Goal: Information Seeking & Learning: Check status

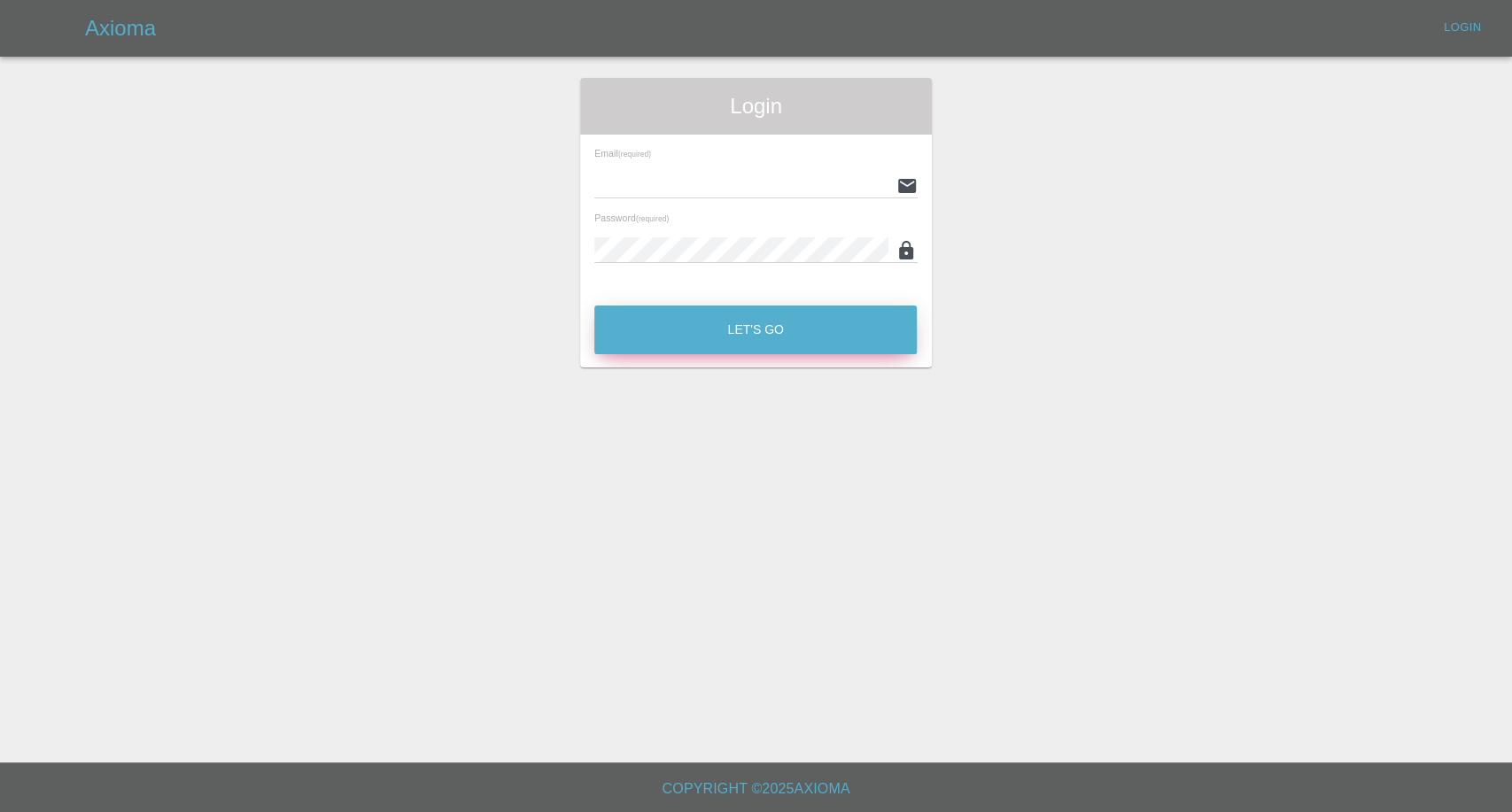
type input "[EMAIL_ADDRESS][DOMAIN_NAME]"
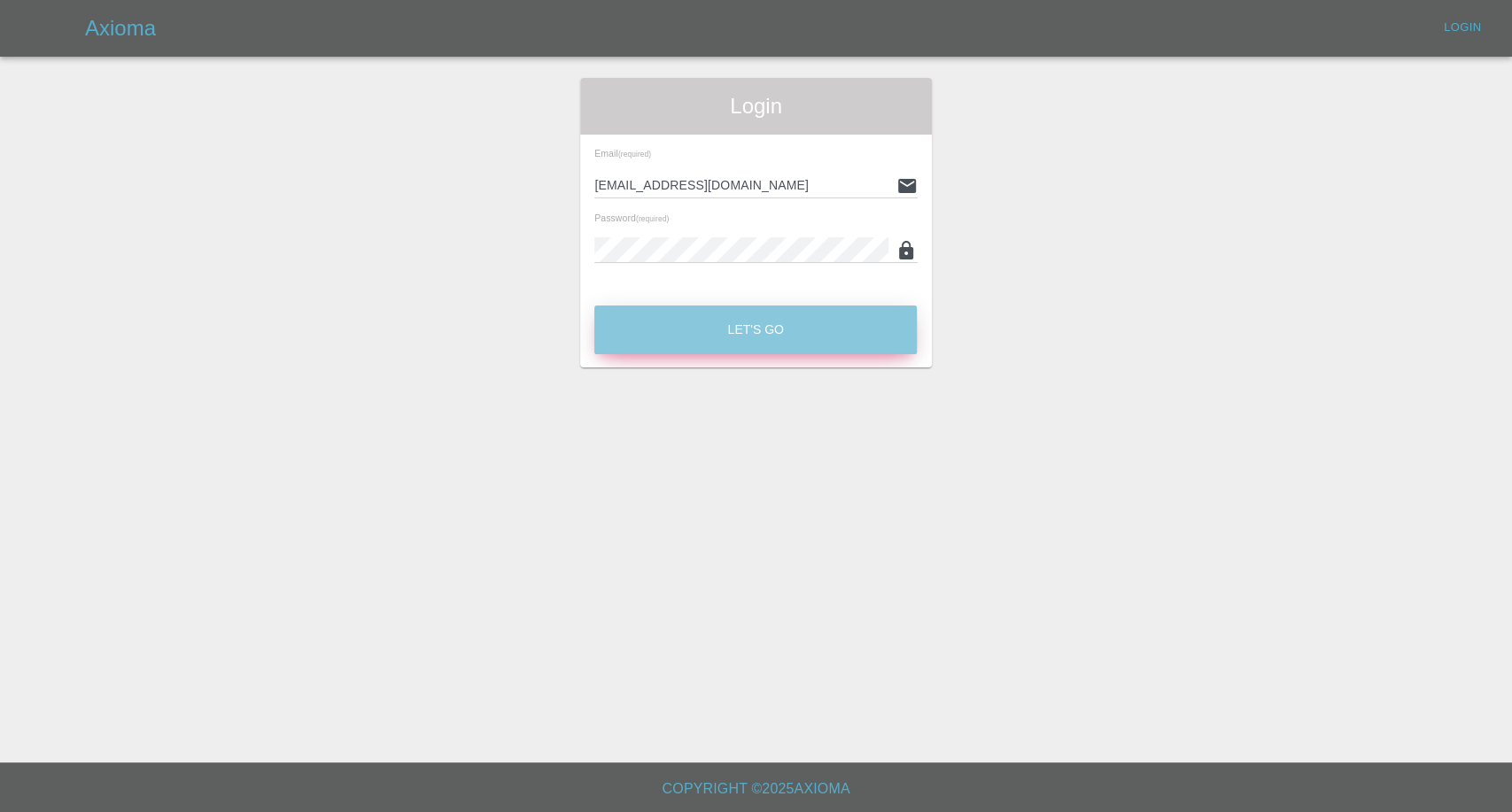
click at [735, 335] on button "Let's Go" at bounding box center [755, 330] width 322 height 49
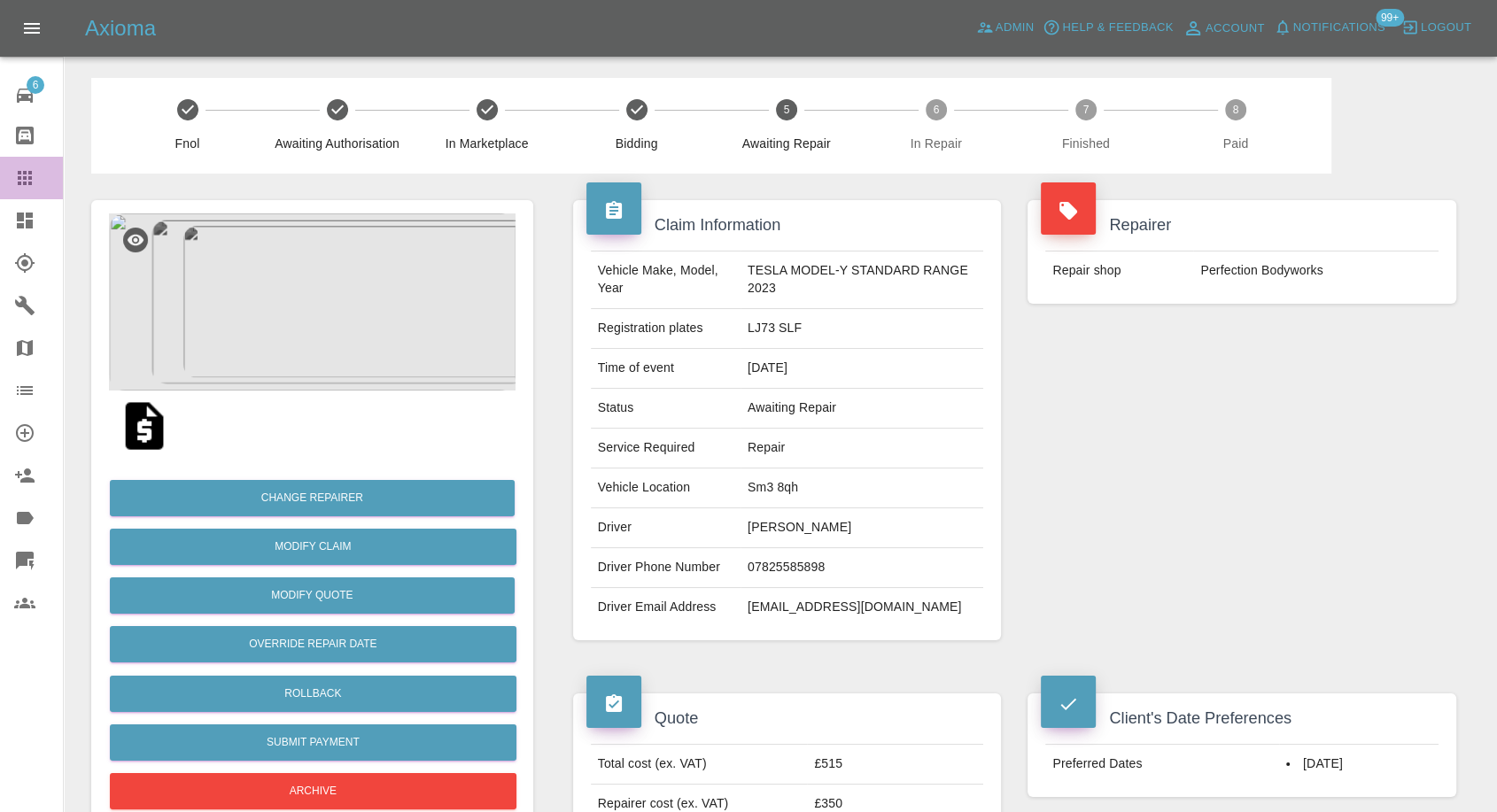
click at [39, 180] on div at bounding box center [38, 178] width 50 height 21
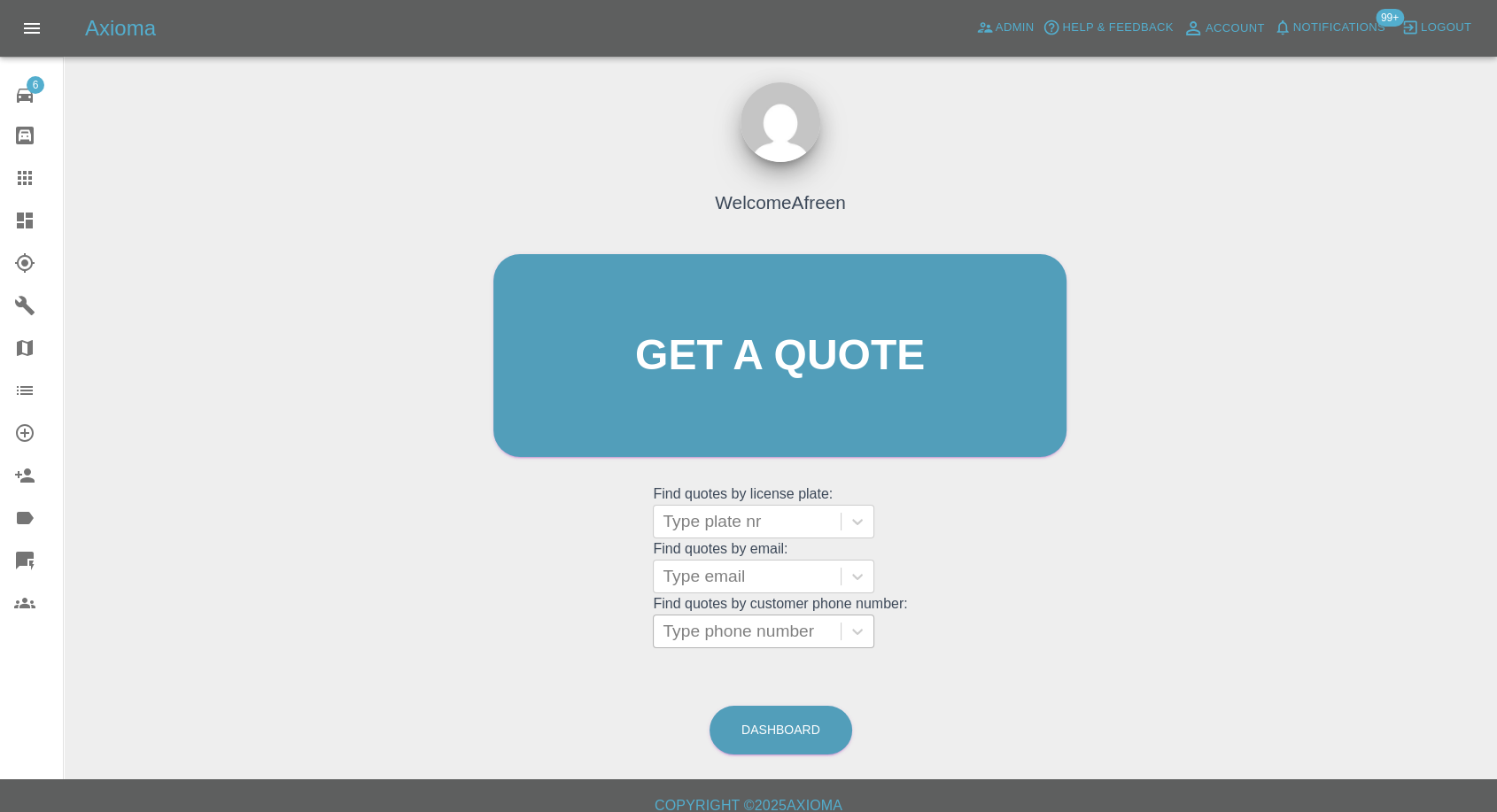
click at [769, 639] on div at bounding box center [747, 632] width 169 height 25
click at [776, 580] on div at bounding box center [747, 577] width 169 height 25
paste input ""[EMAIL_ADDRESS][DOMAIN_NAME]" <undefined>"
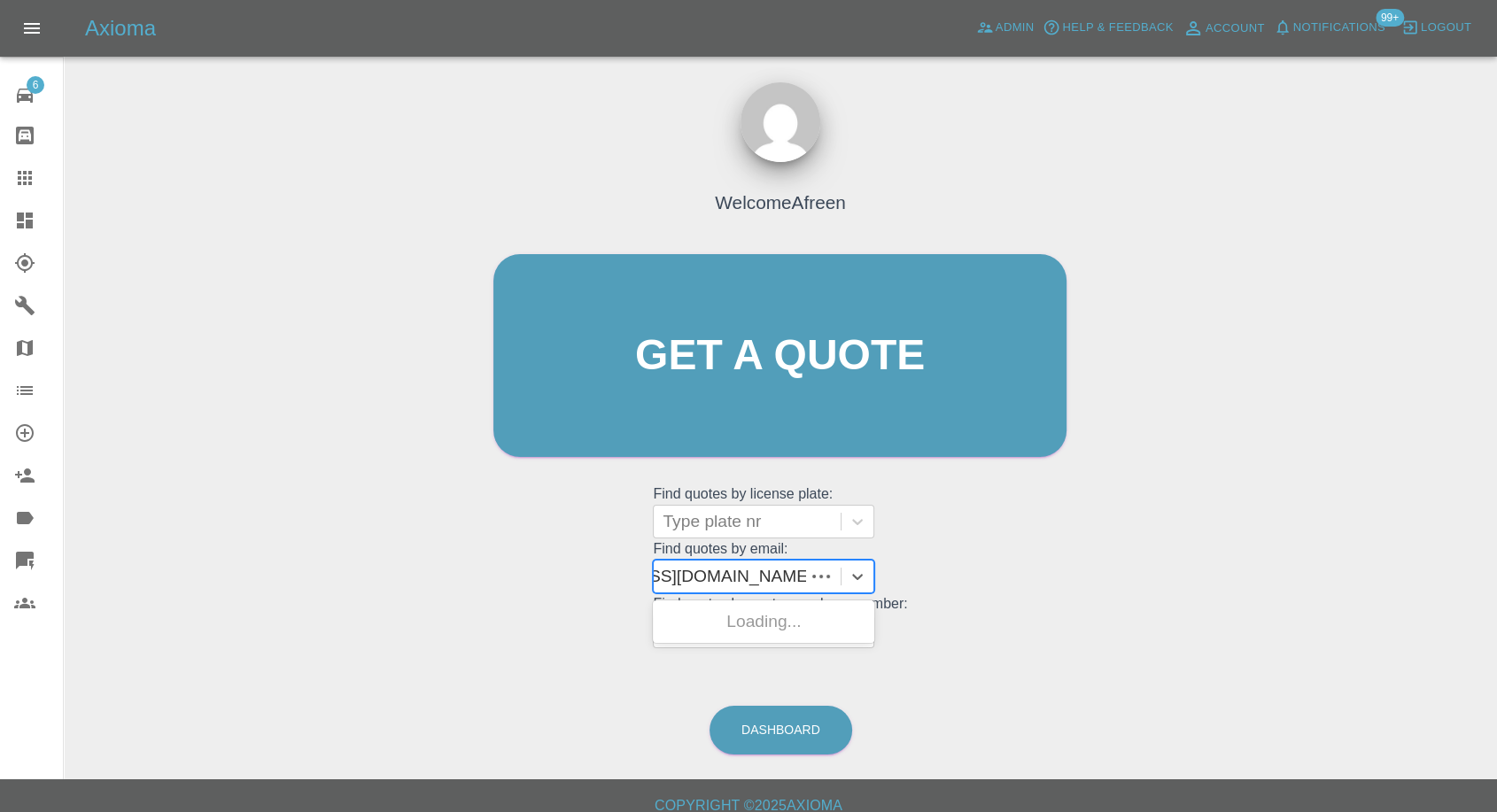
scroll to position [0, 121]
drag, startPoint x: 729, startPoint y: 576, endPoint x: 1283, endPoint y: 578, distance: 554.0
click at [1283, 578] on div "Welcome Afreen Get a quote Get a quote Find quotes by license plate: Type plate…" at bounding box center [779, 440] width 1404 height 636
type input "[EMAIL_ADDRESS][DOMAIN_NAME]"
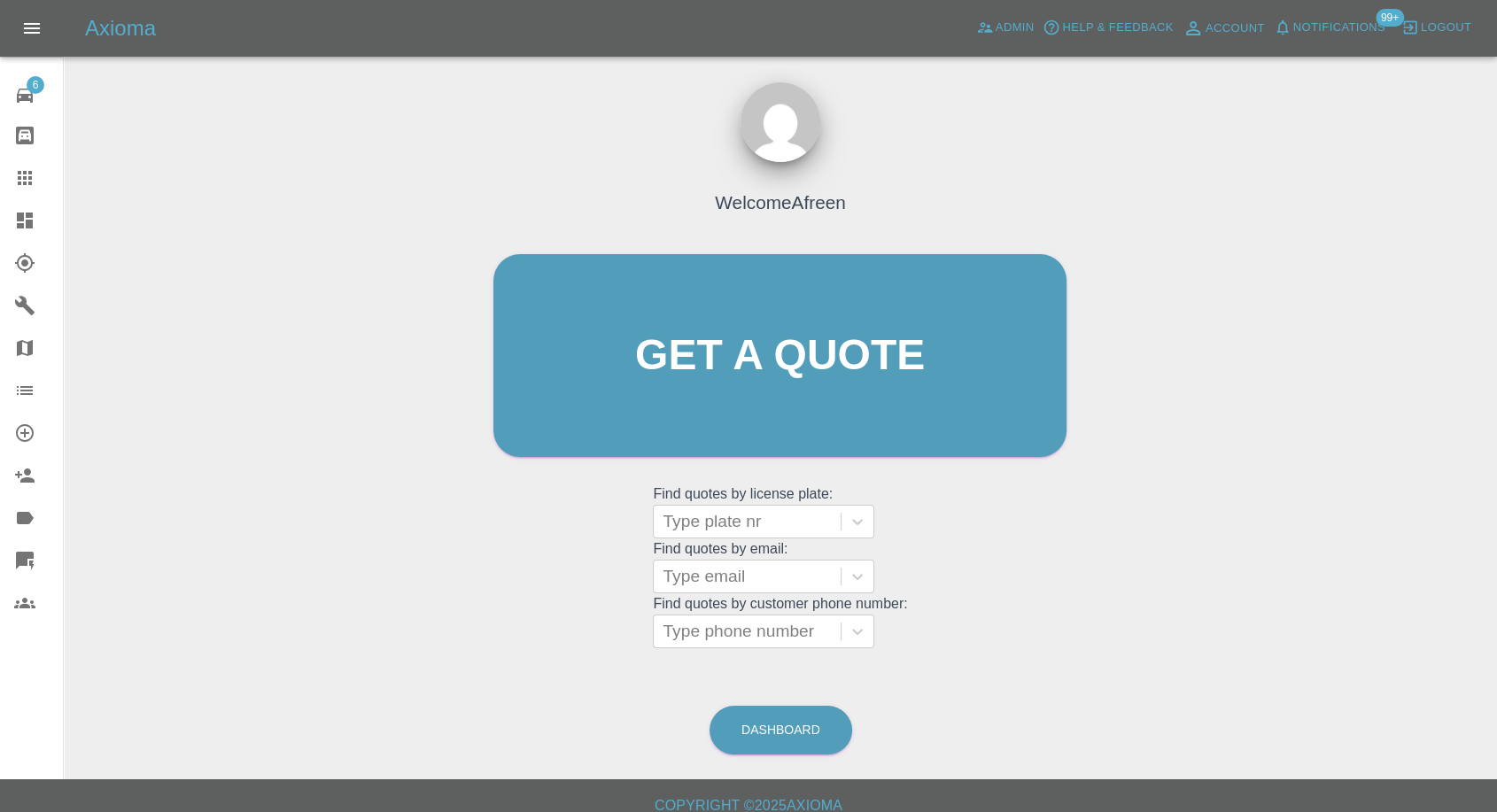
scroll to position [0, 0]
paste input ""[EMAIL_ADDRESS][DOMAIN_NAME]" <undefined>"
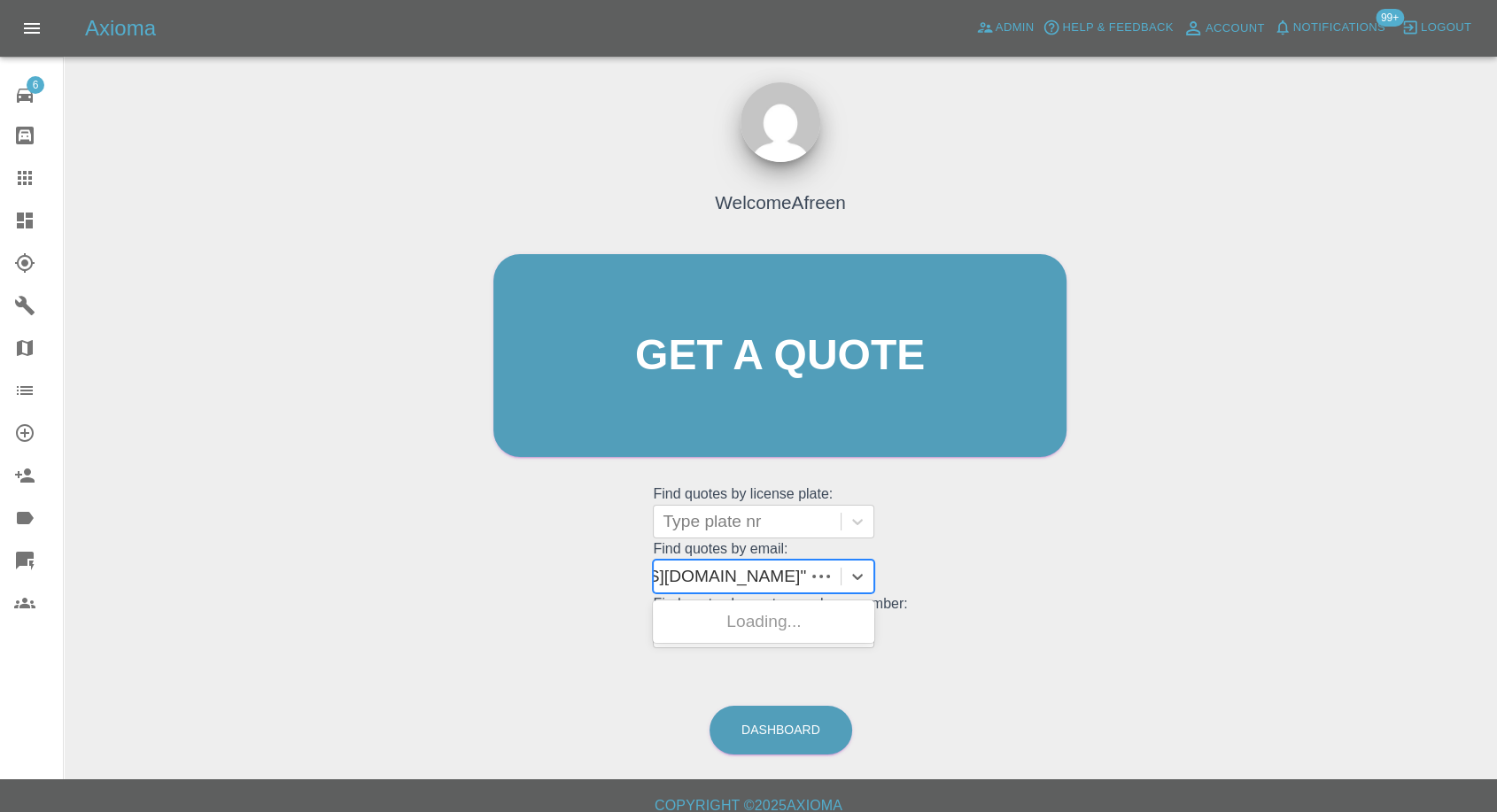
scroll to position [0, 134]
drag, startPoint x: 730, startPoint y: 574, endPoint x: 1427, endPoint y: 506, distance: 700.3
click at [1402, 519] on div "Welcome Afreen Get a quote Get a quote Find quotes by license plate: Type plate…" at bounding box center [779, 440] width 1404 height 636
type input "[EMAIL_ADDRESS][DOMAIN_NAME]"
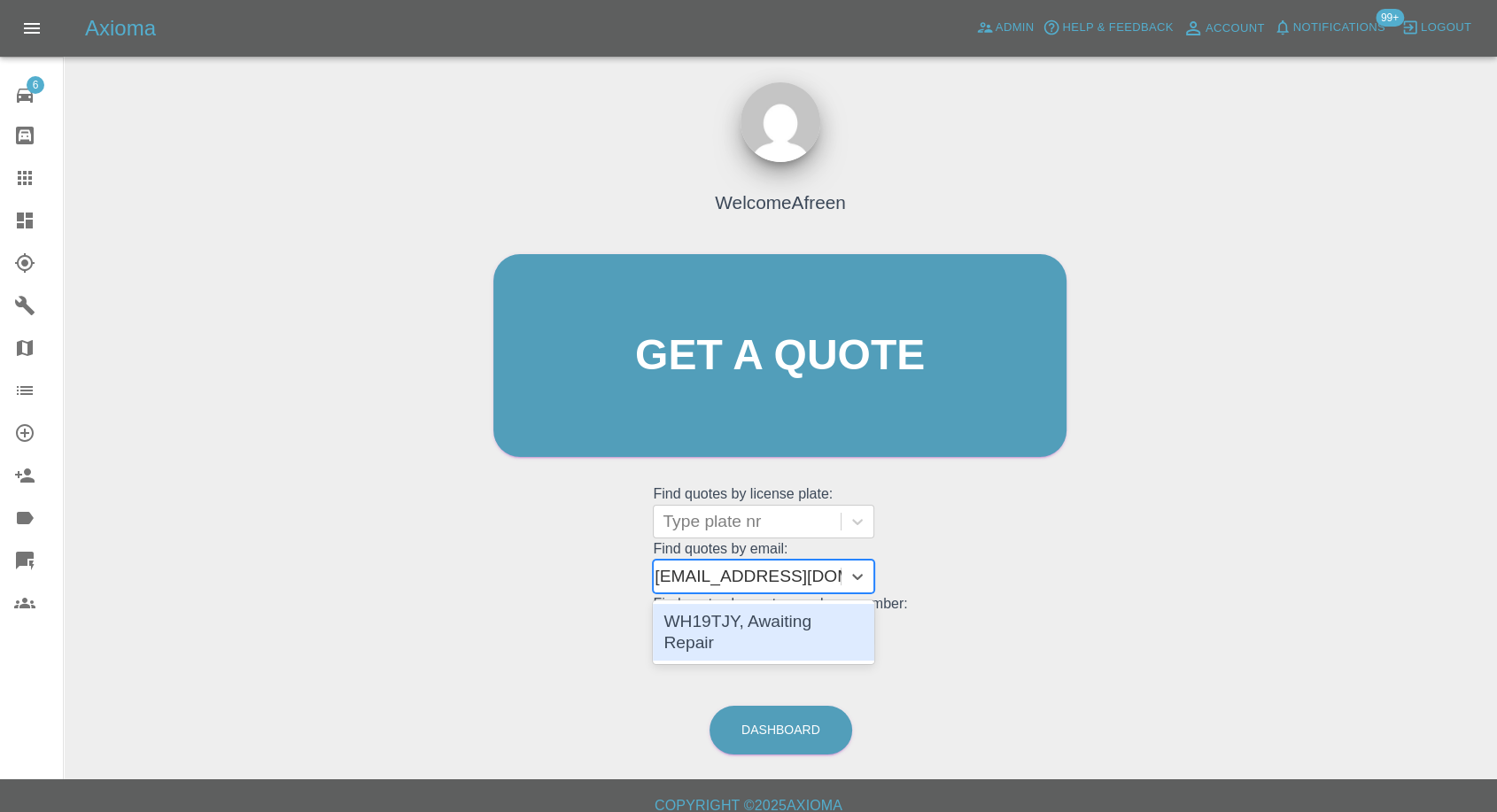
click at [784, 628] on div "WH19TJY, Awaiting Repair" at bounding box center [763, 633] width 221 height 57
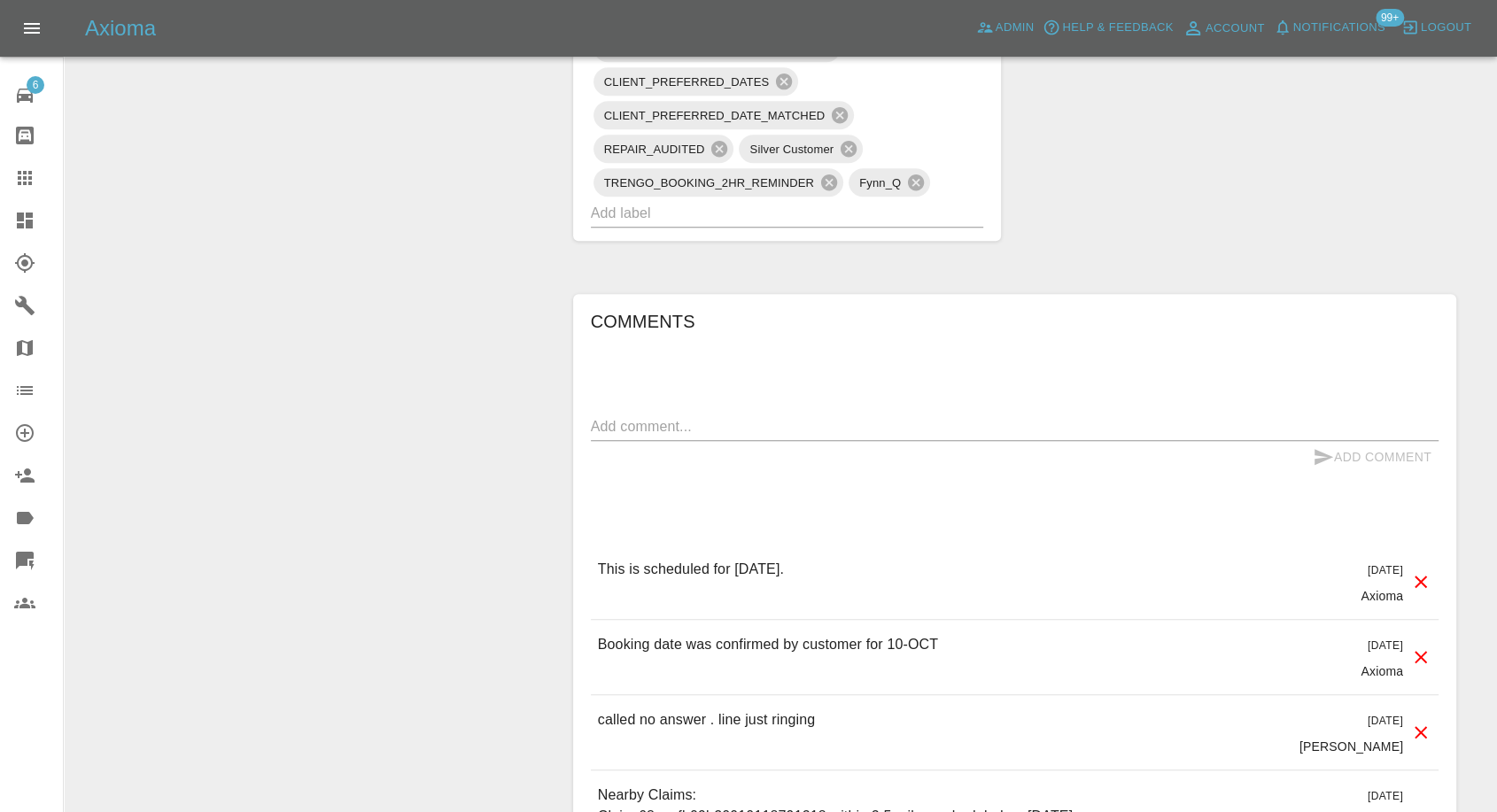
scroll to position [1665, 0]
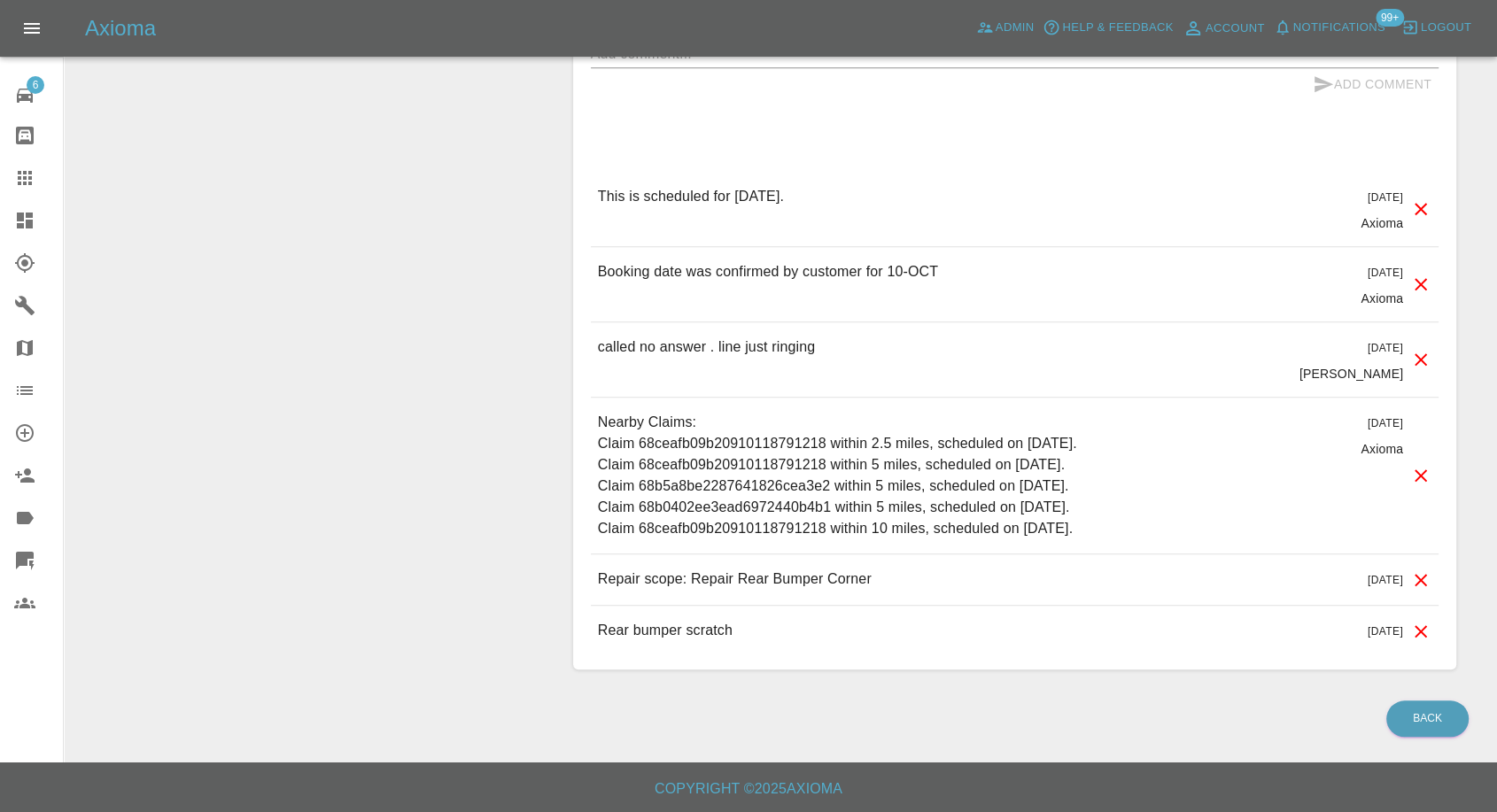
click at [7, 181] on link "Claims" at bounding box center [31, 178] width 63 height 43
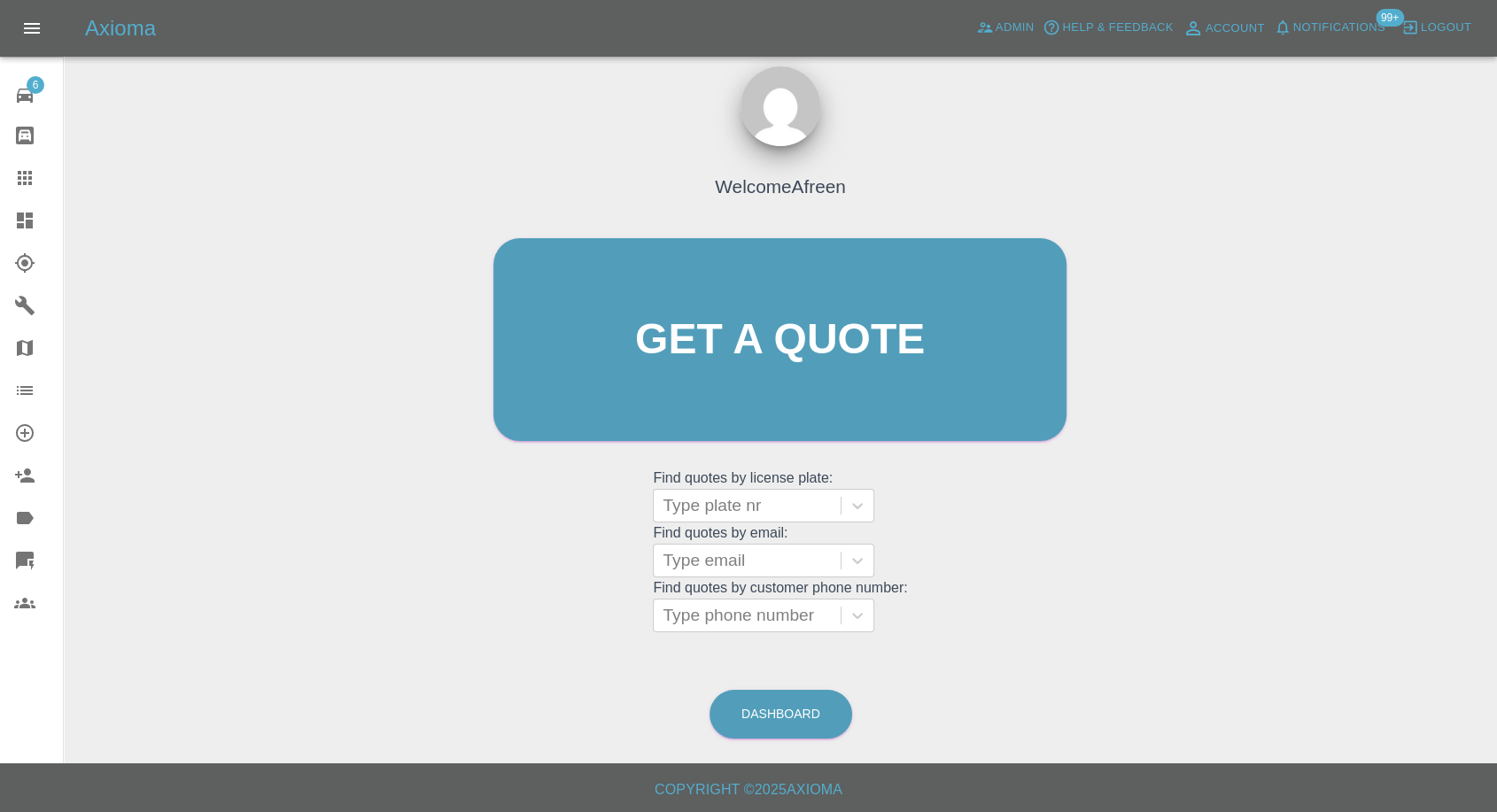
click at [785, 581] on grid "Find quotes by customer phone number: Type phone number" at bounding box center [780, 606] width 254 height 52
click at [788, 560] on div at bounding box center [747, 561] width 169 height 25
paste input ""[EMAIL_ADDRESS][DOMAIN_NAME]" <undefined>"
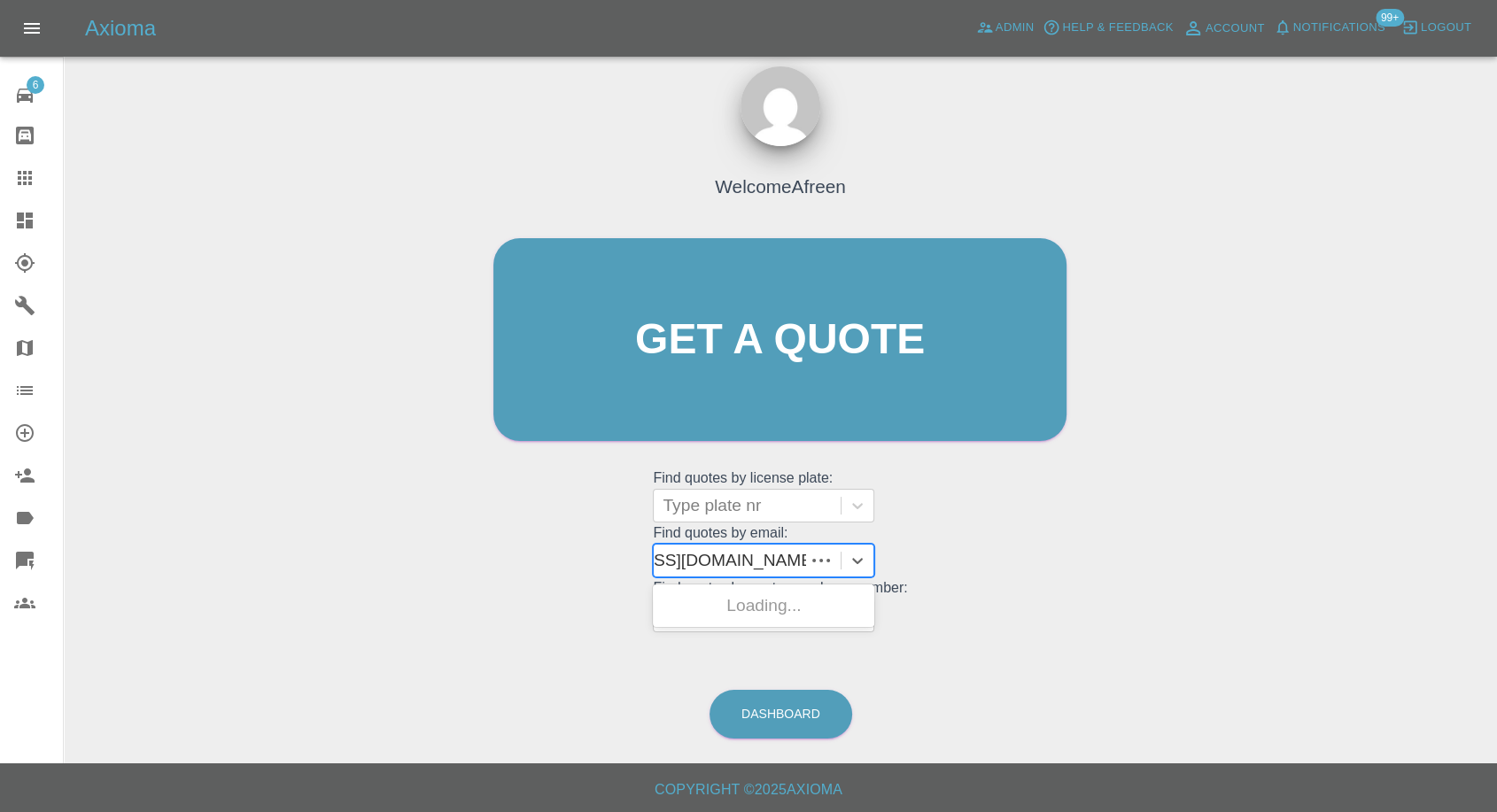
scroll to position [0, 116]
drag, startPoint x: 730, startPoint y: 561, endPoint x: 1132, endPoint y: 516, distance: 404.5
click at [1132, 518] on div "Welcome Afreen Get a quote Get a quote Find quotes by license plate: Type plate…" at bounding box center [779, 424] width 1404 height 636
type input "[EMAIL_ADDRESS][DOMAIN_NAME]"
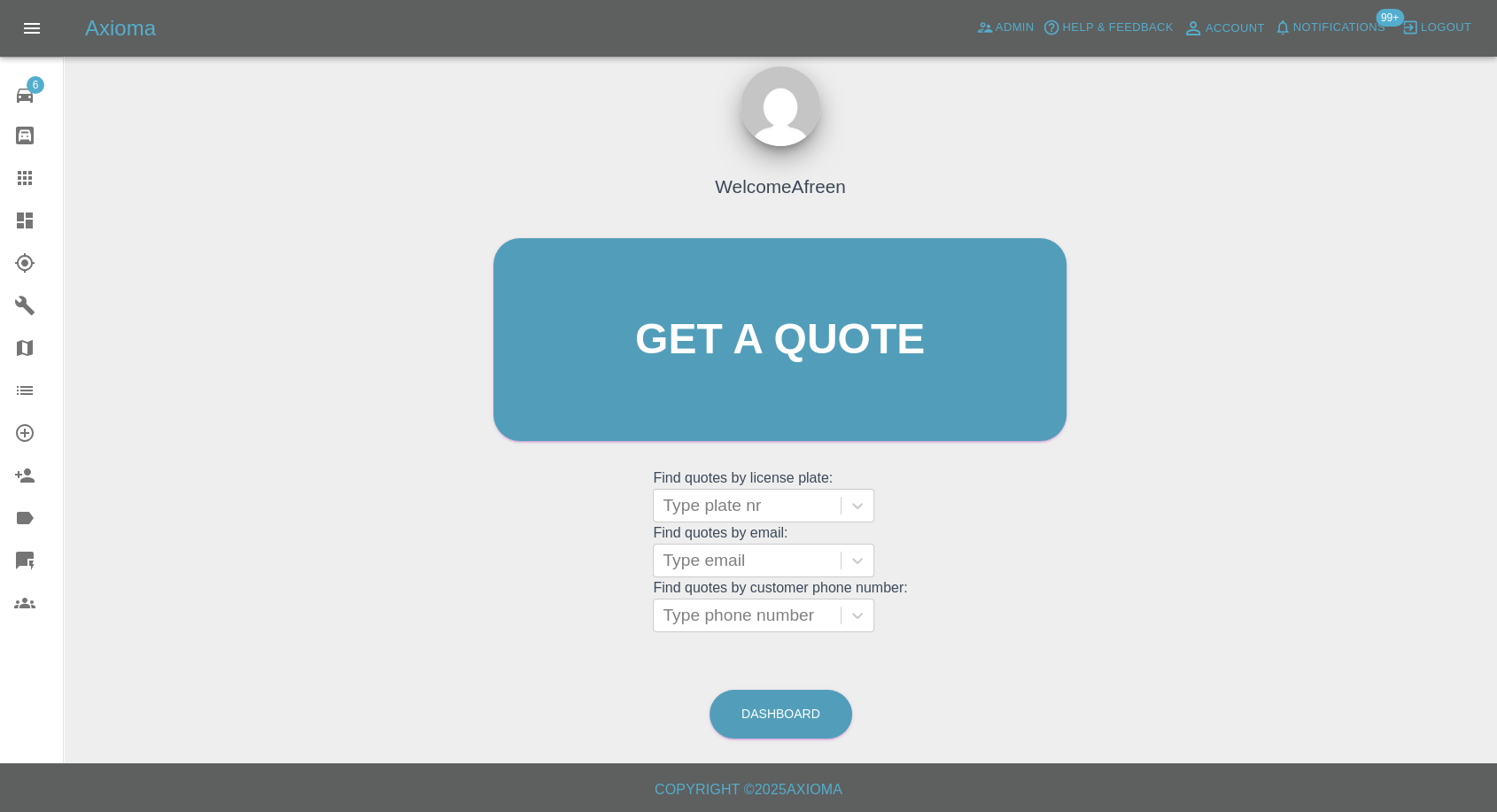
scroll to position [0, 0]
paste input ""[EMAIL_ADDRESS][DOMAIN_NAME]" <[EMAIL_ADDRESS][DOMAIN_NAME]>"
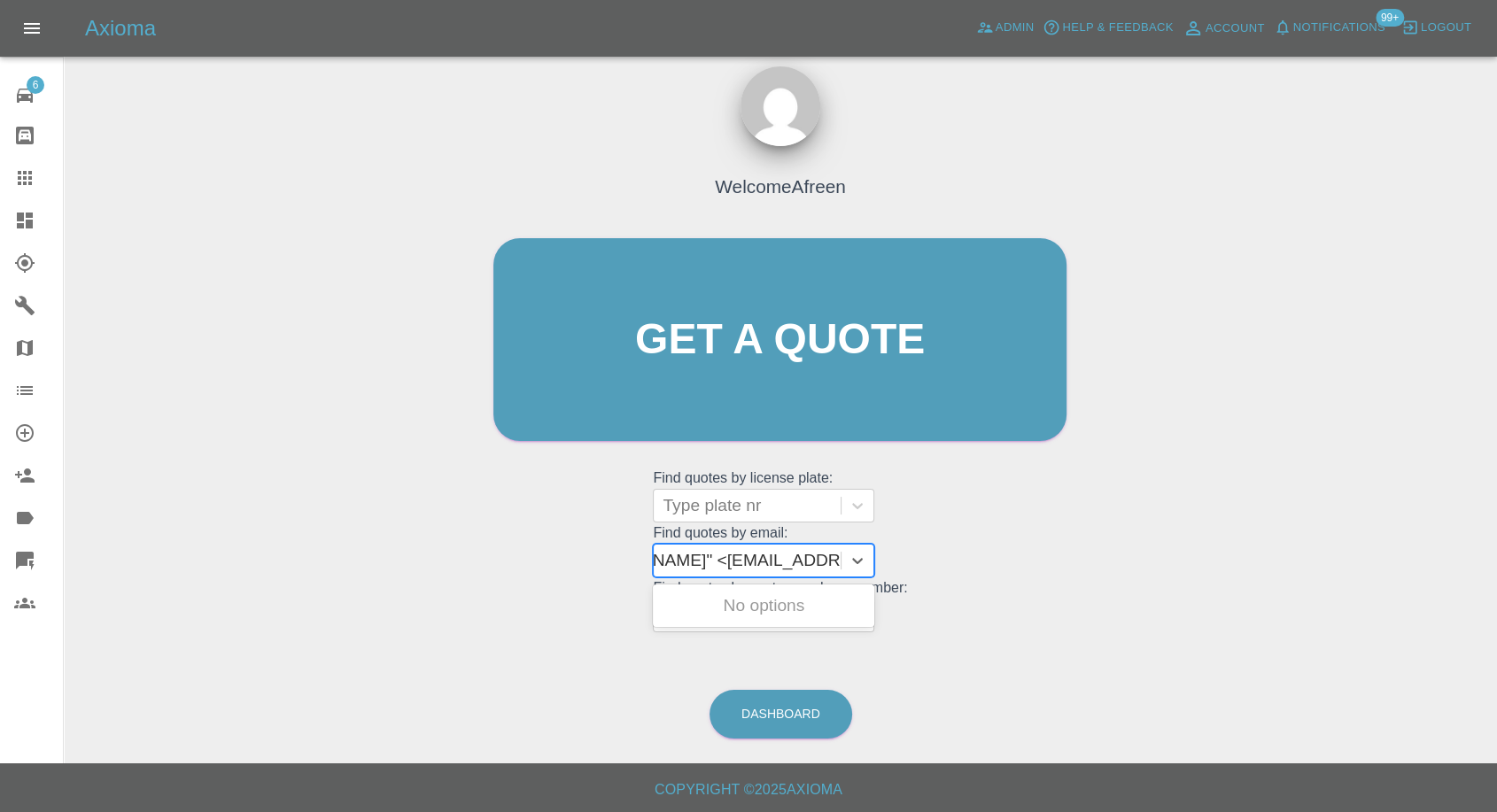
drag, startPoint x: 824, startPoint y: 562, endPoint x: 992, endPoint y: 550, distance: 168.4
click at [992, 550] on div "Welcome Afreen Get a quote Get a quote Find quotes by license plate: Type plate…" at bounding box center [779, 374] width 610 height 535
type input "[EMAIL_ADDRESS][DOMAIN_NAME]"
click at [787, 606] on div "WH19TJY, Awaiting Repair" at bounding box center [763, 616] width 221 height 57
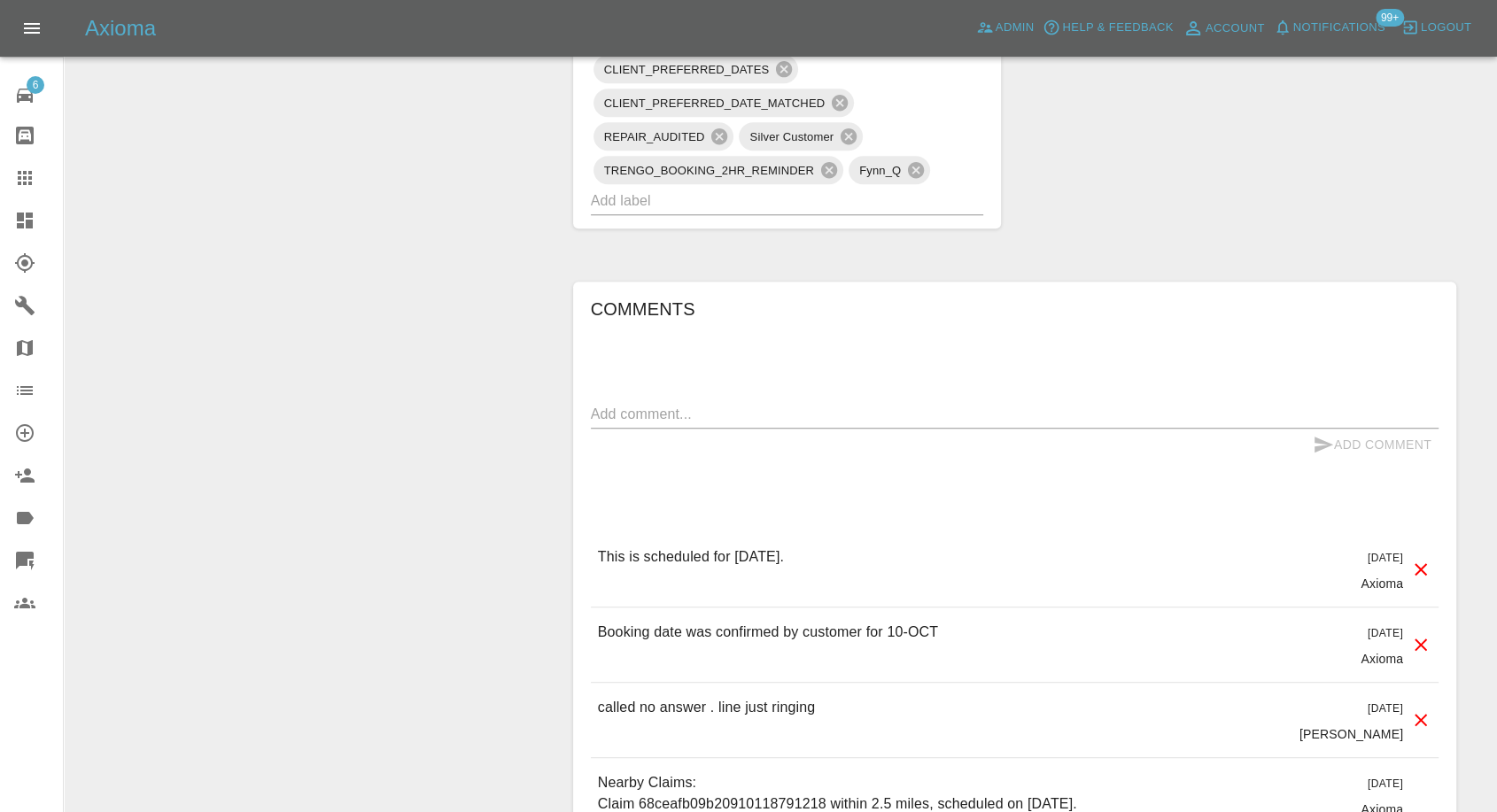
scroll to position [1665, 0]
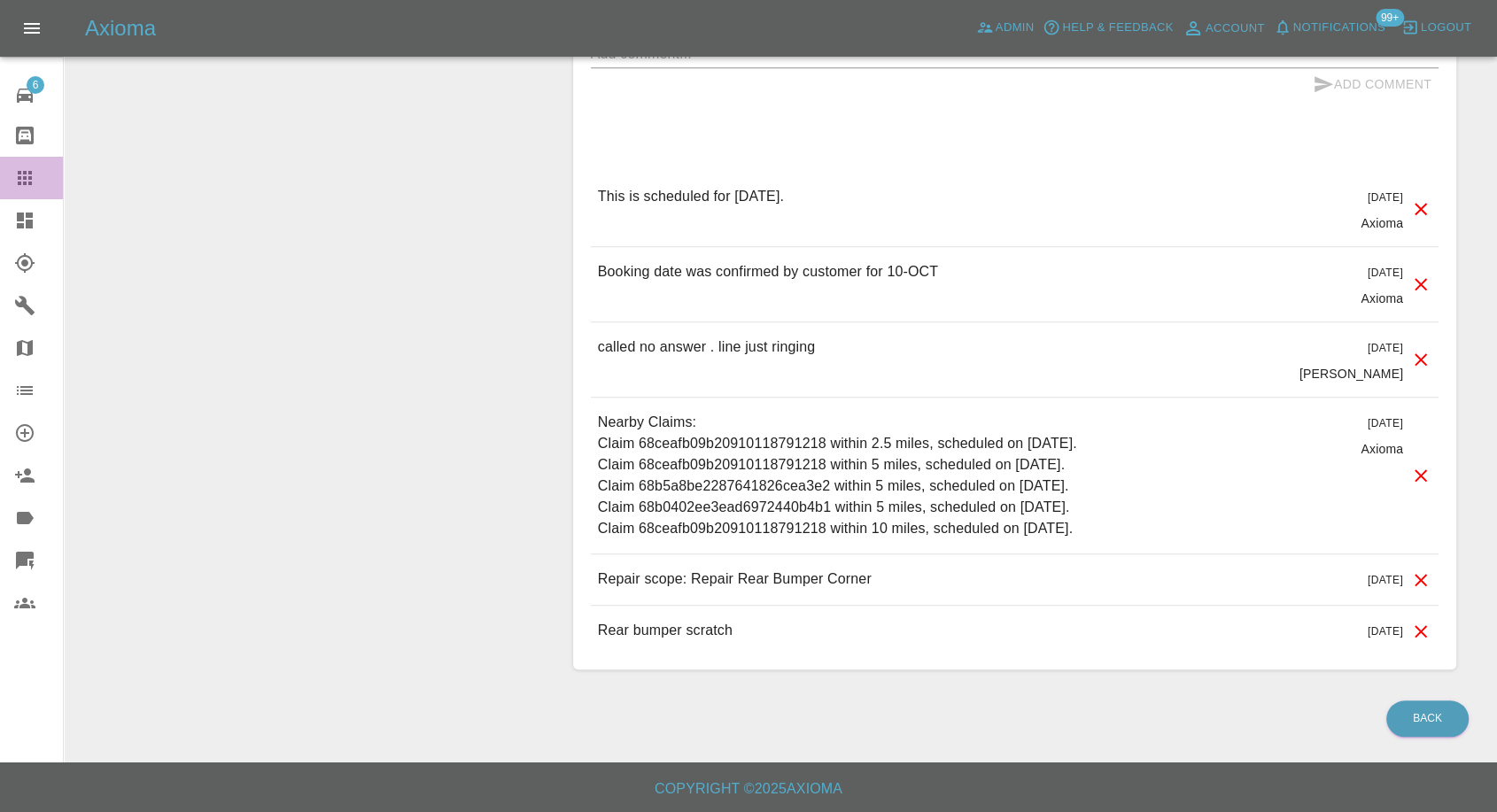
click at [28, 182] on icon at bounding box center [24, 178] width 14 height 14
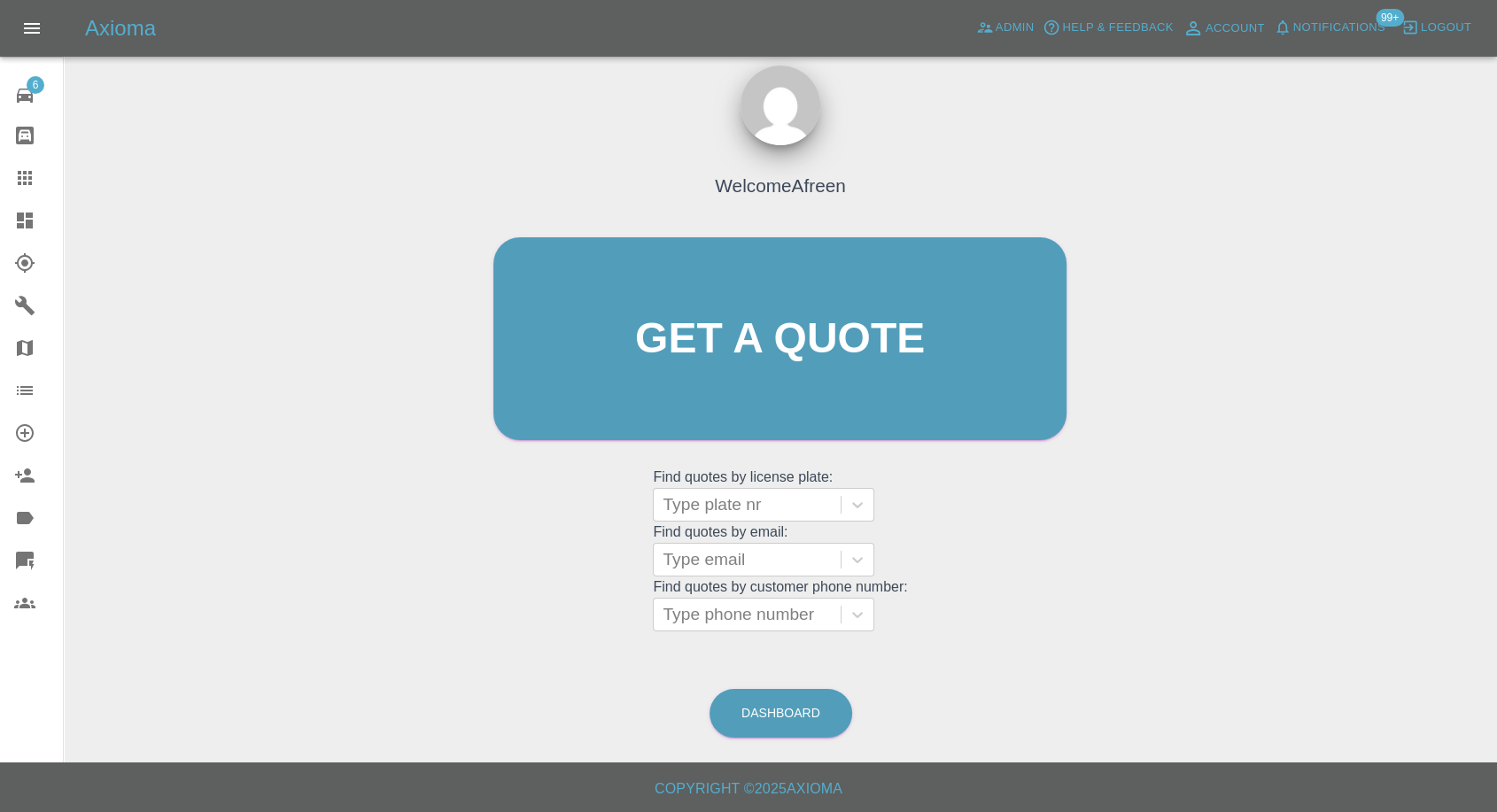
scroll to position [16, 0]
click at [728, 573] on div "Type email" at bounding box center [748, 561] width 187 height 32
paste input ""[EMAIL_ADDRESS][DOMAIN_NAME]" <undefined>"
drag, startPoint x: 729, startPoint y: 560, endPoint x: 1372, endPoint y: 391, distance: 664.8
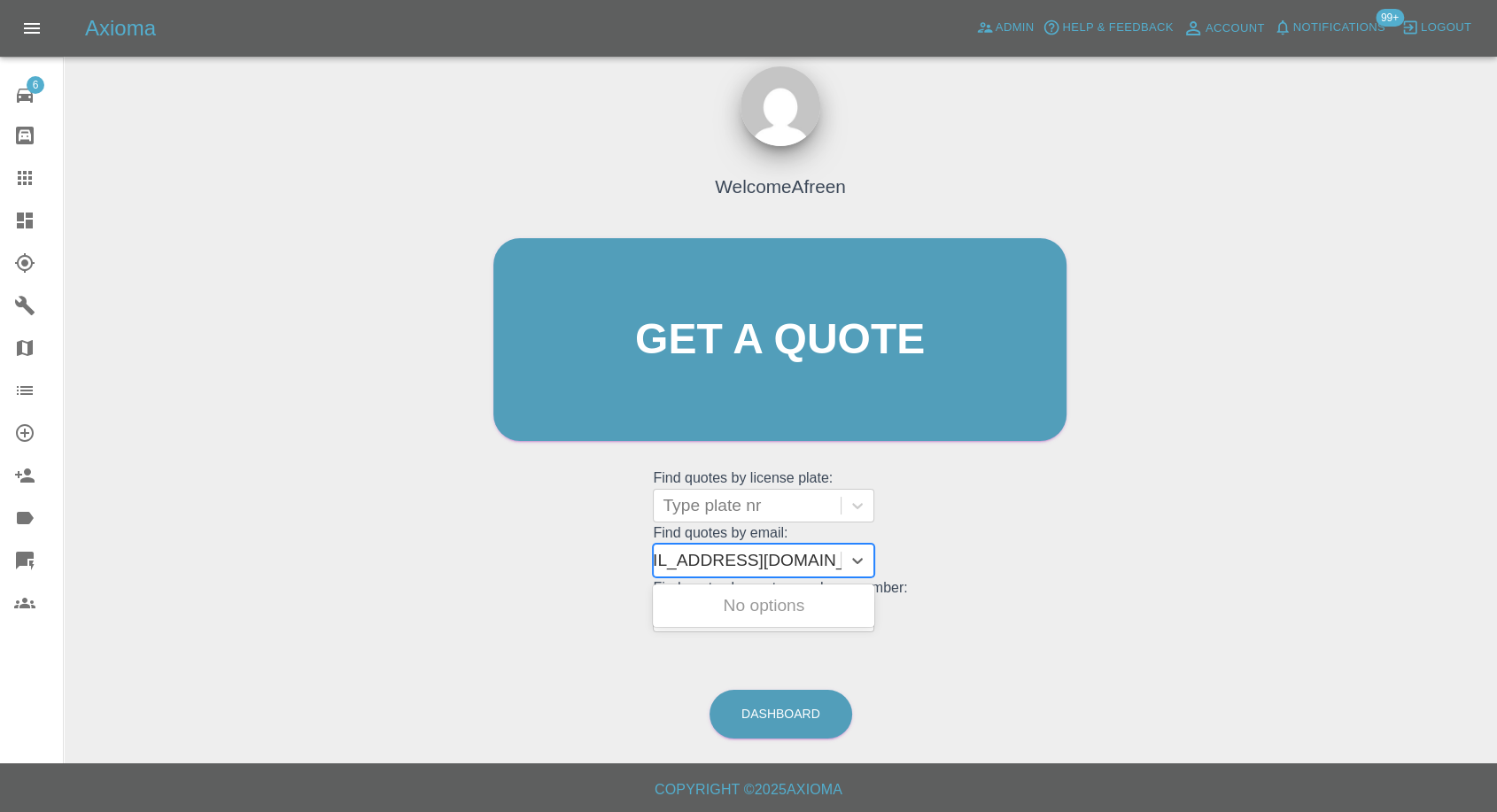
click at [1367, 394] on div "Welcome Afreen Get a quote Get a quote Find quotes by license plate: Type plate…" at bounding box center [779, 424] width 1404 height 636
type input "[EMAIL_ADDRESS][DOMAIN_NAME]"
click at [822, 606] on div "PN72XHF, Awaiting Repair" at bounding box center [763, 616] width 221 height 57
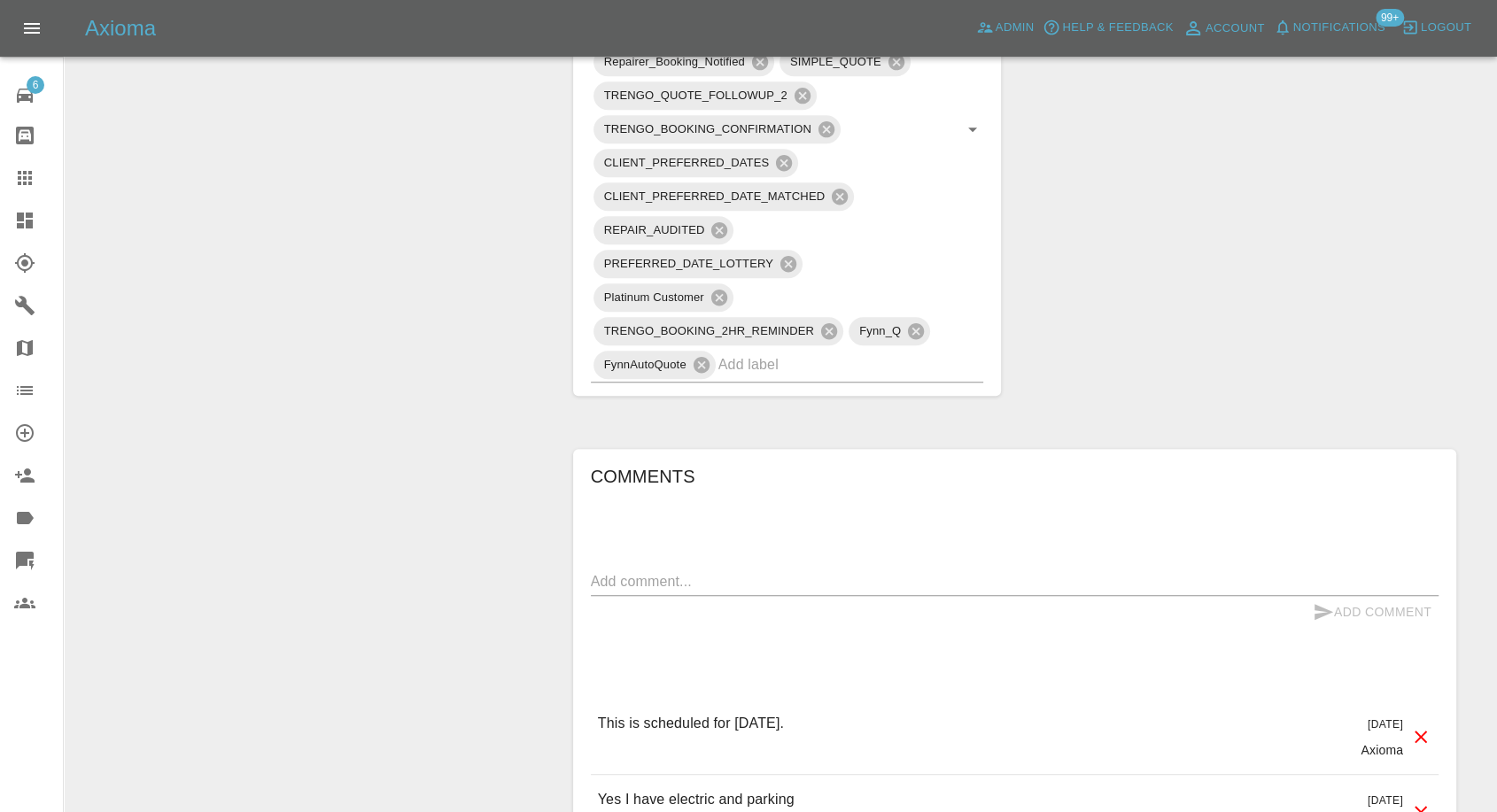
scroll to position [886, 0]
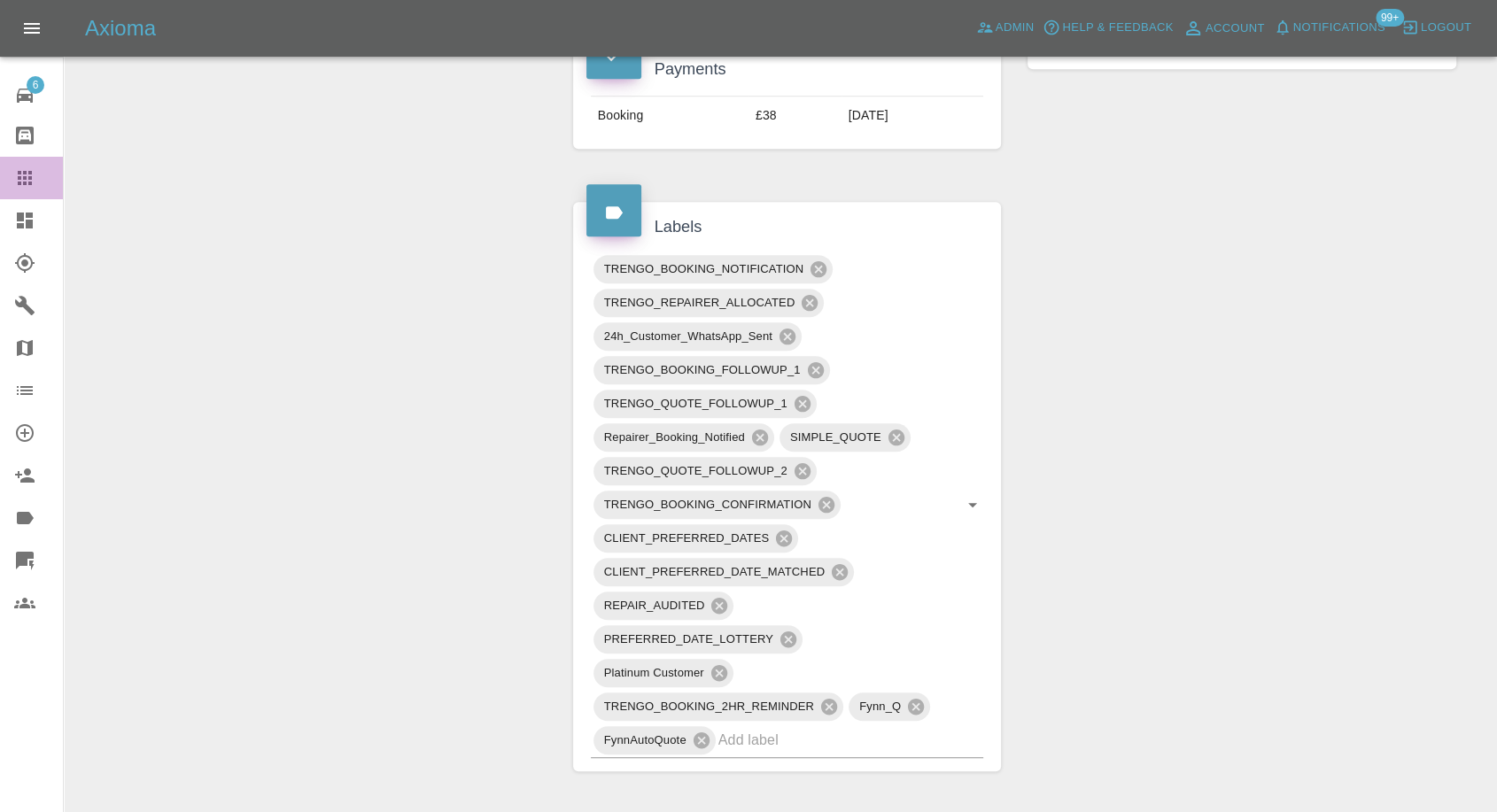
click at [27, 182] on icon at bounding box center [24, 178] width 21 height 21
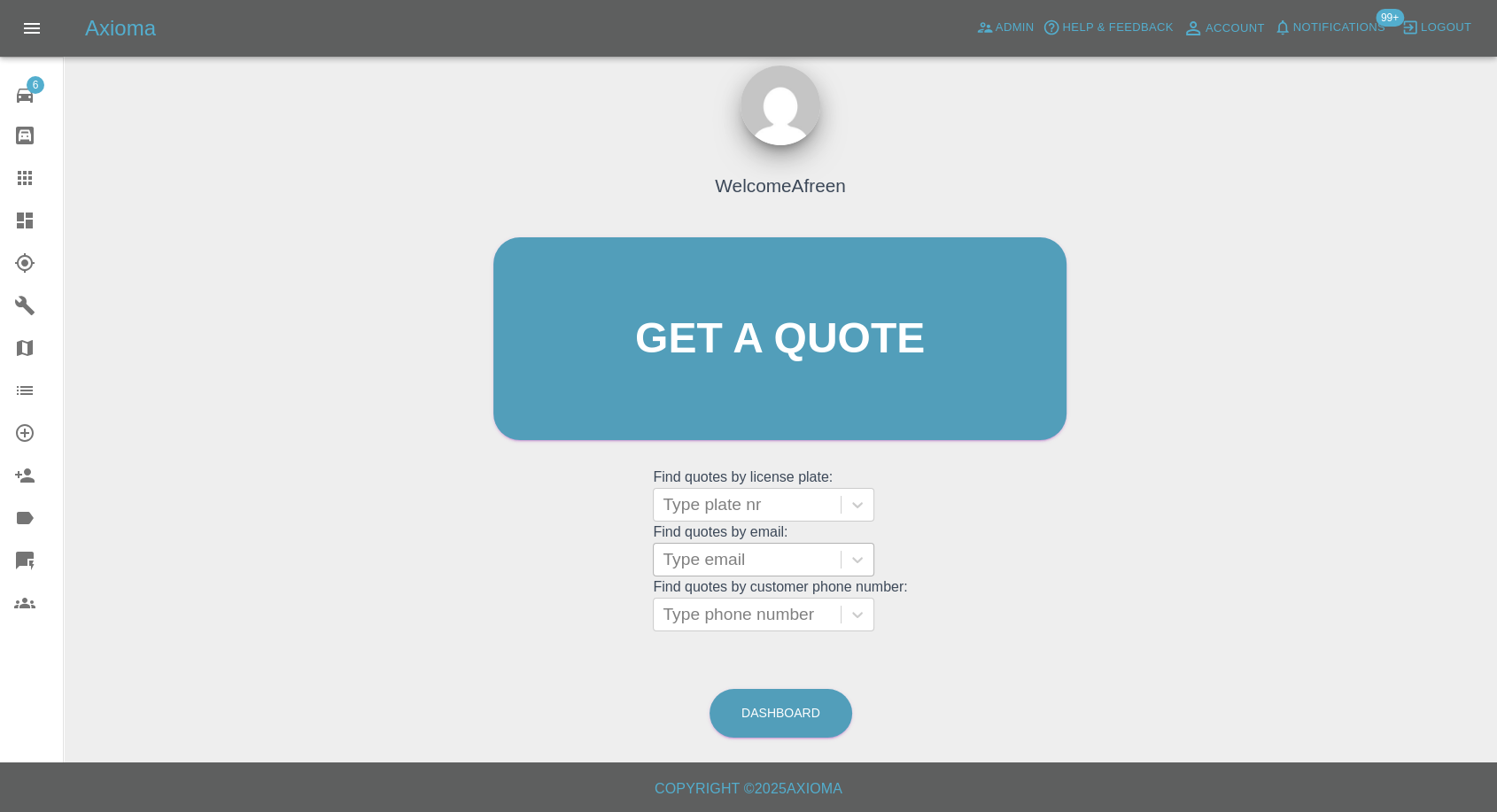
scroll to position [16, 0]
click at [724, 552] on div at bounding box center [747, 561] width 169 height 25
paste input ""[EMAIL_ADDRESS][DOMAIN_NAME]" <undefined>"
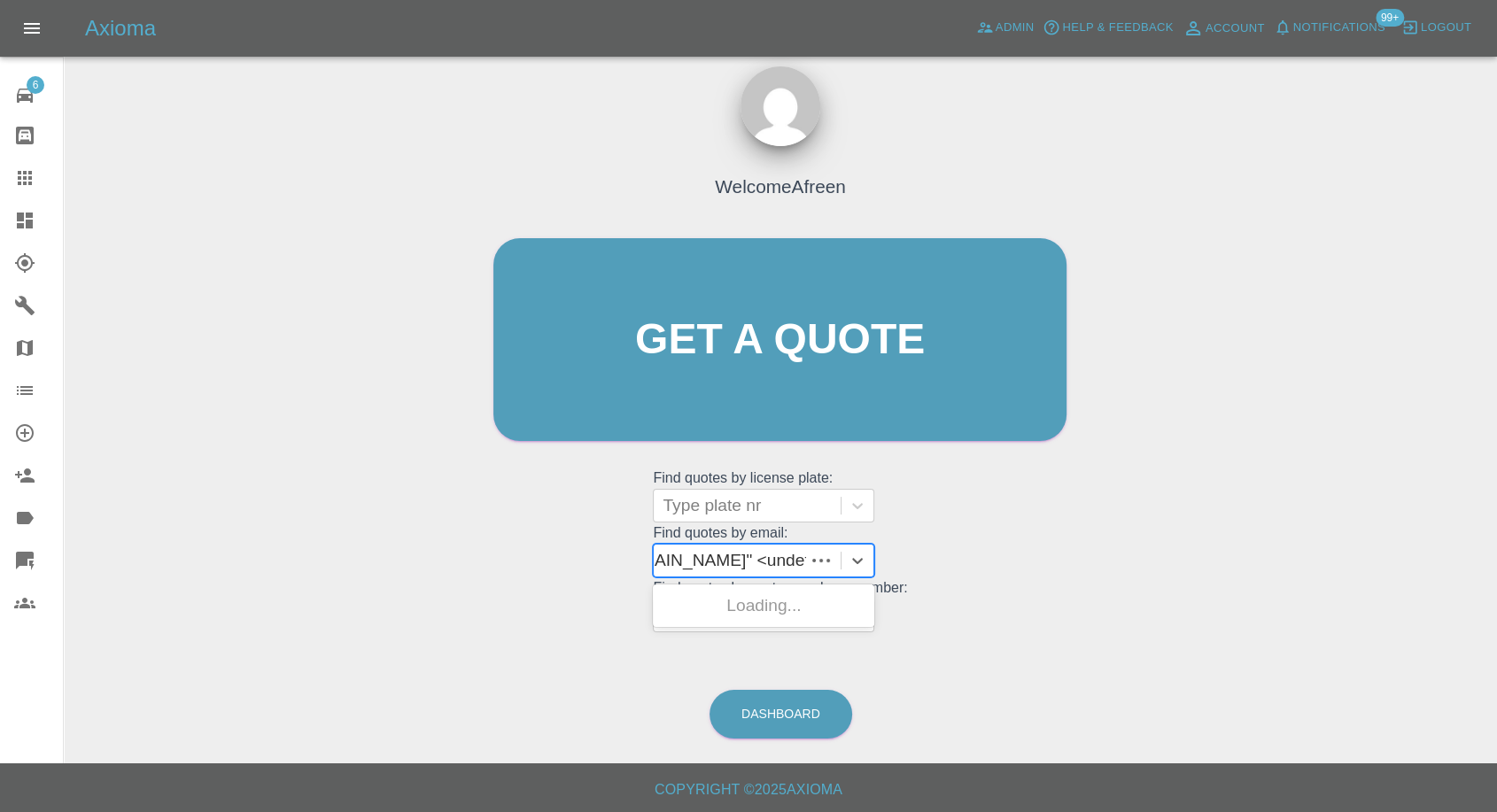
scroll to position [0, 187]
drag, startPoint x: 728, startPoint y: 560, endPoint x: 1510, endPoint y: 491, distance: 785.0
click at [1497, 499] on html "Axioma Admin Help & Feedback Account Notifications 99+ Logout 6 Repair home Bod…" at bounding box center [748, 398] width 1497 height 829
paste input ""[EMAIL_ADDRESS][DOMAIN_NAME]" <undefined>"
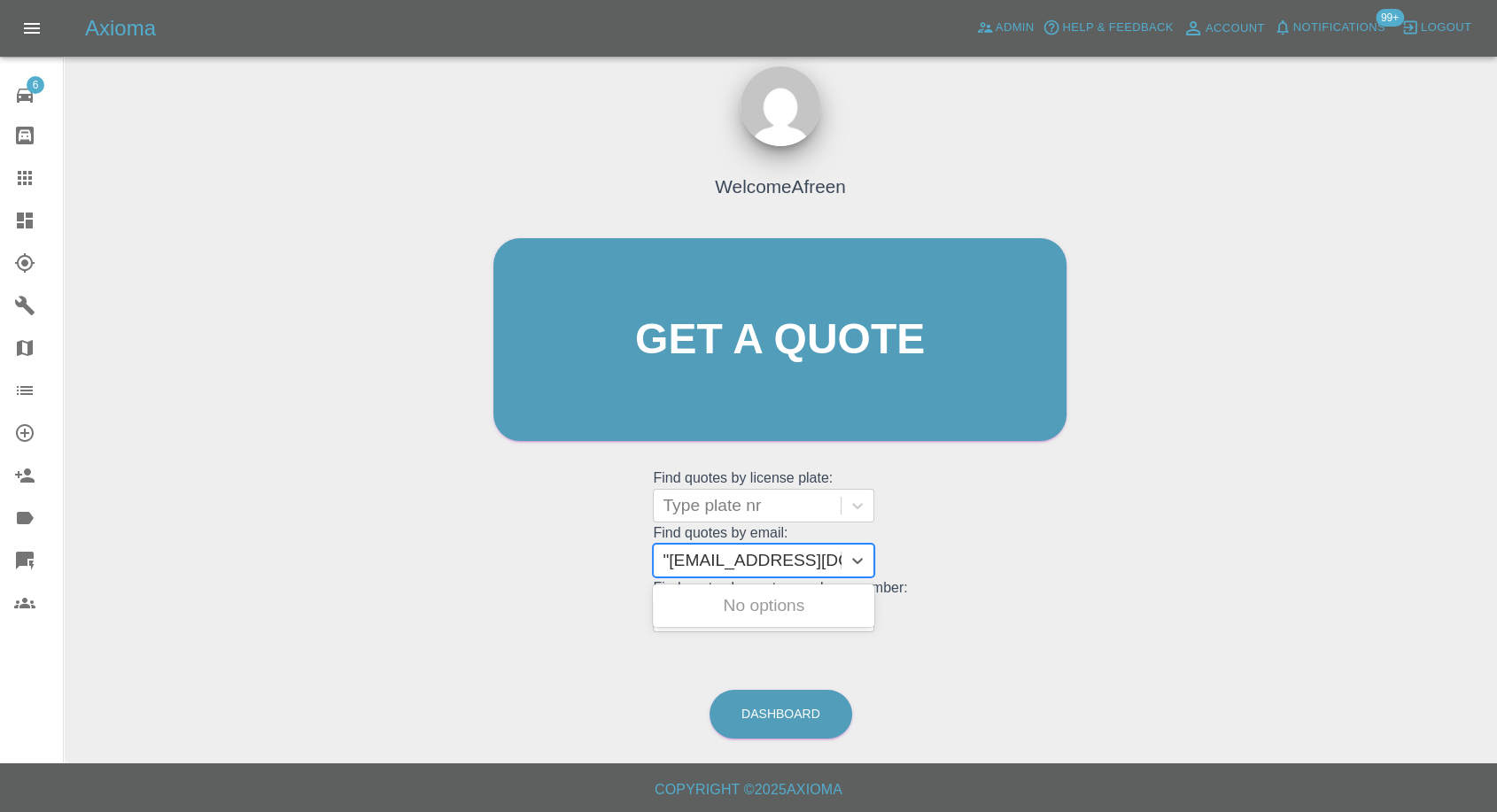
scroll to position [0, 176]
drag, startPoint x: 739, startPoint y: 559, endPoint x: 1510, endPoint y: 520, distance: 772.0
click at [1497, 528] on html "Axioma Admin Help & Feedback Account Notifications 99+ Logout 6 Repair home Bod…" at bounding box center [748, 398] width 1497 height 829
type input "[EMAIL_ADDRESS][DOMAIN_NAME]"
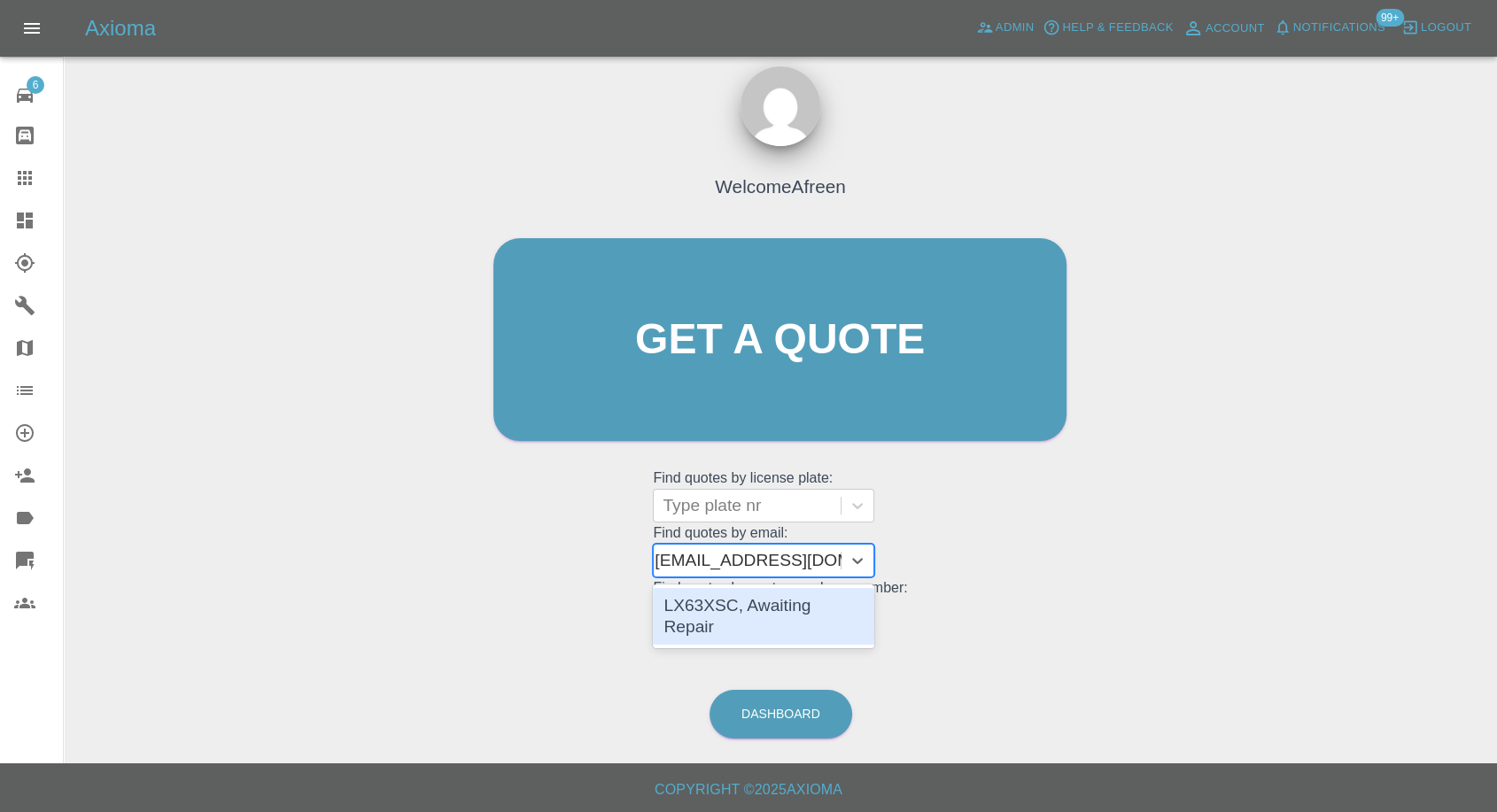
click at [815, 597] on div "LX63XSC, Awaiting Repair" at bounding box center [763, 616] width 221 height 57
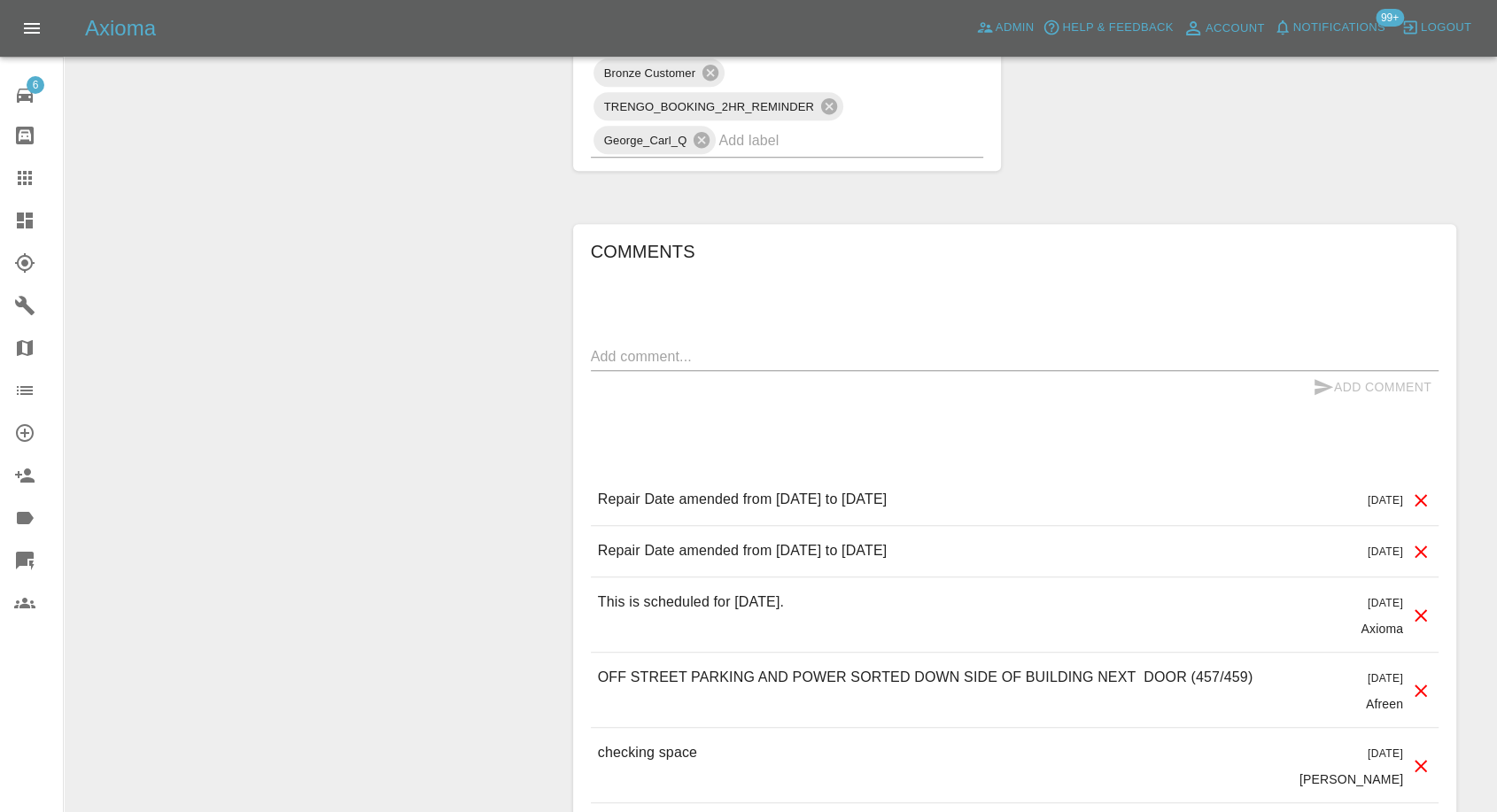
scroll to position [1574, 0]
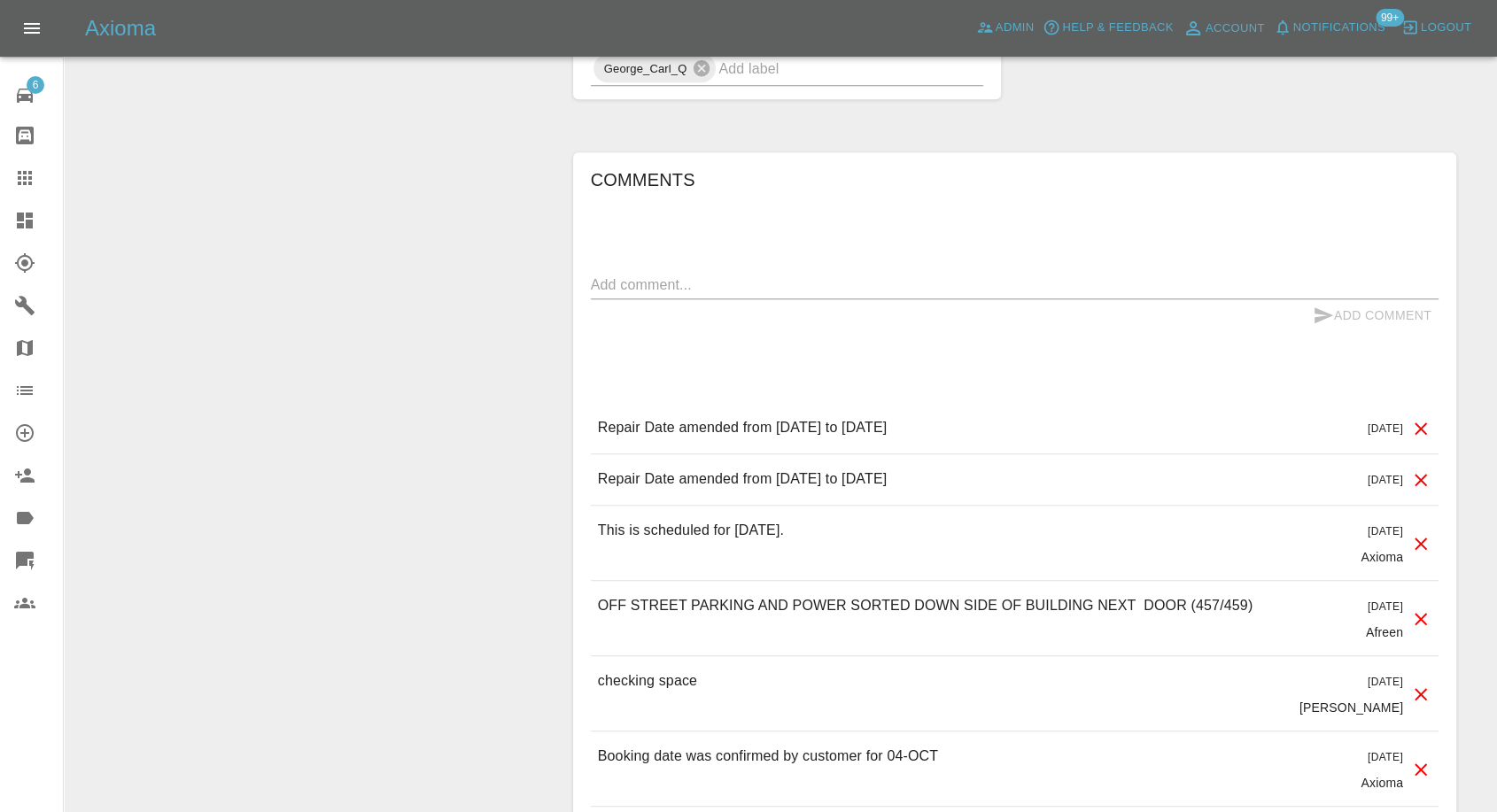
click at [27, 178] on icon at bounding box center [24, 178] width 21 height 21
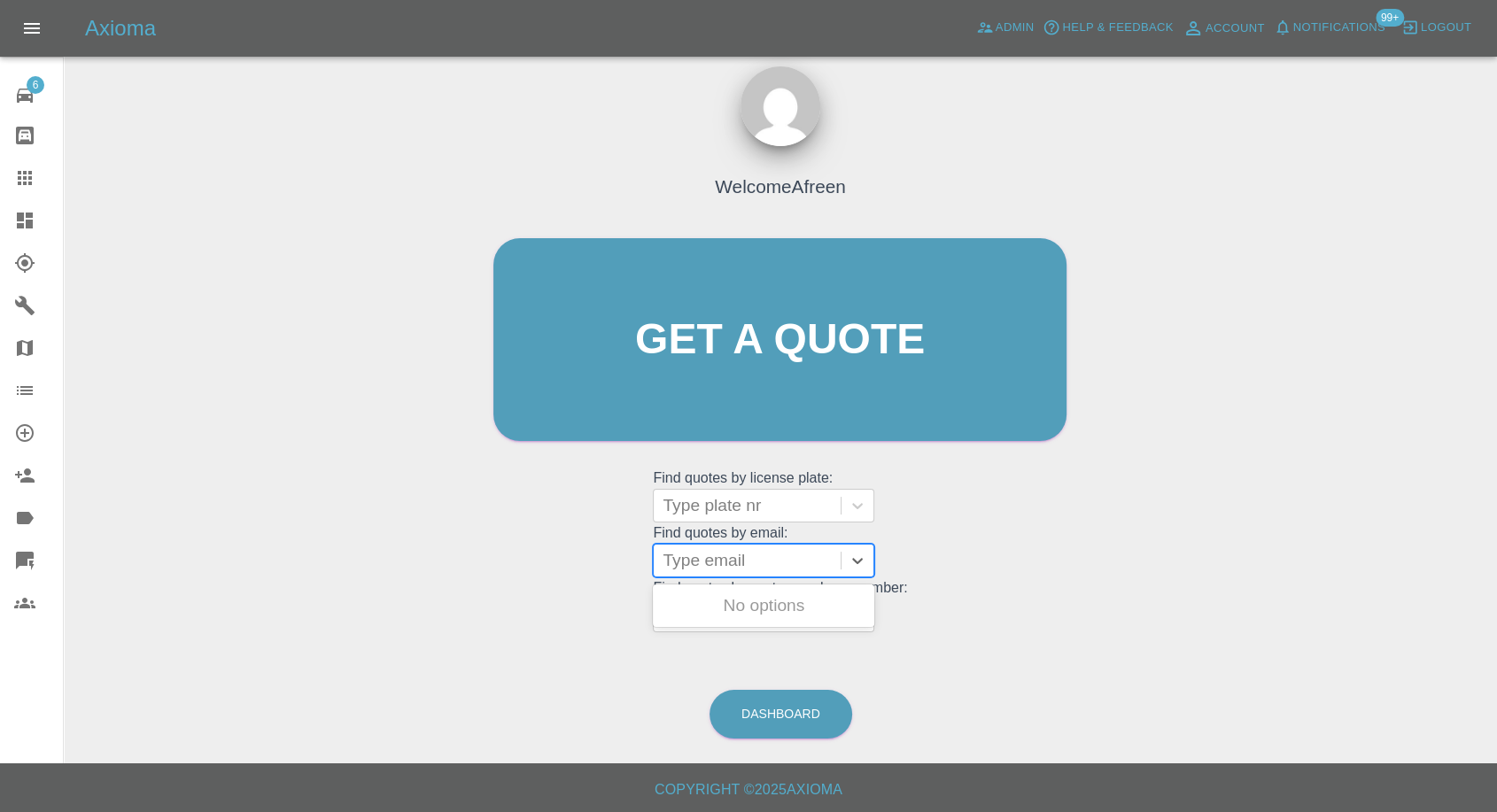
click at [740, 549] on div at bounding box center [747, 561] width 169 height 25
paste input ""[EMAIL_ADDRESS][DOMAIN_NAME]" <[DOMAIN_NAME][EMAIL_ADDRESS][DOMAIN_NAME]>"
drag, startPoint x: 686, startPoint y: 558, endPoint x: 1329, endPoint y: 440, distance: 653.7
click at [1329, 440] on div "Welcome Afreen Get a quote Get a quote Find quotes by license plate: Type plate…" at bounding box center [779, 424] width 1404 height 636
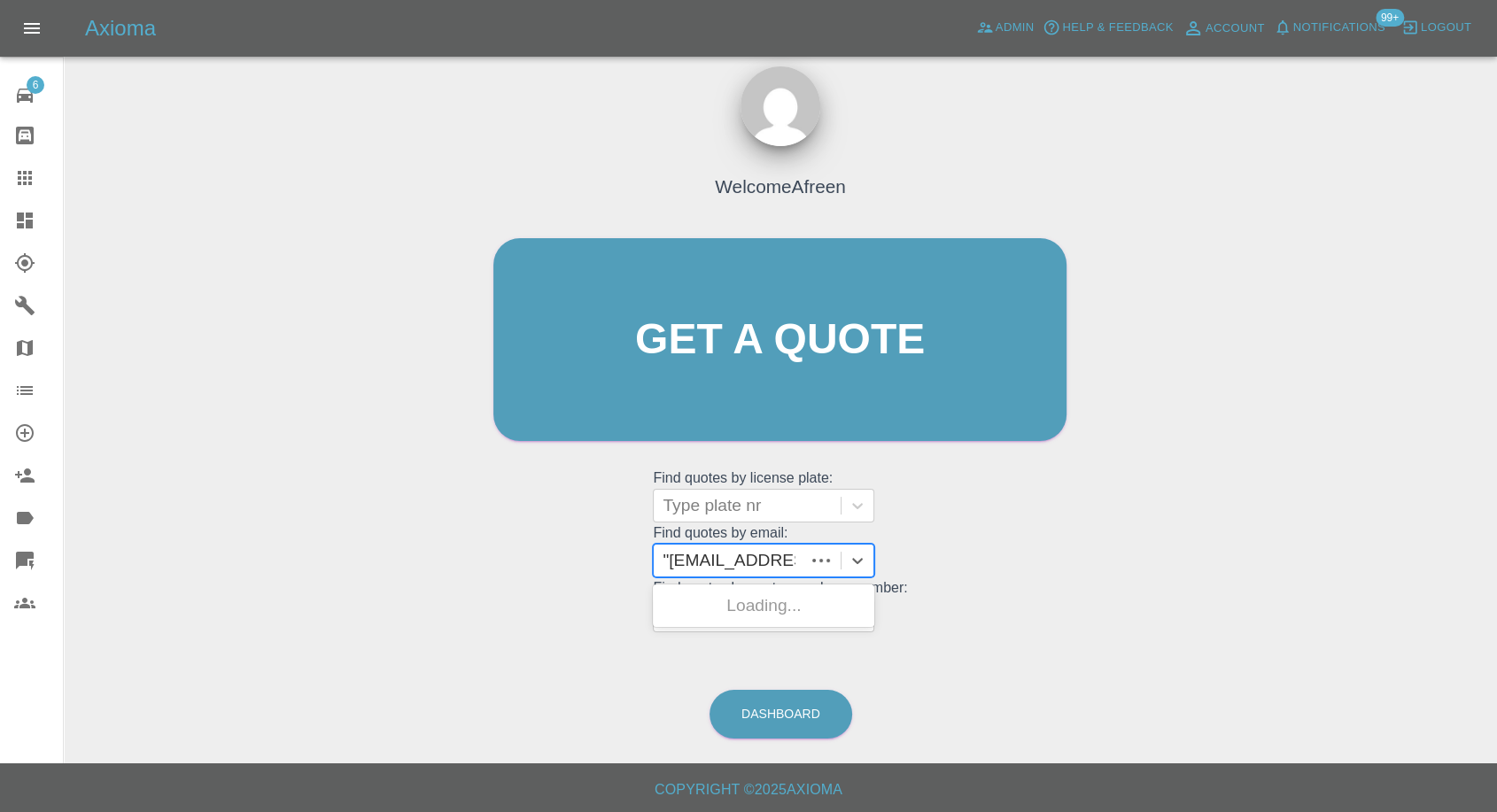
scroll to position [0, 0]
type input "[EMAIL_ADDRESS][DOMAIN_NAME]"
click at [769, 611] on div "PN72XHF, Awaiting Repair" at bounding box center [763, 616] width 221 height 57
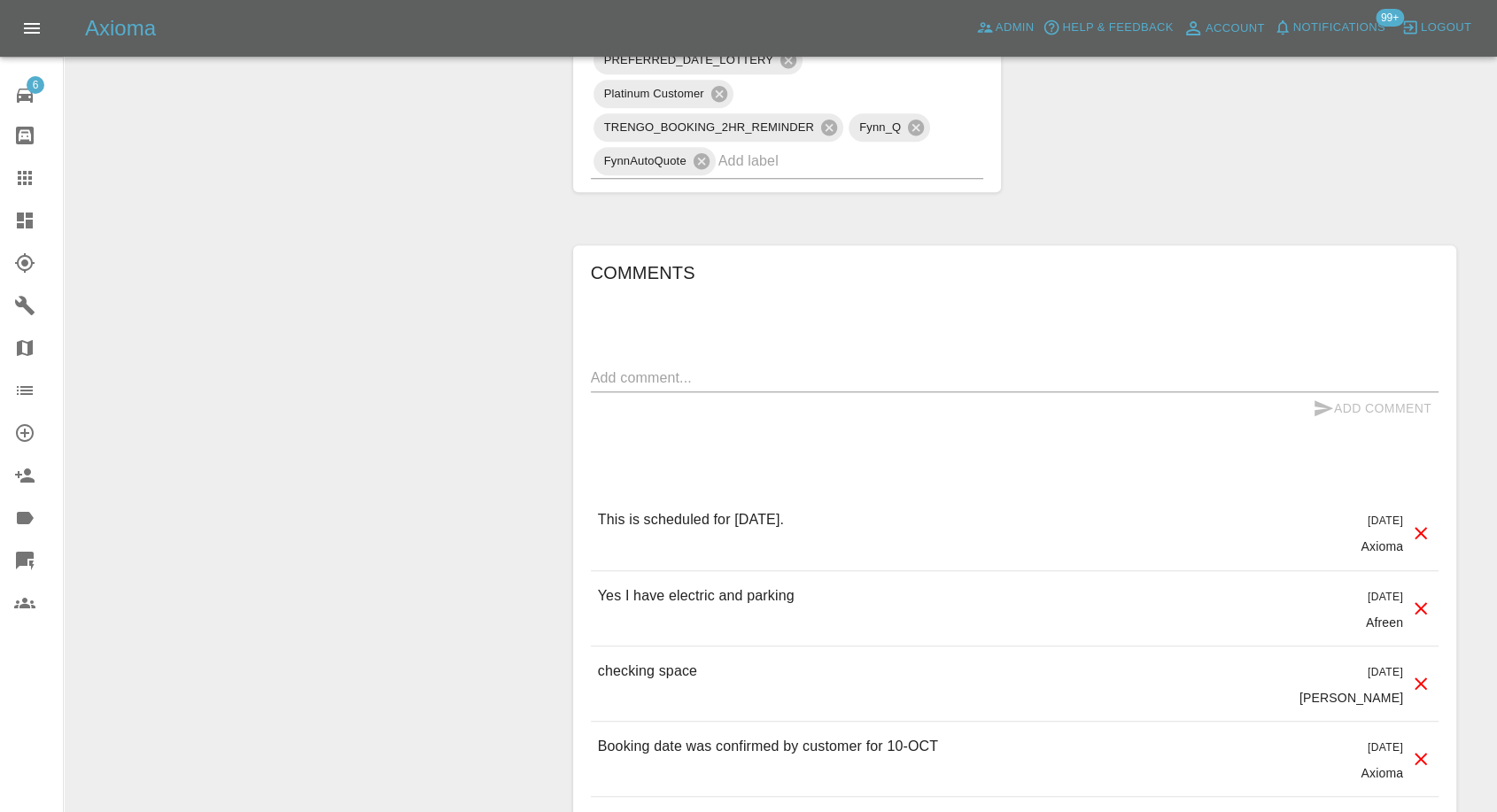
scroll to position [1475, 0]
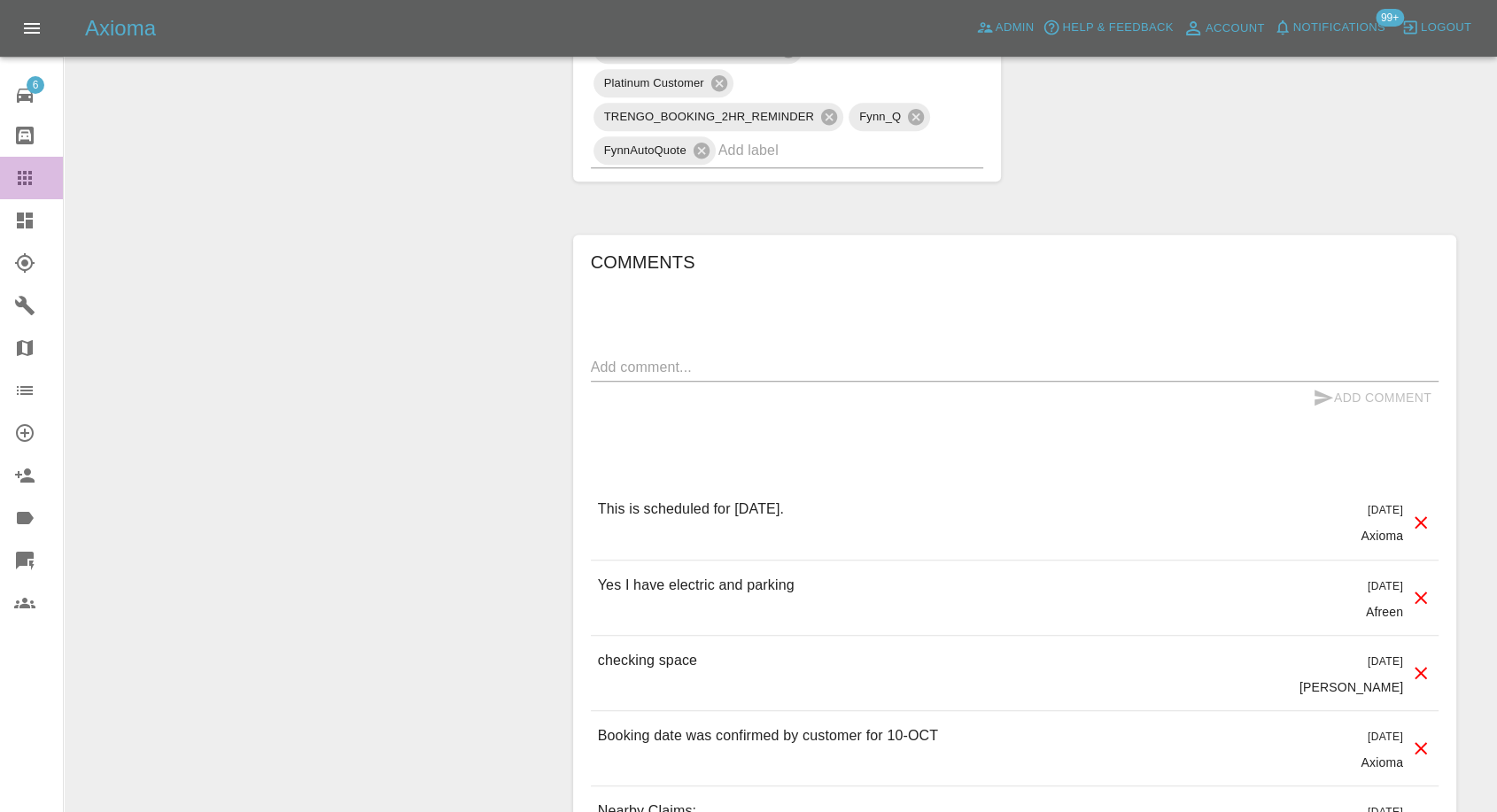
click at [21, 178] on icon at bounding box center [24, 178] width 21 height 21
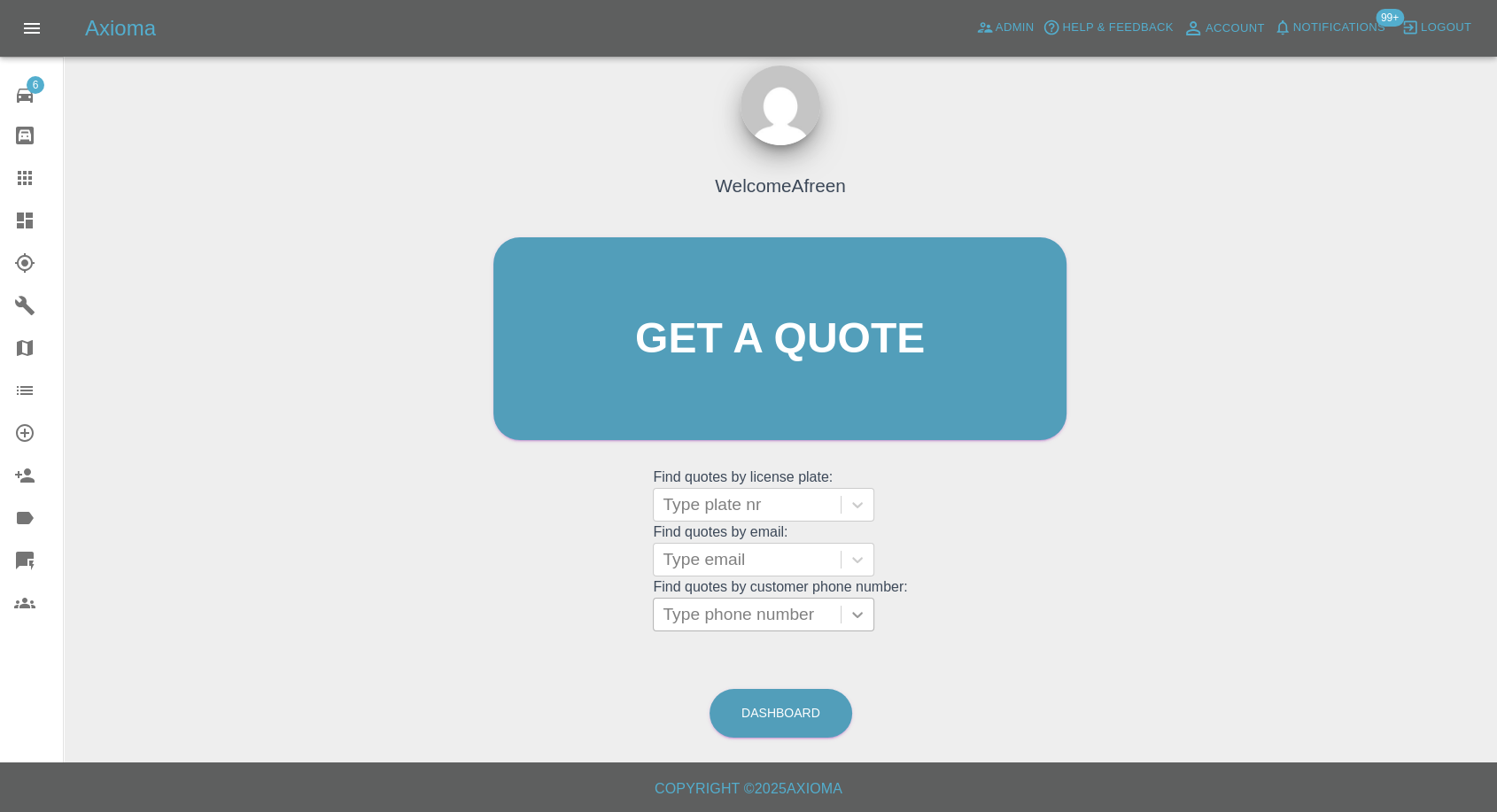
scroll to position [16, 0]
click at [777, 563] on div at bounding box center [747, 561] width 169 height 25
paste input ""[PERSON_NAME][EMAIL_ADDRESS][PERSON_NAME][DOMAIN_NAME]" <undefined>"
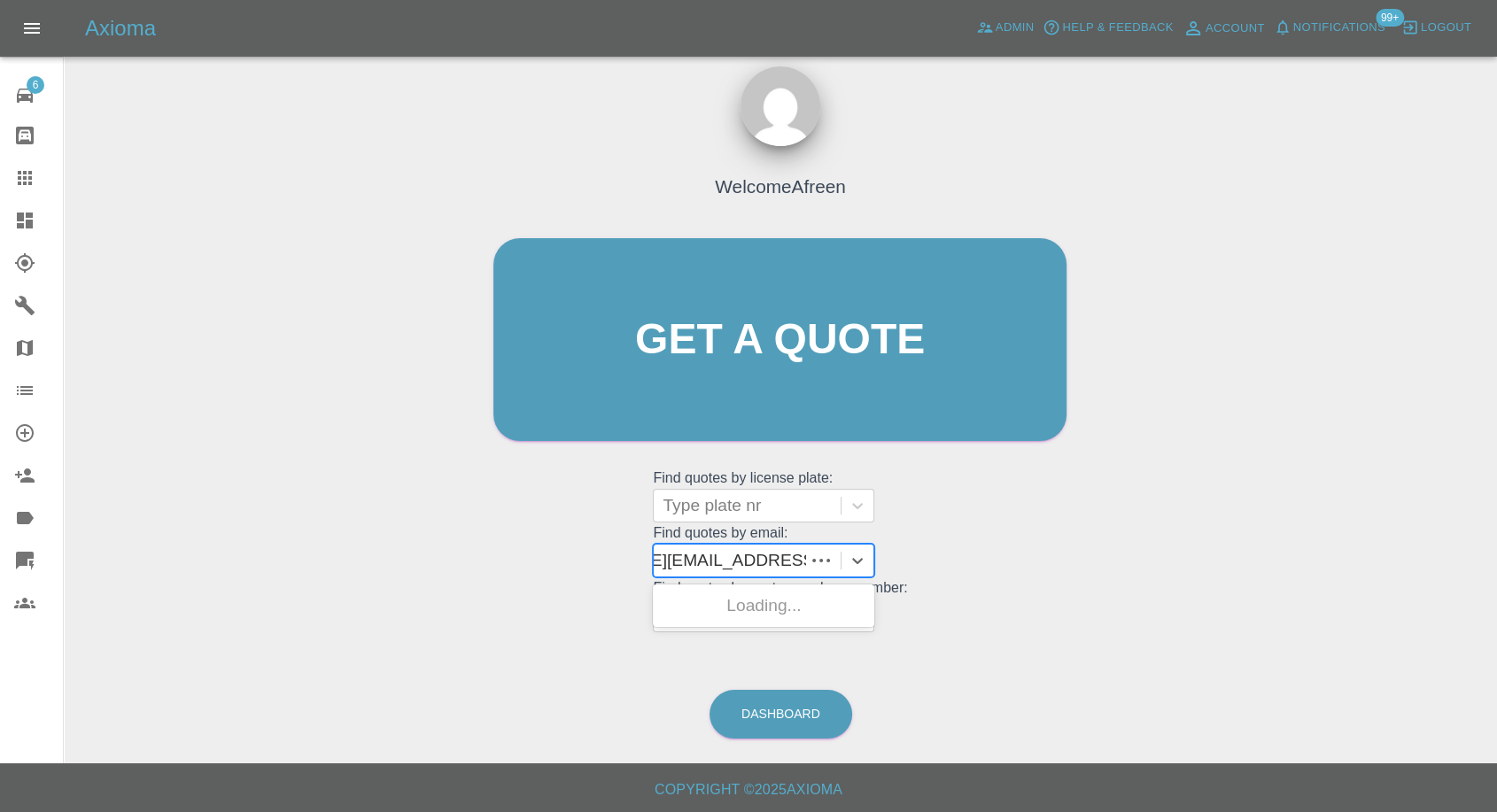
scroll to position [0, 118]
drag, startPoint x: 730, startPoint y: 561, endPoint x: 1448, endPoint y: 425, distance: 730.8
click at [1451, 432] on div "Welcome Afreen Get a quote Get a quote Find quotes by license plate: Type plate…" at bounding box center [779, 424] width 1404 height 636
type input "[PERSON_NAME][EMAIL_ADDRESS][PERSON_NAME][DOMAIN_NAME]"
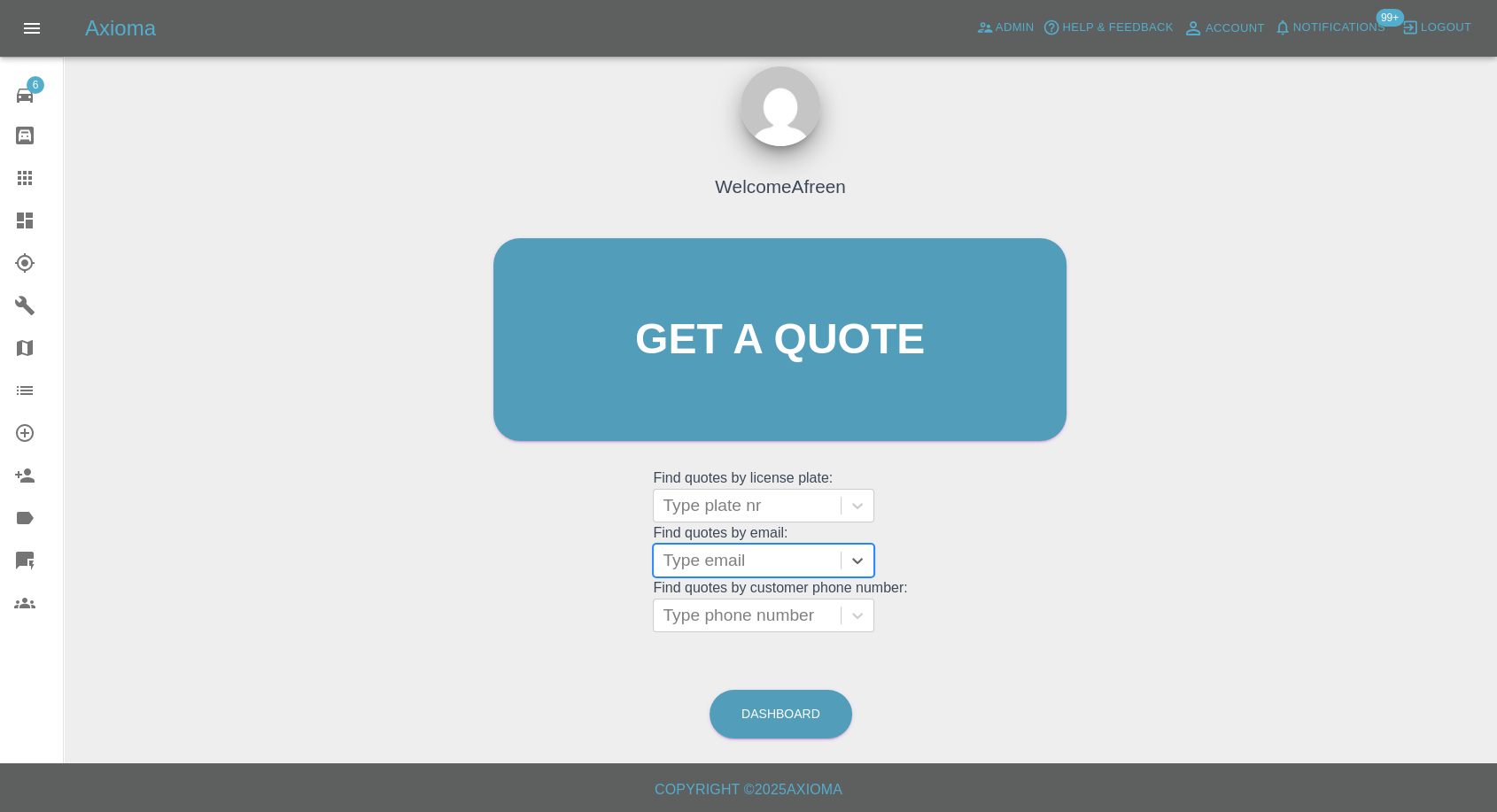
scroll to position [0, 0]
paste input ""[EMAIL_ADDRESS][DOMAIN_NAME]" <undefined>"
drag, startPoint x: 728, startPoint y: 554, endPoint x: 1297, endPoint y: 426, distance: 583.2
click at [1297, 430] on div "Welcome Afreen Get a quote Get a quote Find quotes by license plate: Type plate…" at bounding box center [779, 424] width 1404 height 636
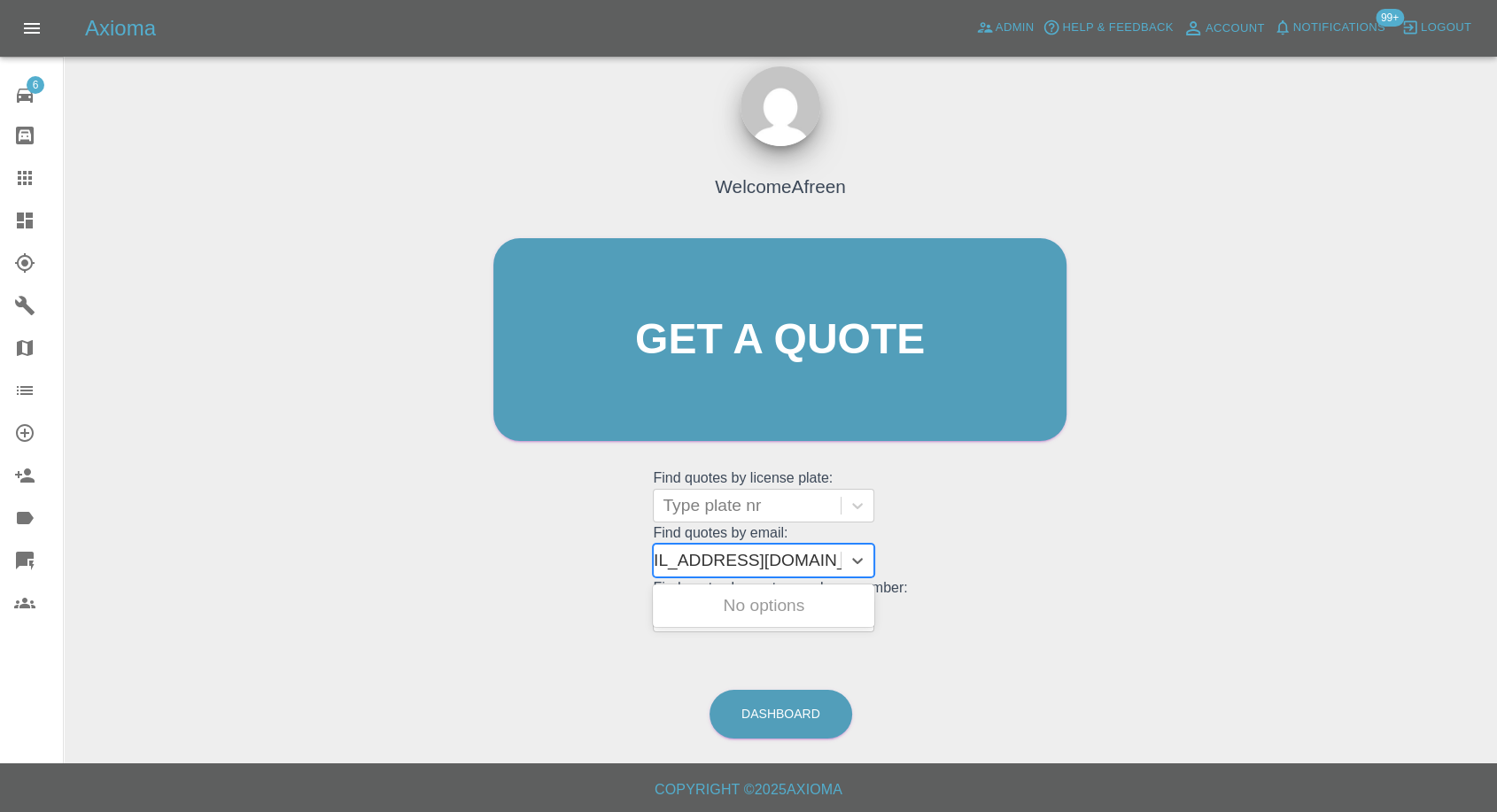
scroll to position [0, 8]
type input "[EMAIL_ADDRESS][DOMAIN_NAME]"
click at [762, 605] on div "DU75WGJ, Awaiting Repair" at bounding box center [763, 616] width 221 height 57
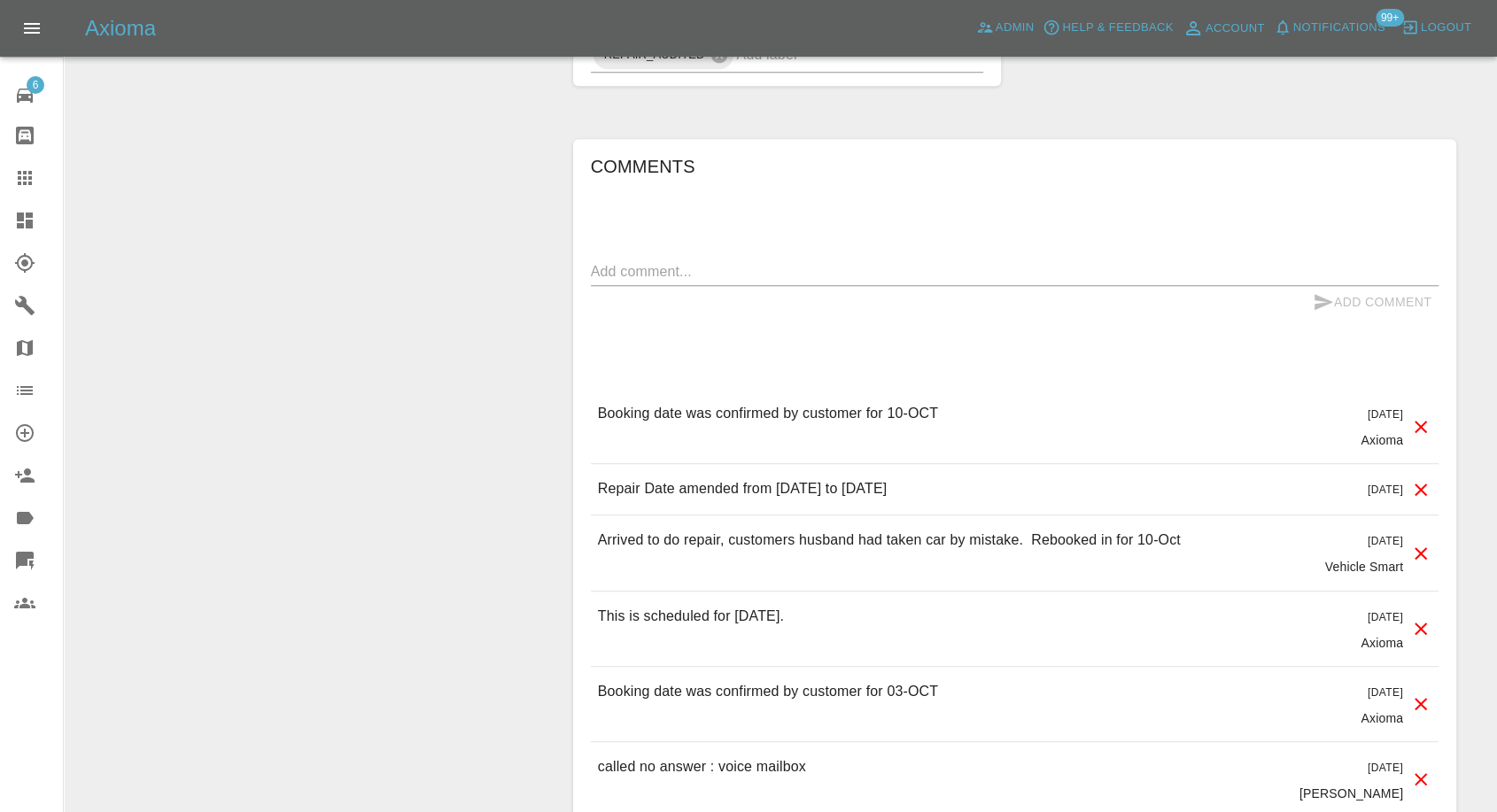
scroll to position [1181, 0]
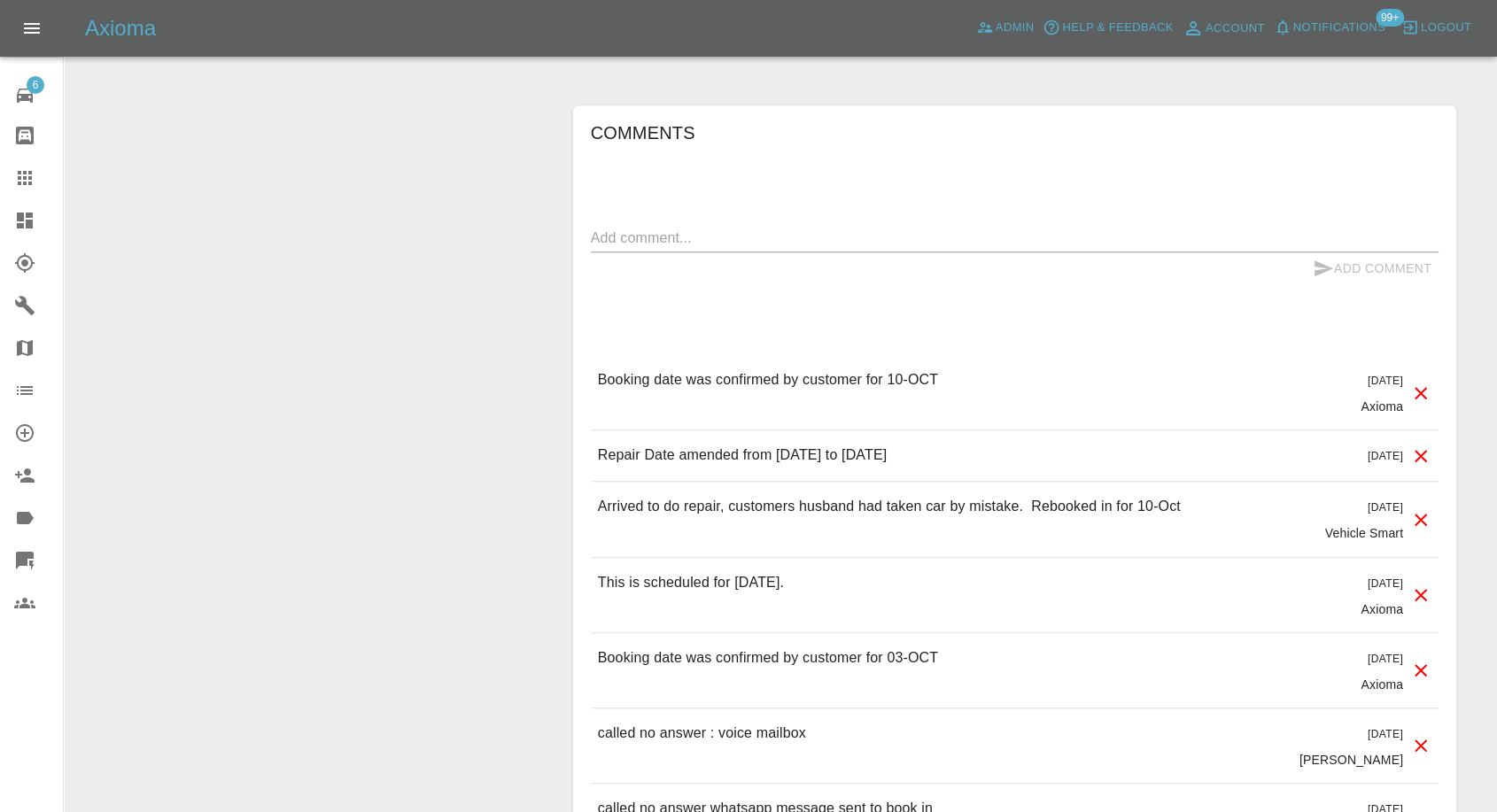
drag, startPoint x: 21, startPoint y: 186, endPoint x: 77, endPoint y: 207, distance: 59.8
click at [21, 186] on icon at bounding box center [24, 178] width 21 height 21
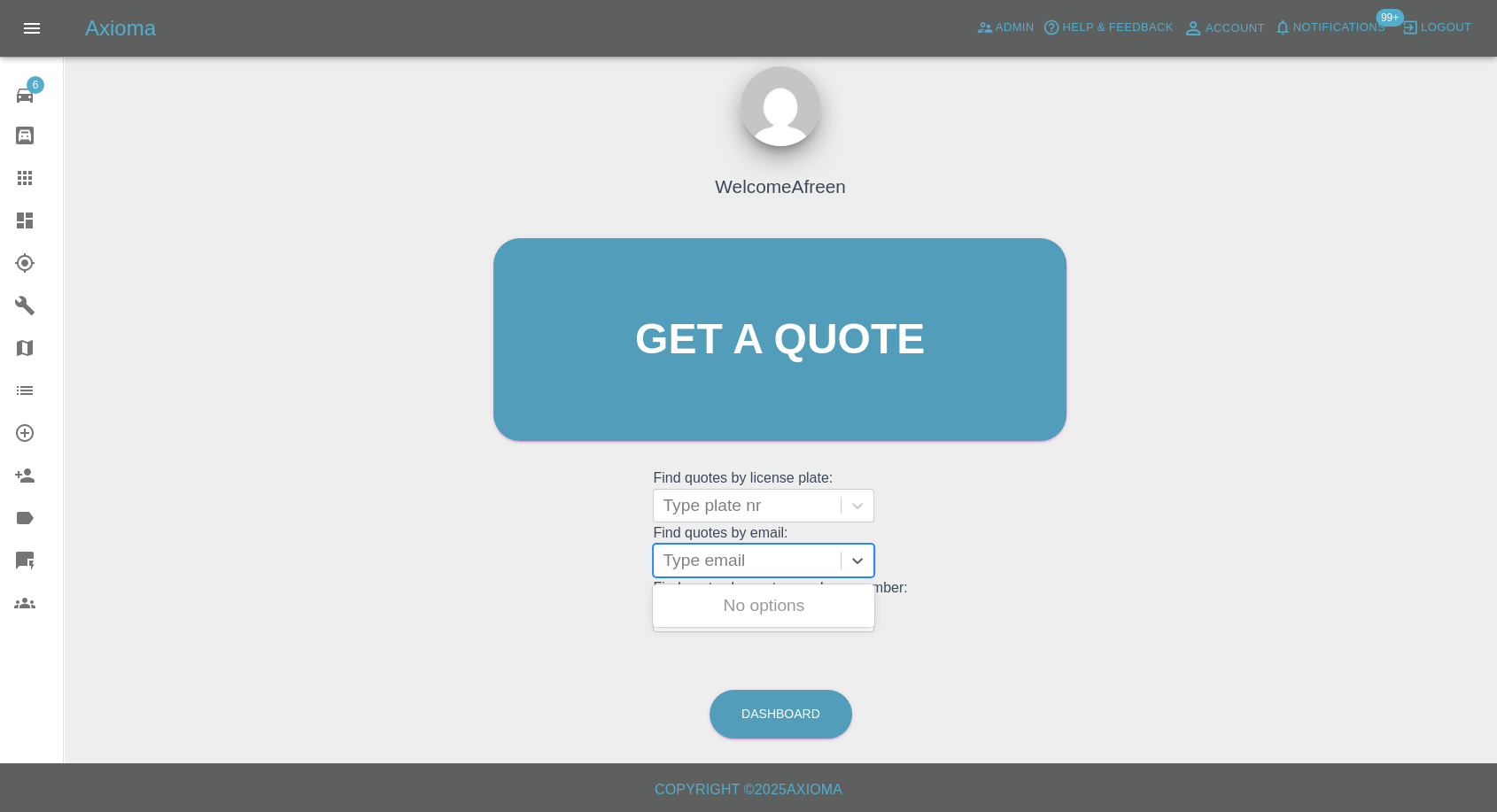
click at [713, 553] on div at bounding box center [747, 561] width 169 height 25
paste input ""[EMAIL_ADDRESS][DOMAIN_NAME]" <undefined>"
drag, startPoint x: 729, startPoint y: 557, endPoint x: 1510, endPoint y: 512, distance: 782.3
click at [1497, 512] on html "Axioma Admin Help & Feedback Account Notifications 99+ Logout 6 Repair home Bod…" at bounding box center [748, 398] width 1497 height 829
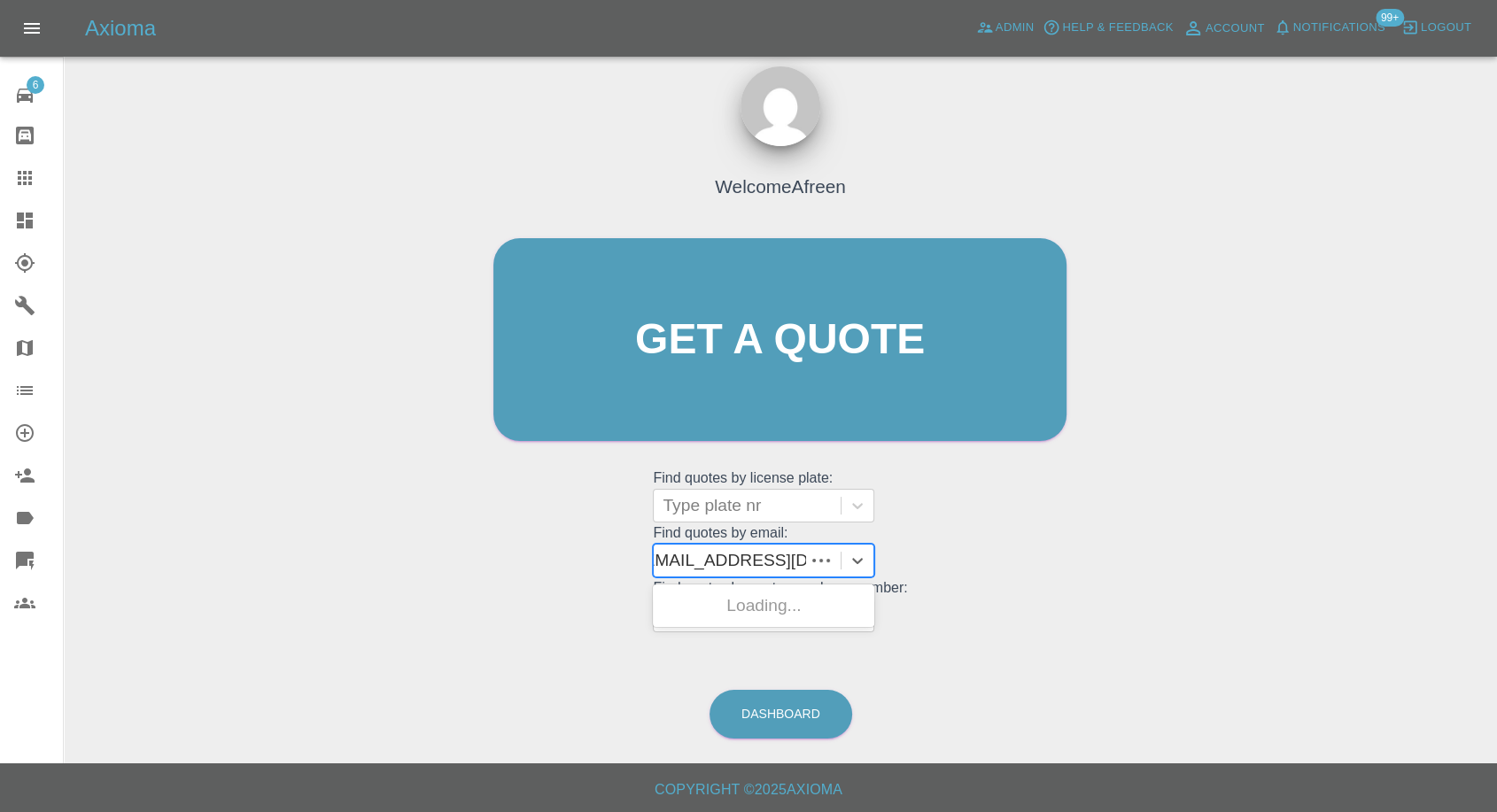
scroll to position [0, 0]
type input "[EMAIL_ADDRESS][DOMAIN_NAME]"
click at [748, 608] on div "BC24SXF, Awaiting Repair" at bounding box center [763, 616] width 221 height 57
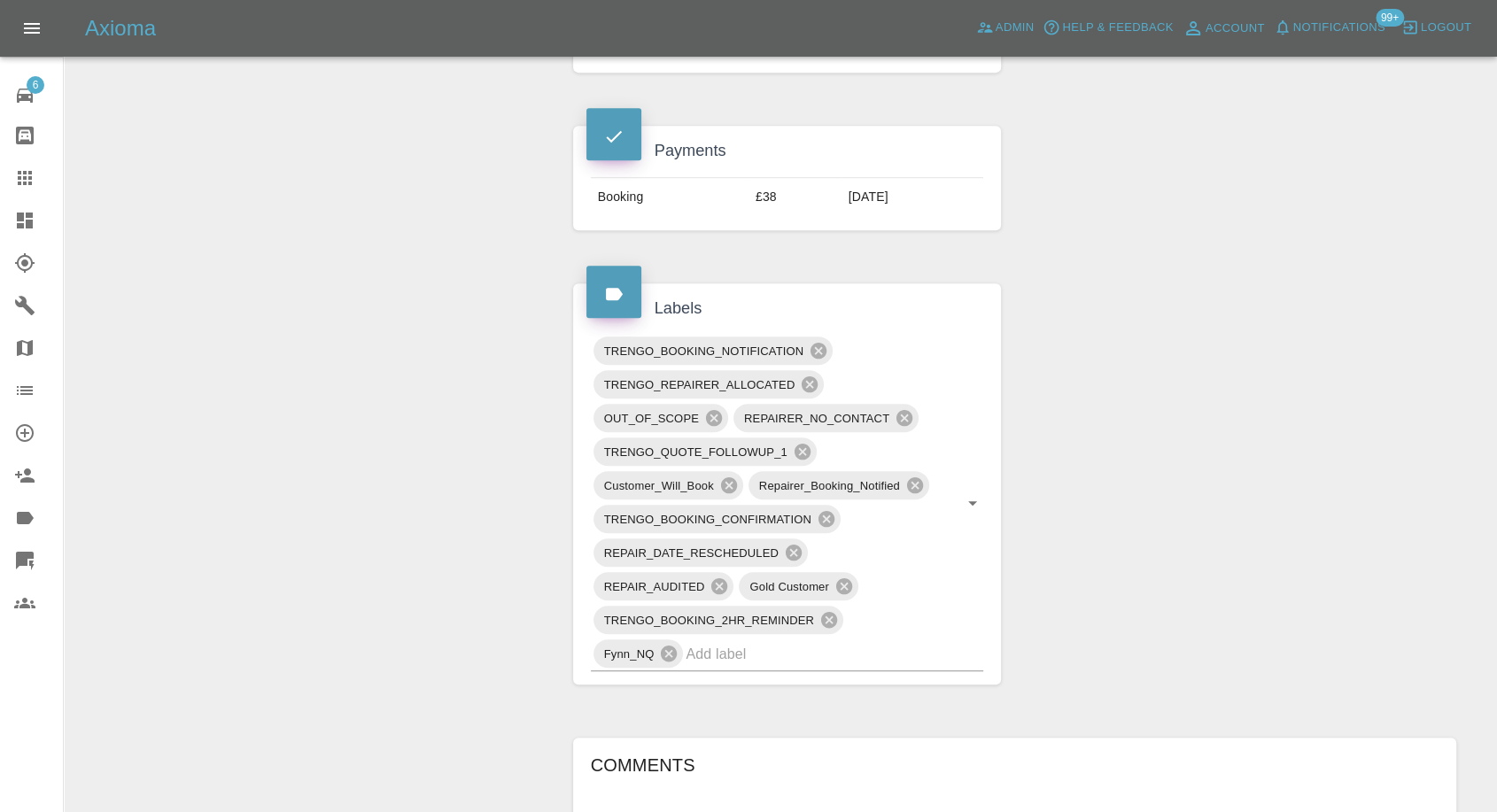
scroll to position [1377, 0]
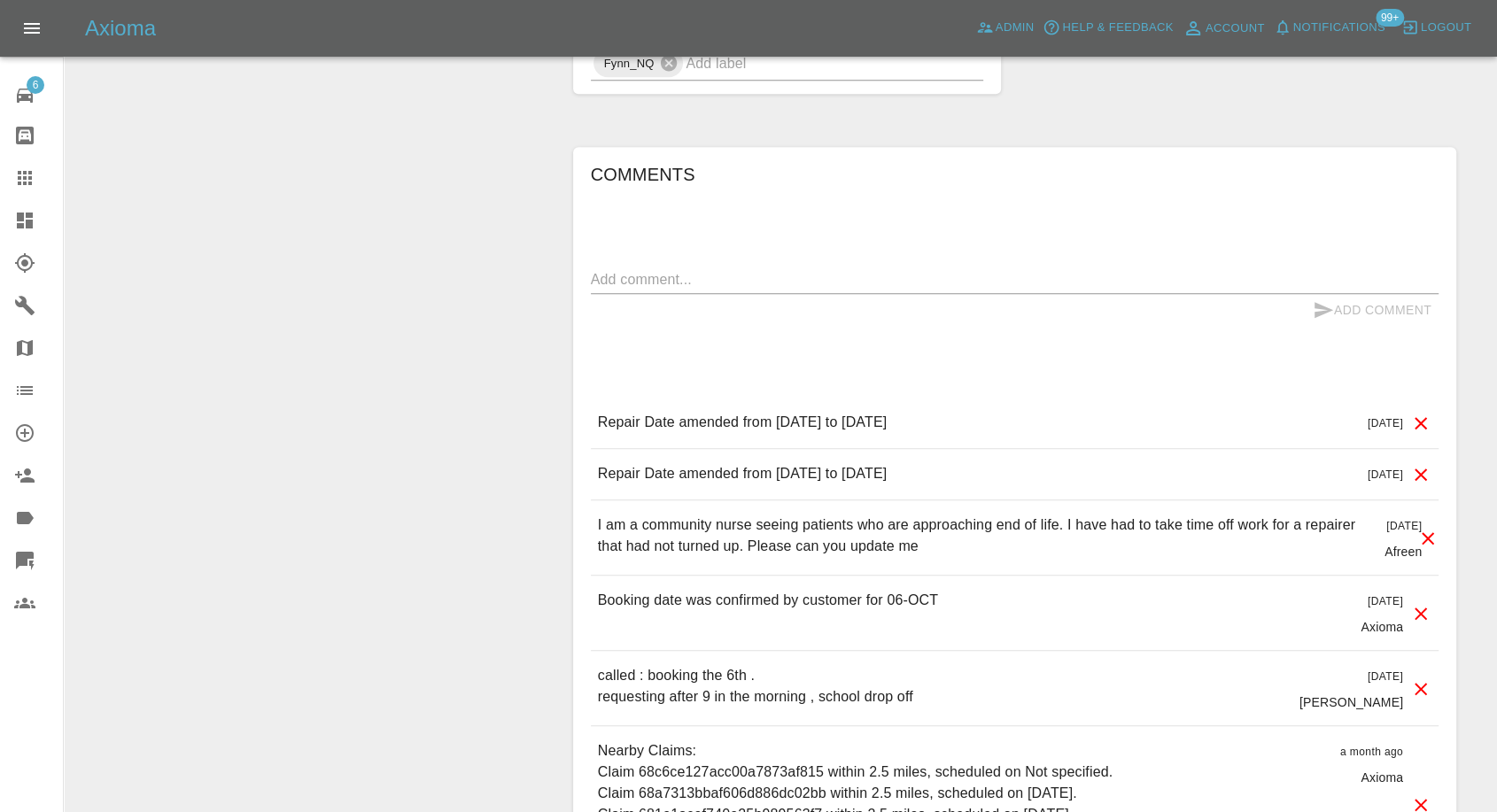
click at [9, 161] on link "Claims" at bounding box center [31, 178] width 63 height 43
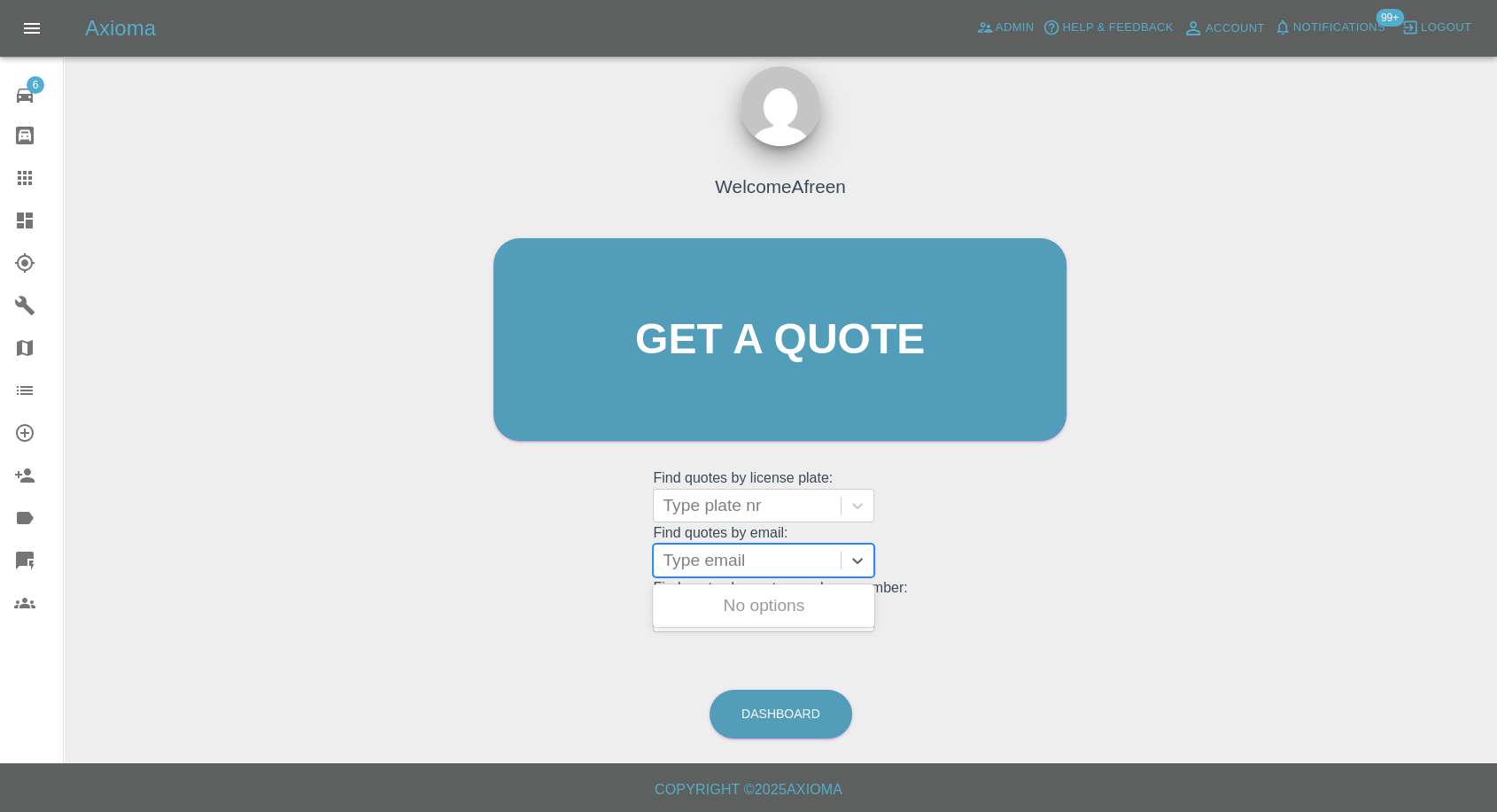
click at [730, 551] on div at bounding box center [747, 561] width 169 height 25
paste input ""[EMAIL_ADDRESS][DOMAIN_NAME]" <undefined>"
drag, startPoint x: 731, startPoint y: 561, endPoint x: 1180, endPoint y: 526, distance: 450.4
click at [1180, 526] on div "Welcome Afreen Get a quote Get a quote Find quotes by license plate: Type plate…" at bounding box center [779, 424] width 1404 height 636
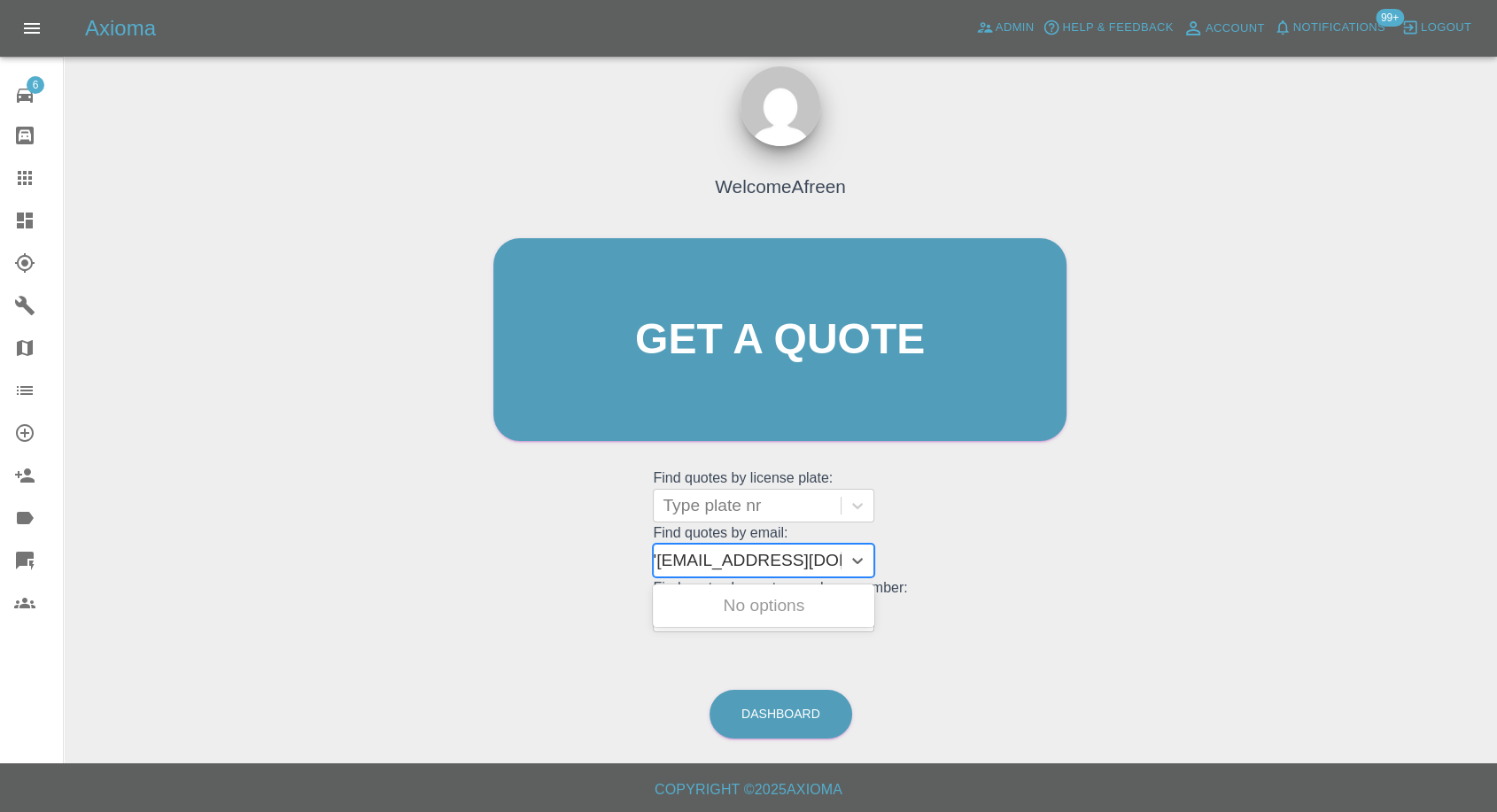
scroll to position [0, 8]
type input "[EMAIL_ADDRESS][DOMAIN_NAME]"
click at [787, 602] on div "DW25EPO, Awaiting Repair" at bounding box center [763, 616] width 221 height 57
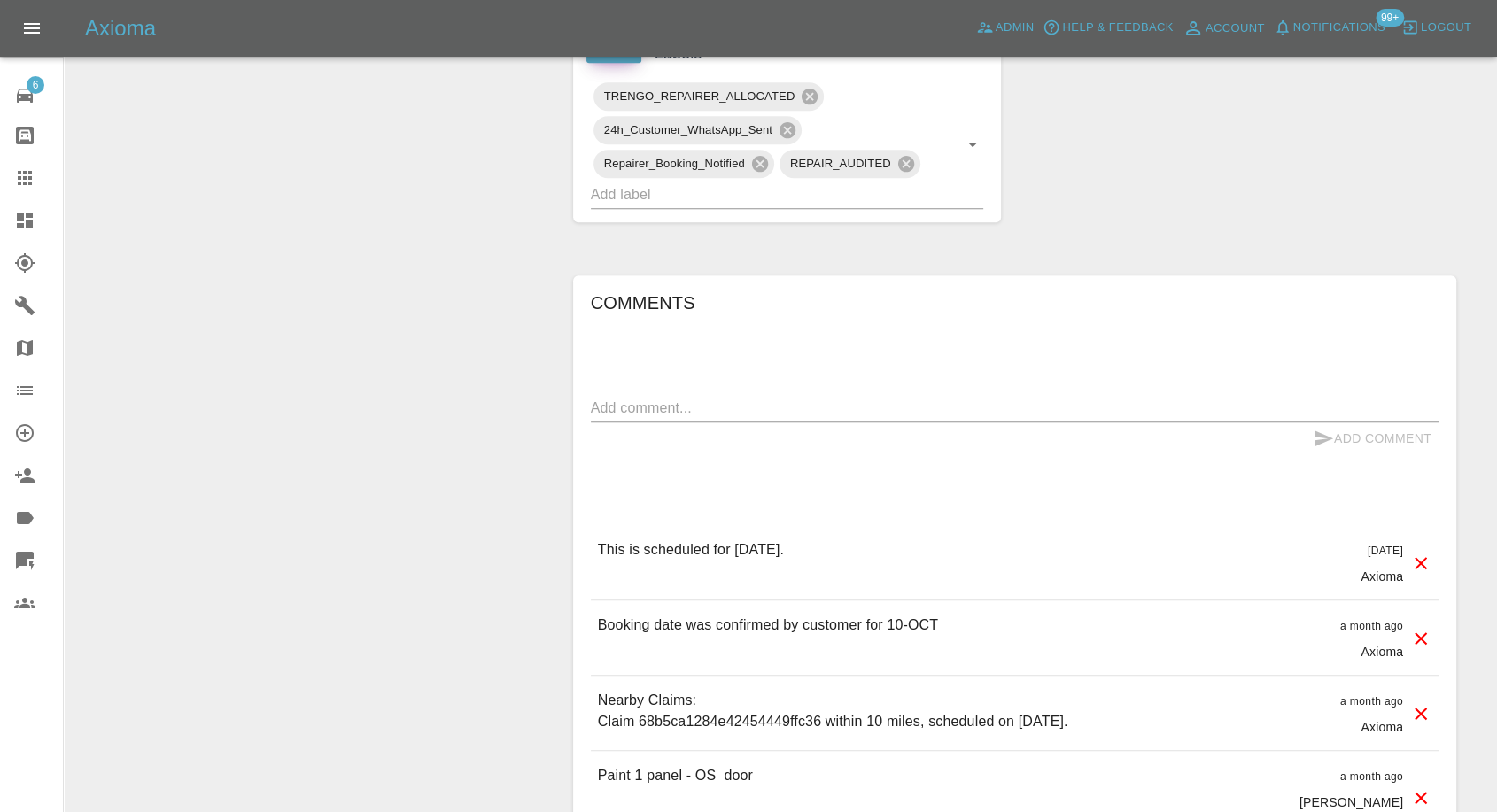
scroll to position [886, 0]
drag, startPoint x: 28, startPoint y: 186, endPoint x: 55, endPoint y: 196, distance: 28.8
click at [28, 186] on icon at bounding box center [24, 178] width 21 height 21
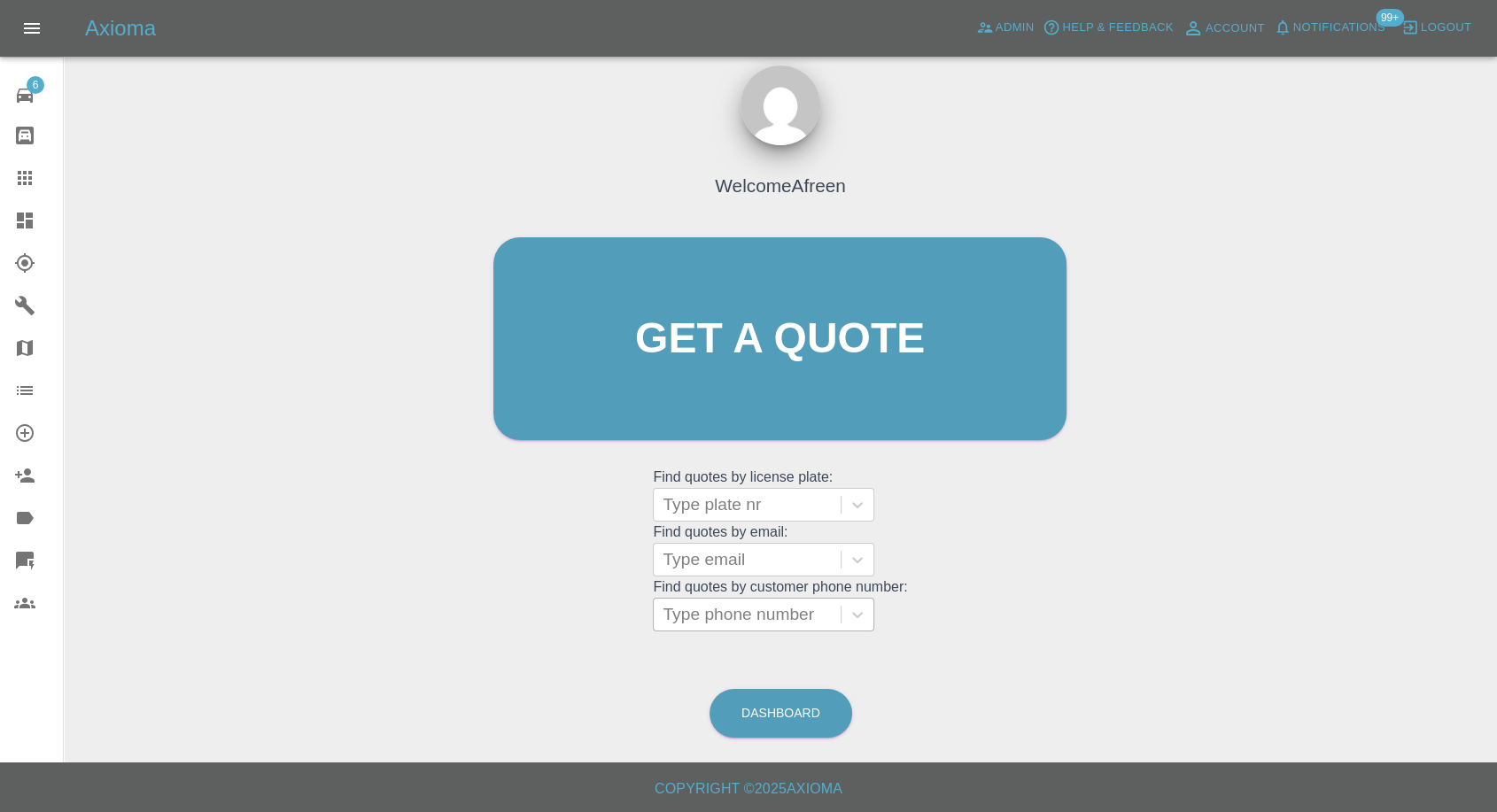
scroll to position [16, 0]
click at [753, 558] on div at bounding box center [747, 561] width 169 height 25
paste input ""[EMAIL_ADDRESS][DOMAIN_NAME]" <undefined>"
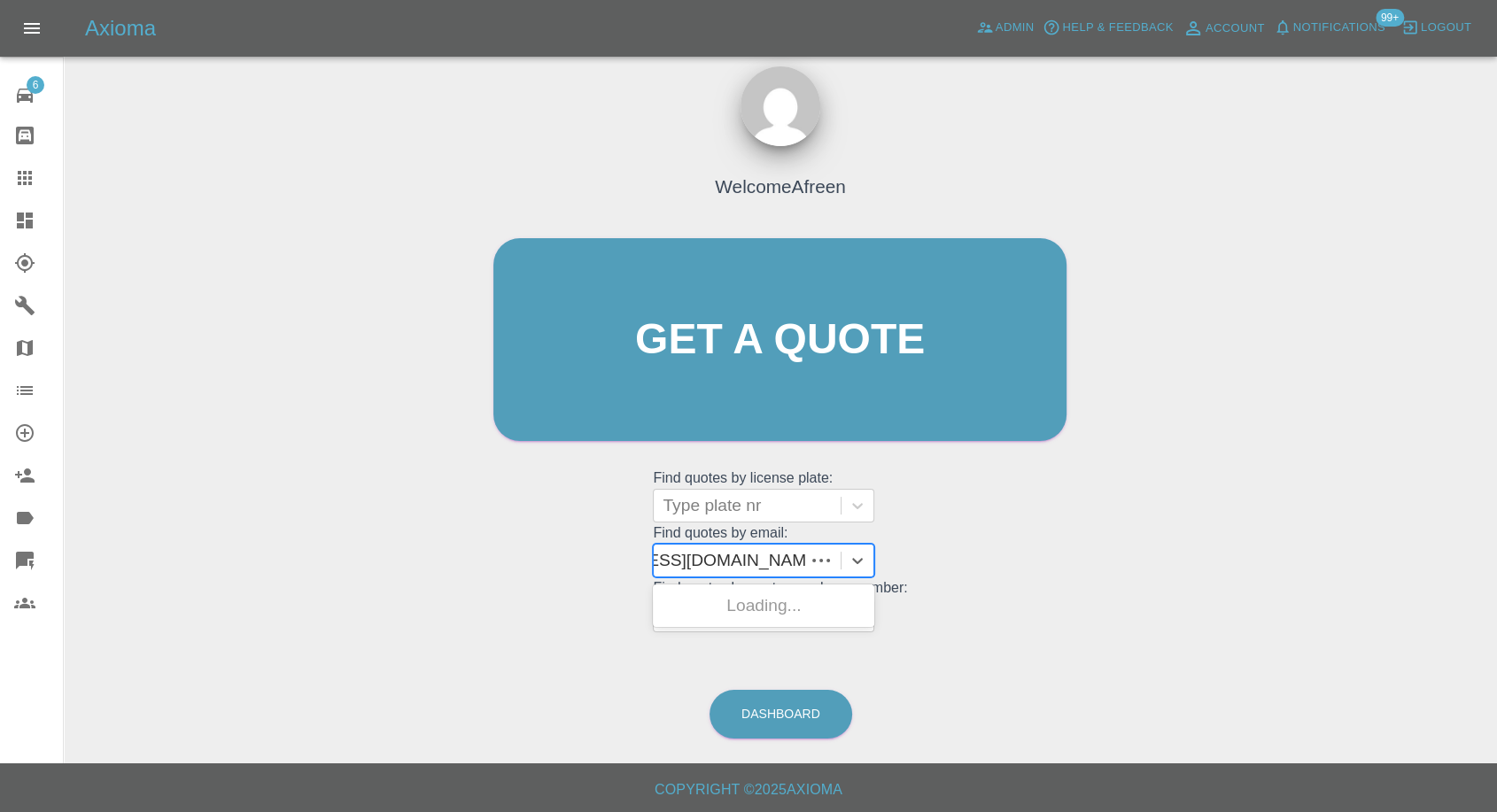
scroll to position [0, 111]
drag, startPoint x: 725, startPoint y: 554, endPoint x: 1312, endPoint y: 458, distance: 594.8
click at [1312, 458] on div "Welcome Afreen Get a quote Get a quote Find quotes by license plate: Type plate…" at bounding box center [779, 424] width 1404 height 636
type input "[EMAIL_ADDRESS][DOMAIN_NAME]"
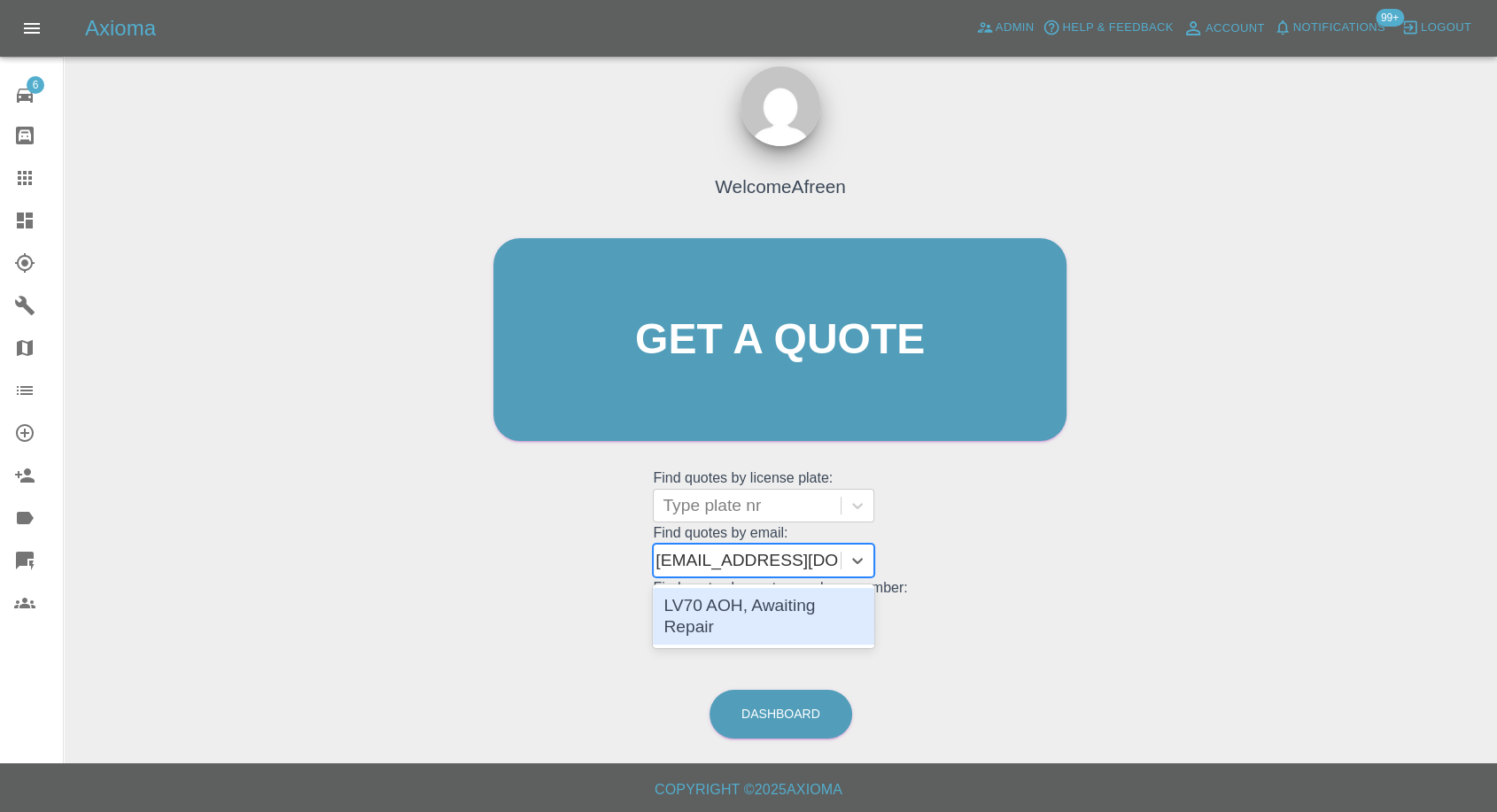
scroll to position [0, 1]
click at [773, 608] on div "LV70 AOH, Awaiting Repair" at bounding box center [763, 616] width 221 height 57
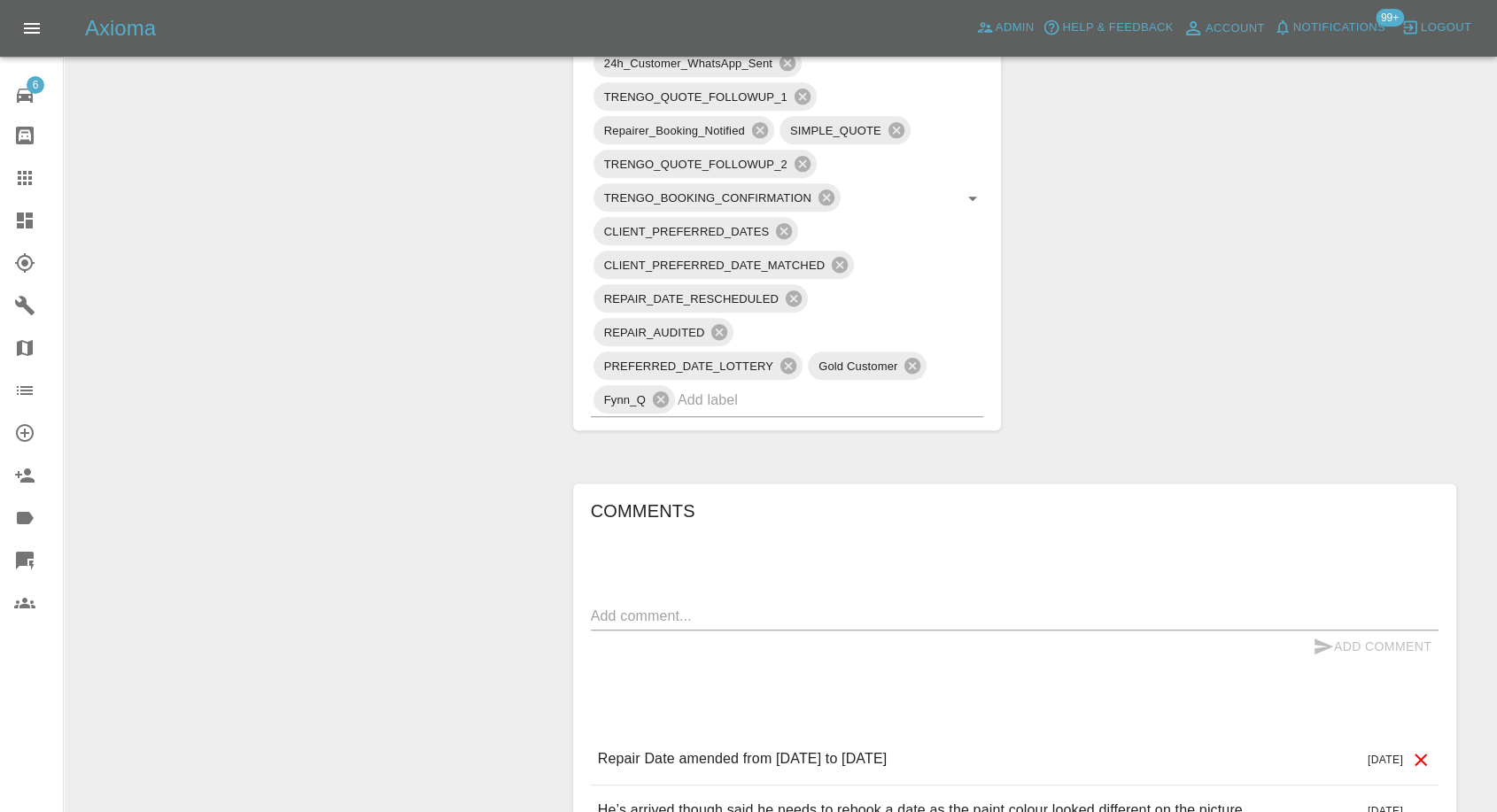
scroll to position [1475, 0]
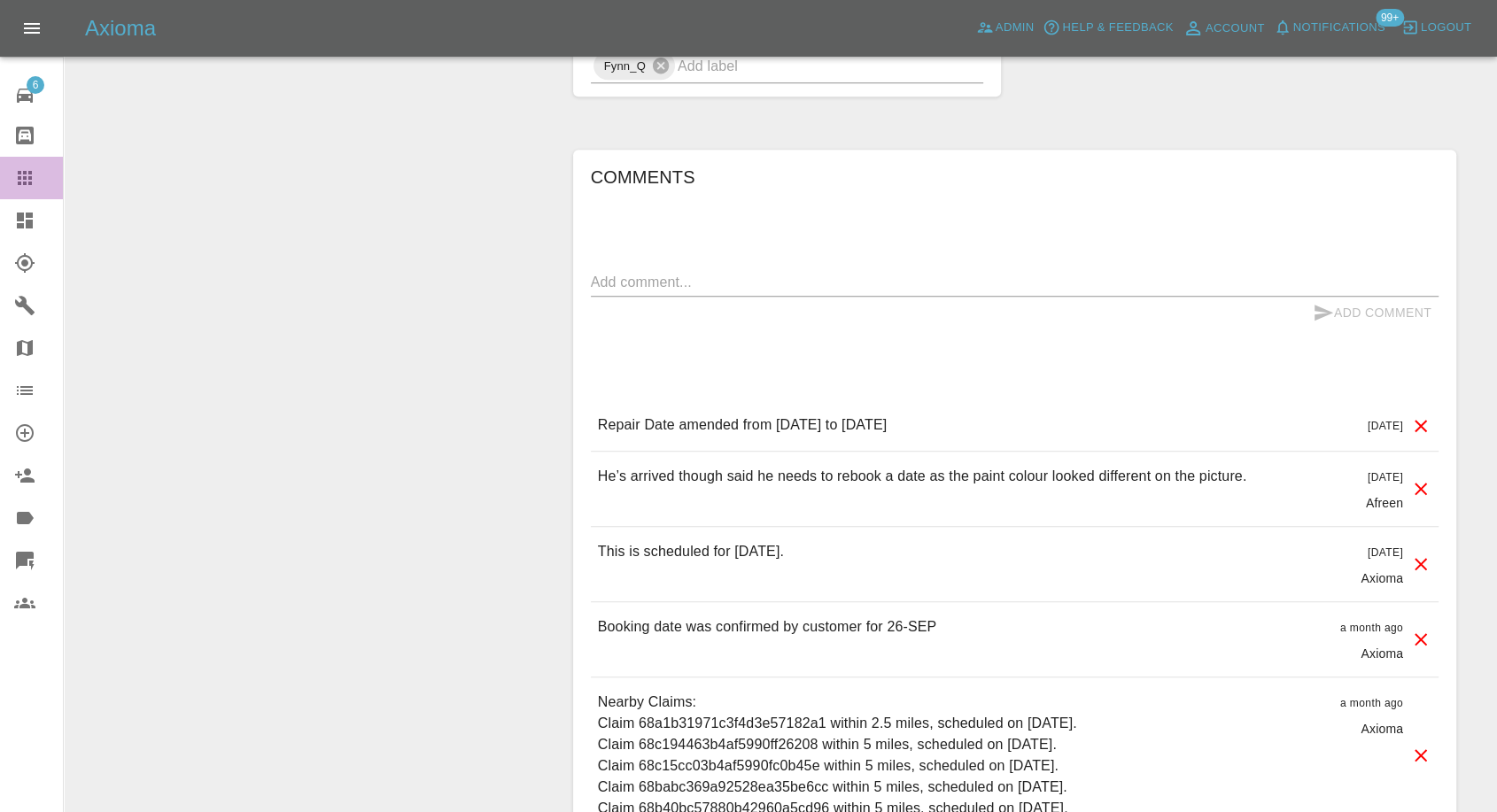
click at [26, 167] on icon at bounding box center [24, 178] width 21 height 21
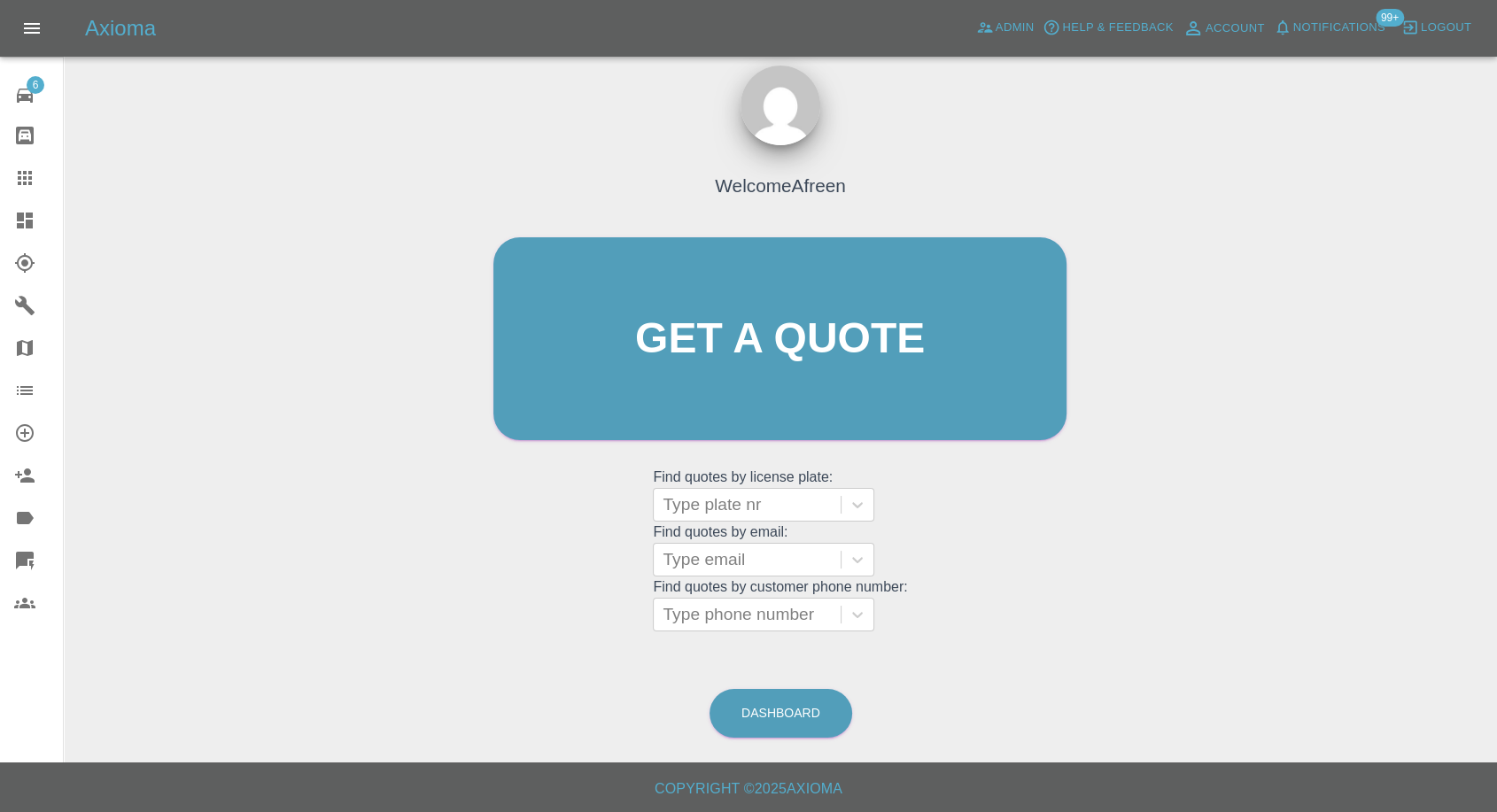
scroll to position [16, 0]
click at [702, 564] on div at bounding box center [747, 561] width 169 height 25
paste input ""[EMAIL_ADDRESS][DOMAIN_NAME]" <undefined>"
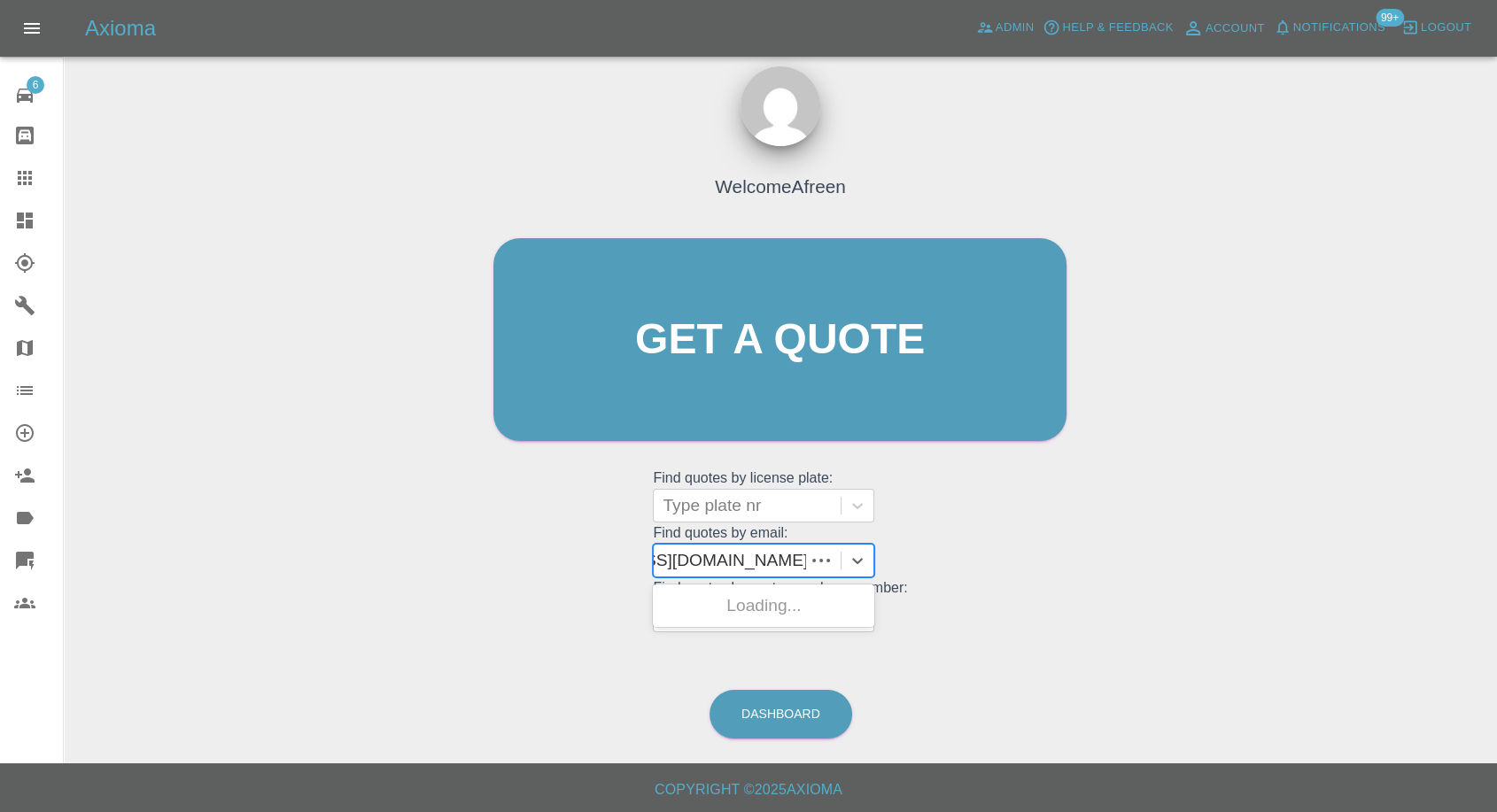
scroll to position [0, 126]
drag, startPoint x: 726, startPoint y: 561, endPoint x: 1233, endPoint y: 532, distance: 507.8
click at [1233, 532] on div "Welcome Afreen Get a quote Get a quote Find quotes by license plate: Type plate…" at bounding box center [779, 424] width 1404 height 636
type input "[EMAIL_ADDRESS][DOMAIN_NAME]"
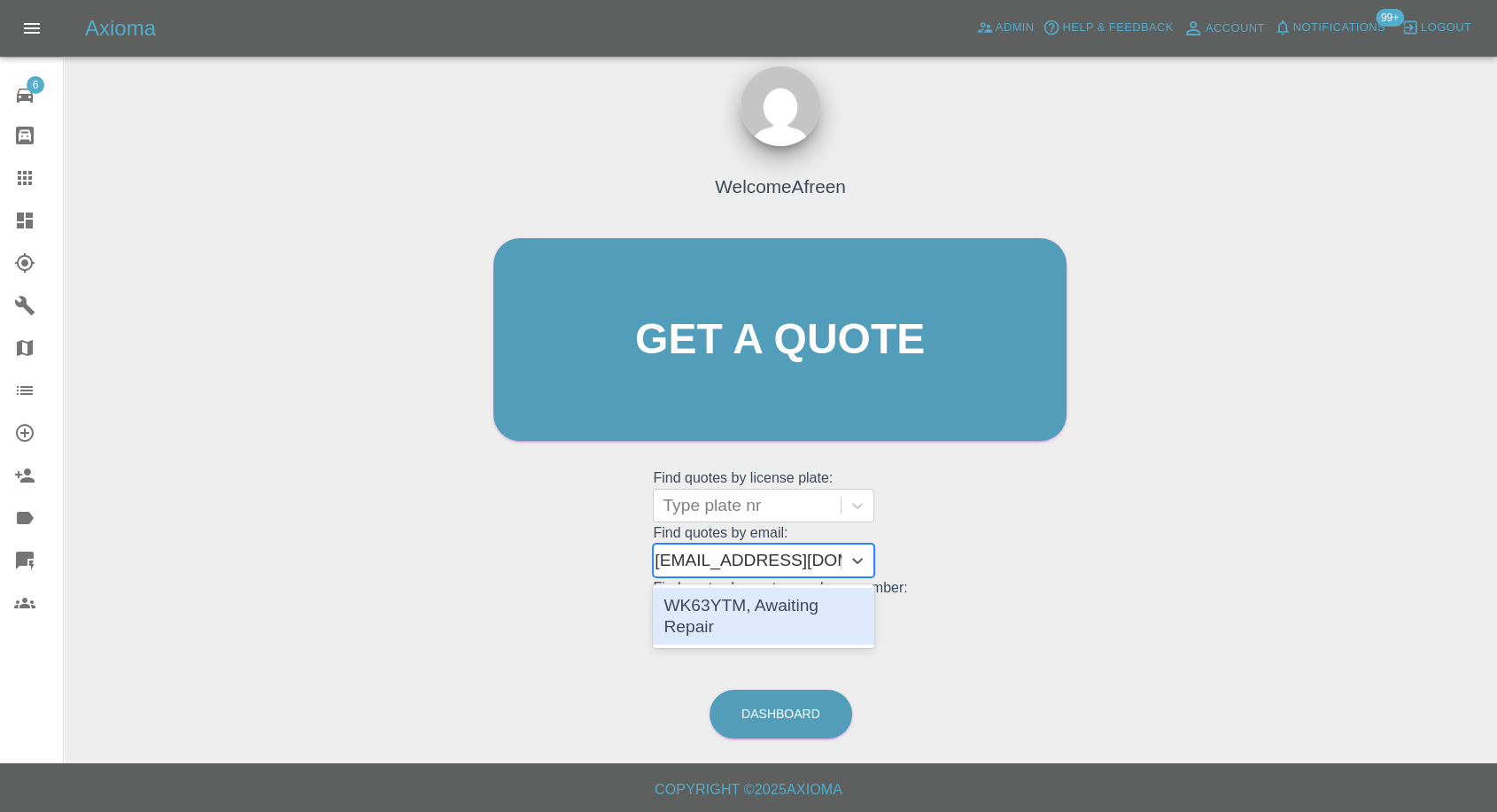
click at [818, 605] on div "WK63YTM, Awaiting Repair" at bounding box center [763, 616] width 221 height 57
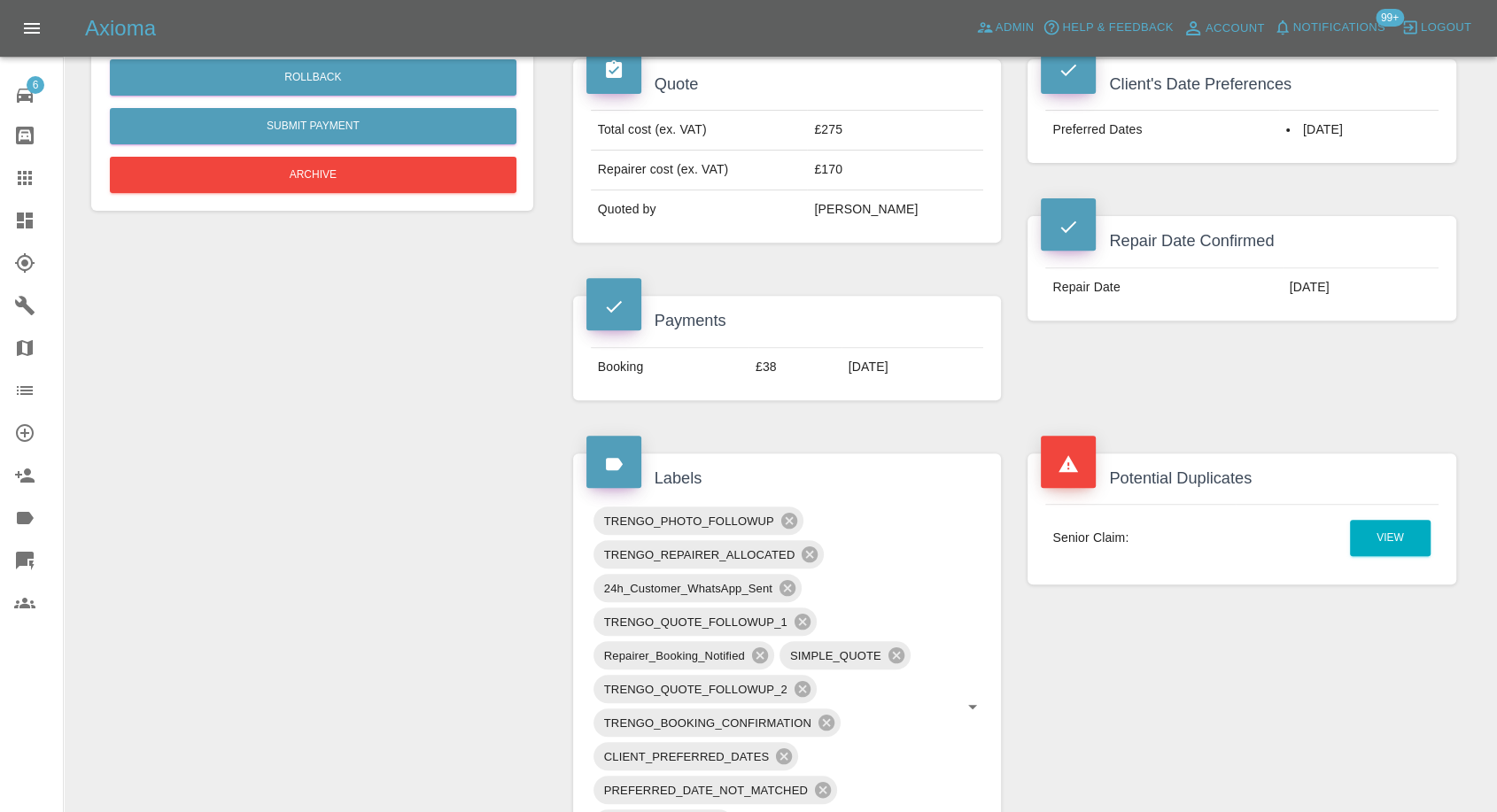
scroll to position [590, 0]
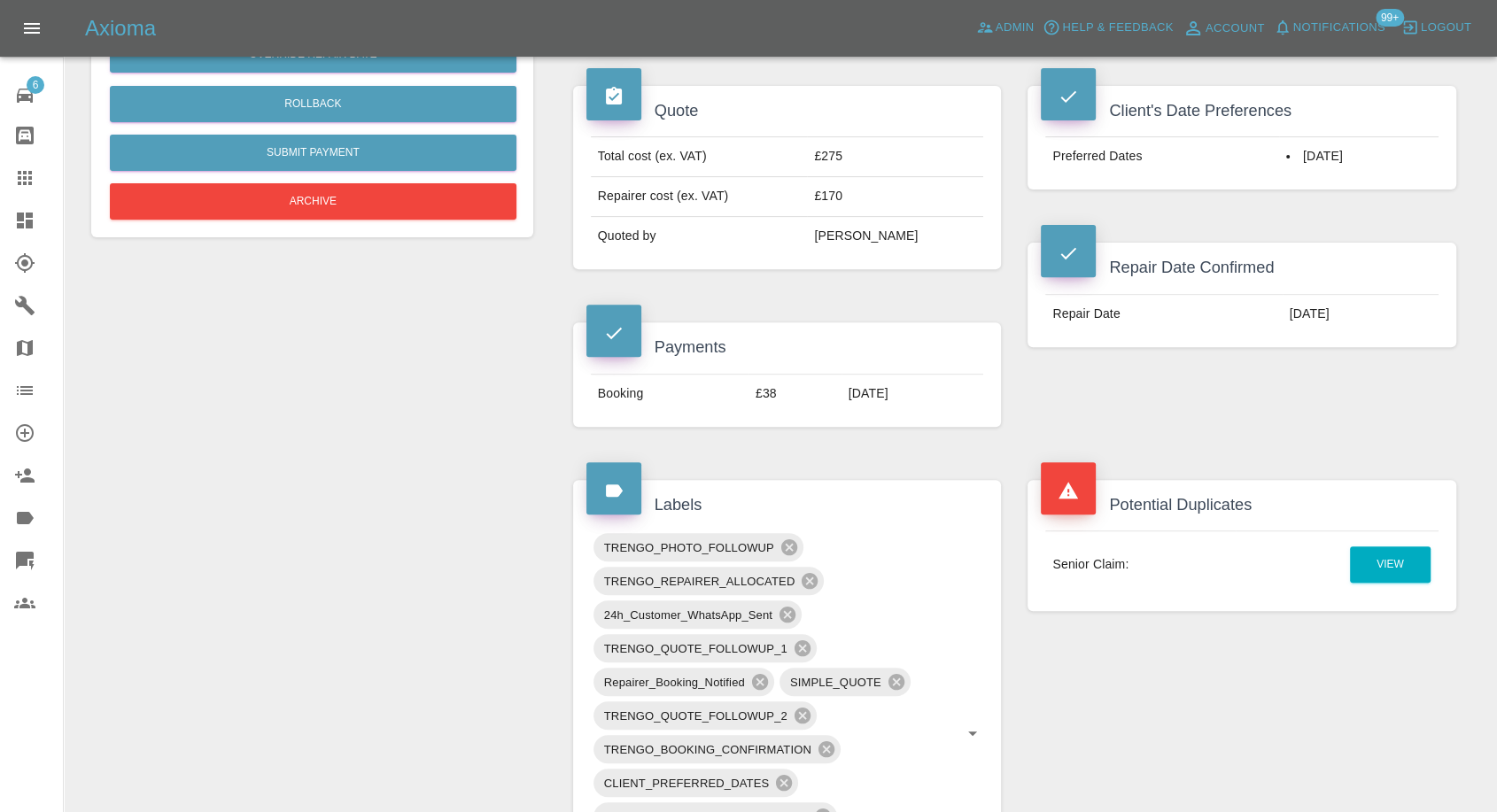
click at [31, 181] on icon at bounding box center [24, 178] width 14 height 14
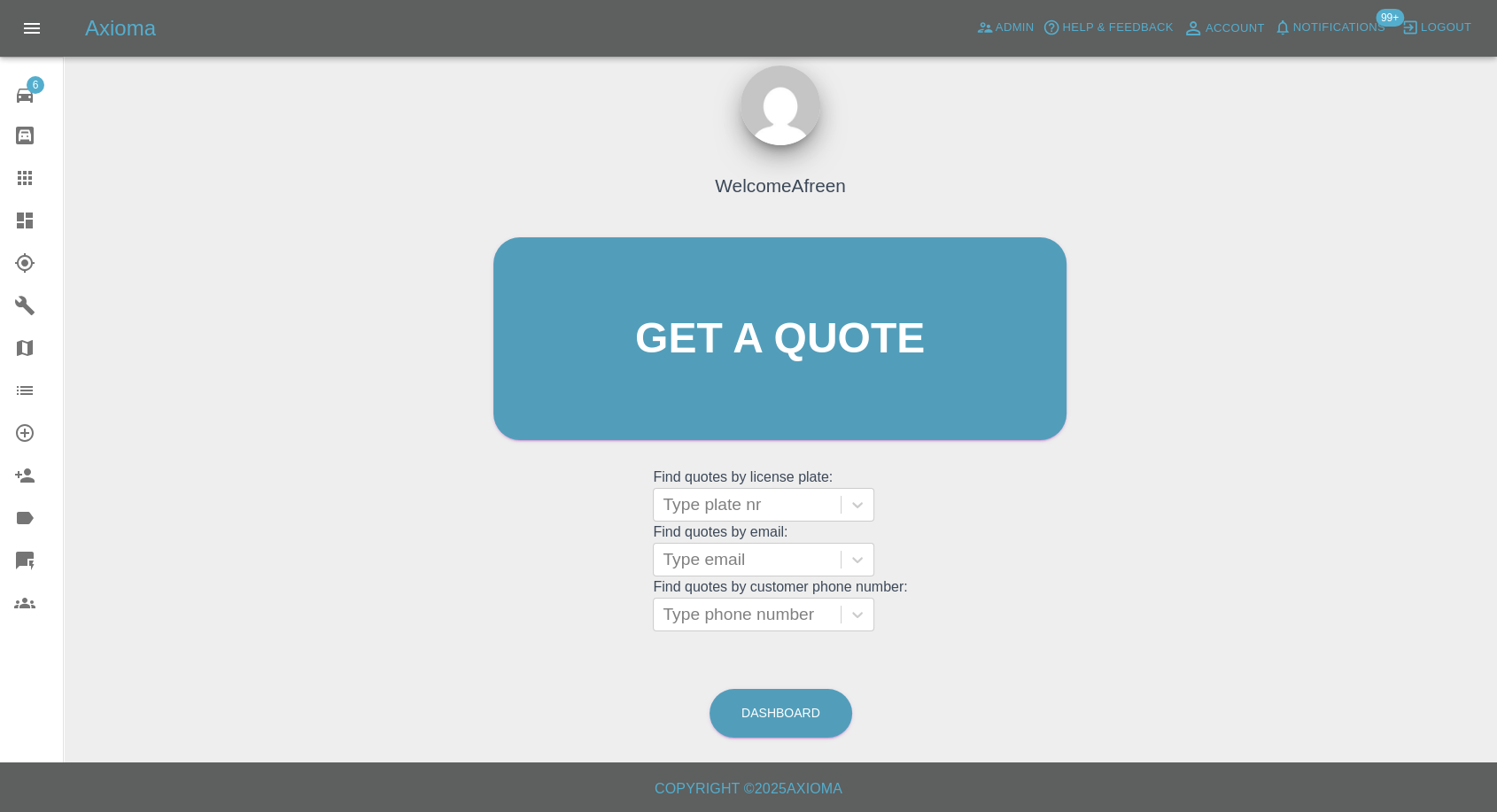
scroll to position [16, 0]
click at [743, 553] on div at bounding box center [747, 561] width 169 height 25
paste input ""[EMAIL_ADDRESS][DOMAIN_NAME]" <undefined>"
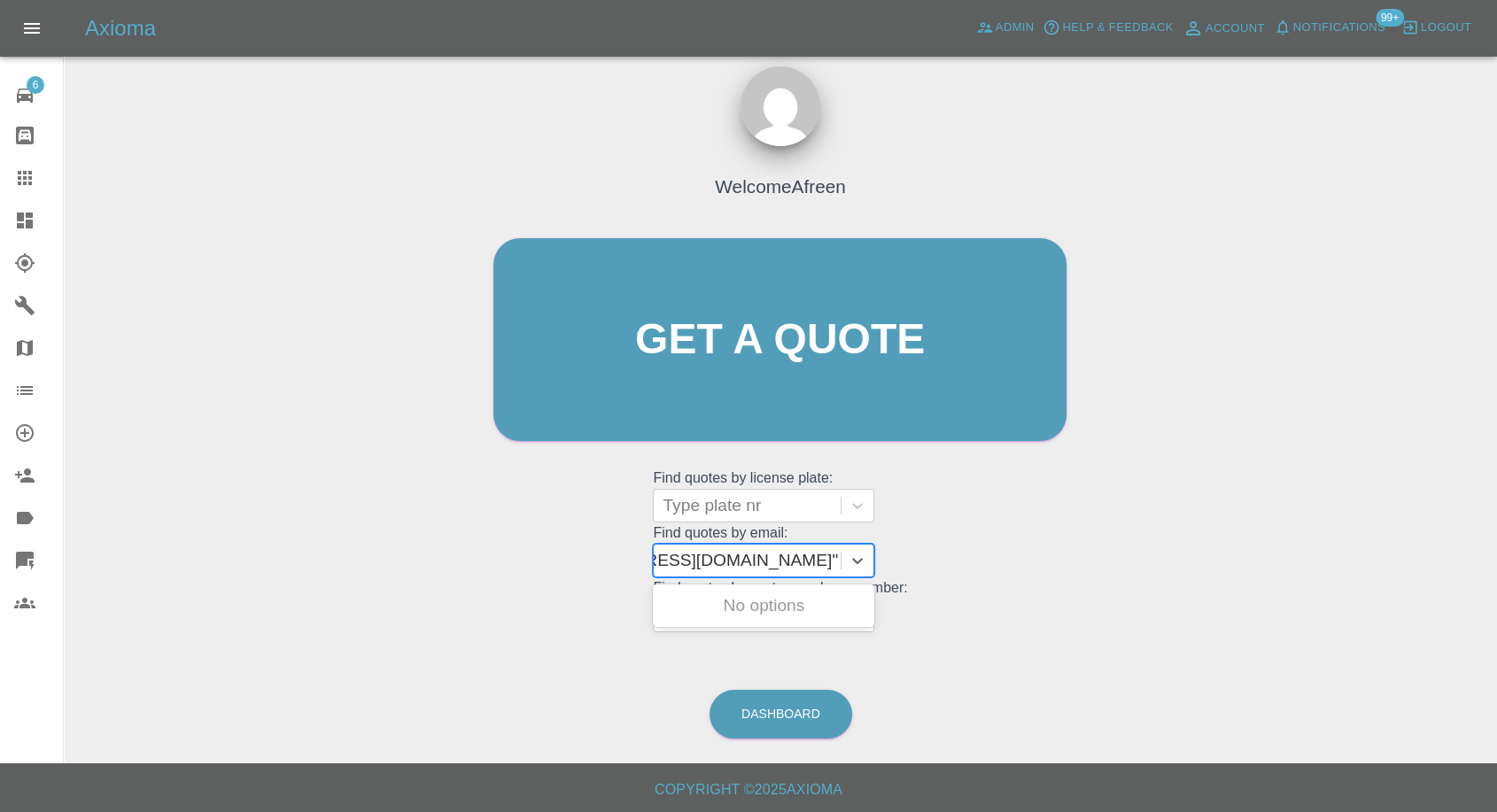
drag, startPoint x: 731, startPoint y: 550, endPoint x: 1349, endPoint y: 536, distance: 618.2
click at [1345, 540] on div "Welcome Afreen Get a quote Get a quote Find quotes by license plate: Type plate…" at bounding box center [779, 424] width 1404 height 636
type input "[EMAIL_ADDRESS][DOMAIN_NAME]"
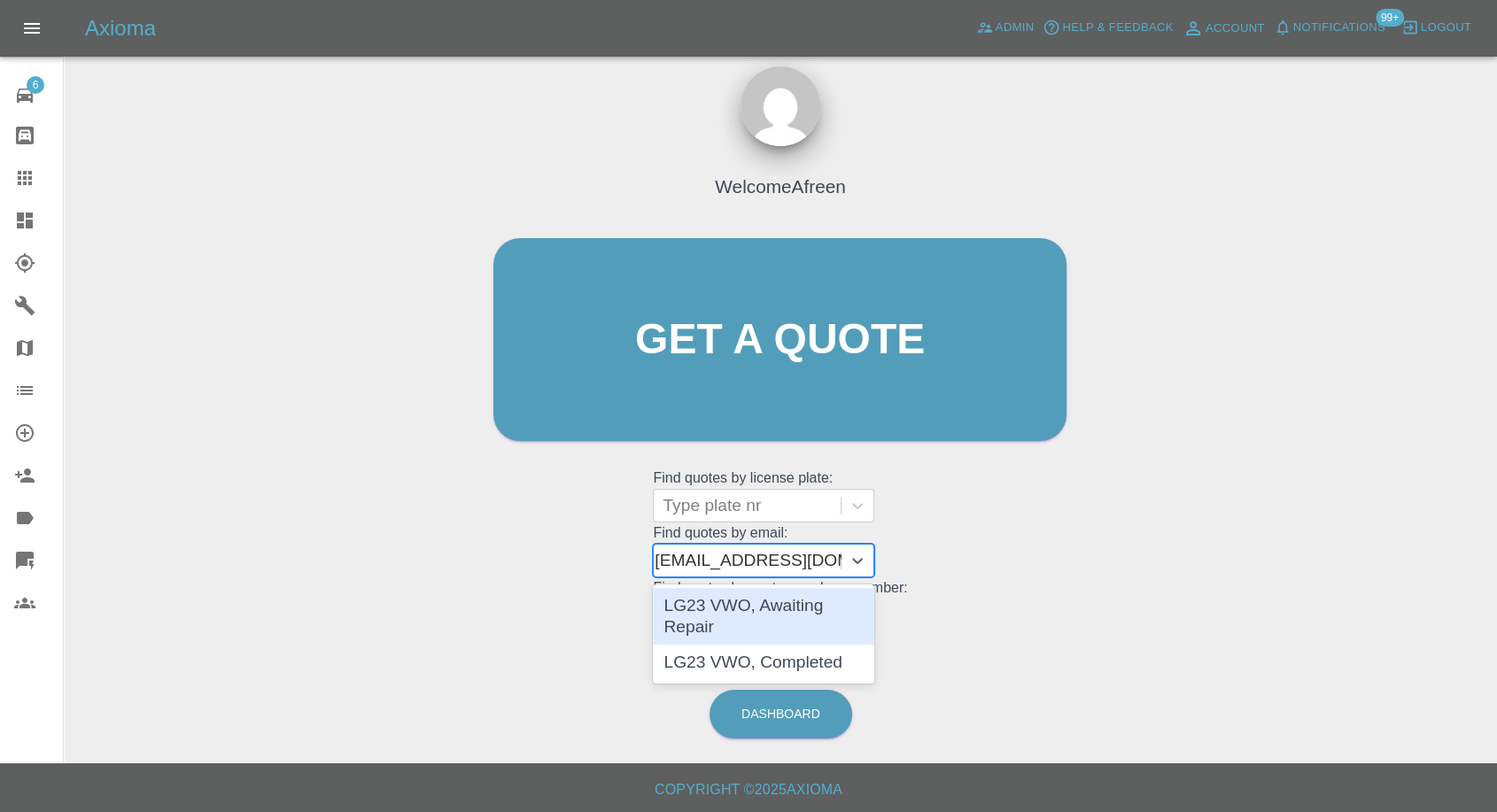
click at [760, 595] on div "LG23 VWO, Awaiting Repair" at bounding box center [763, 616] width 221 height 57
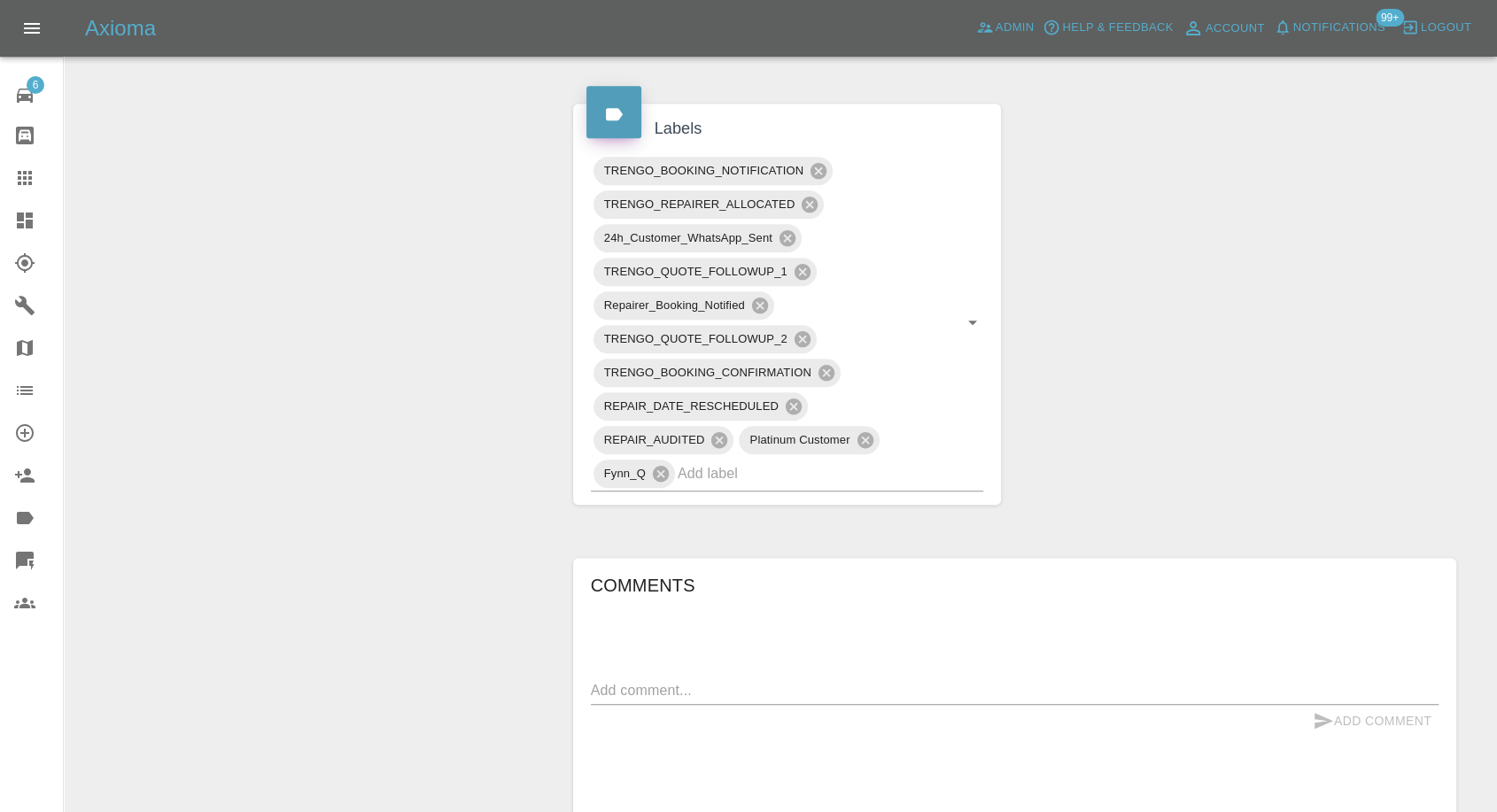
scroll to position [1279, 0]
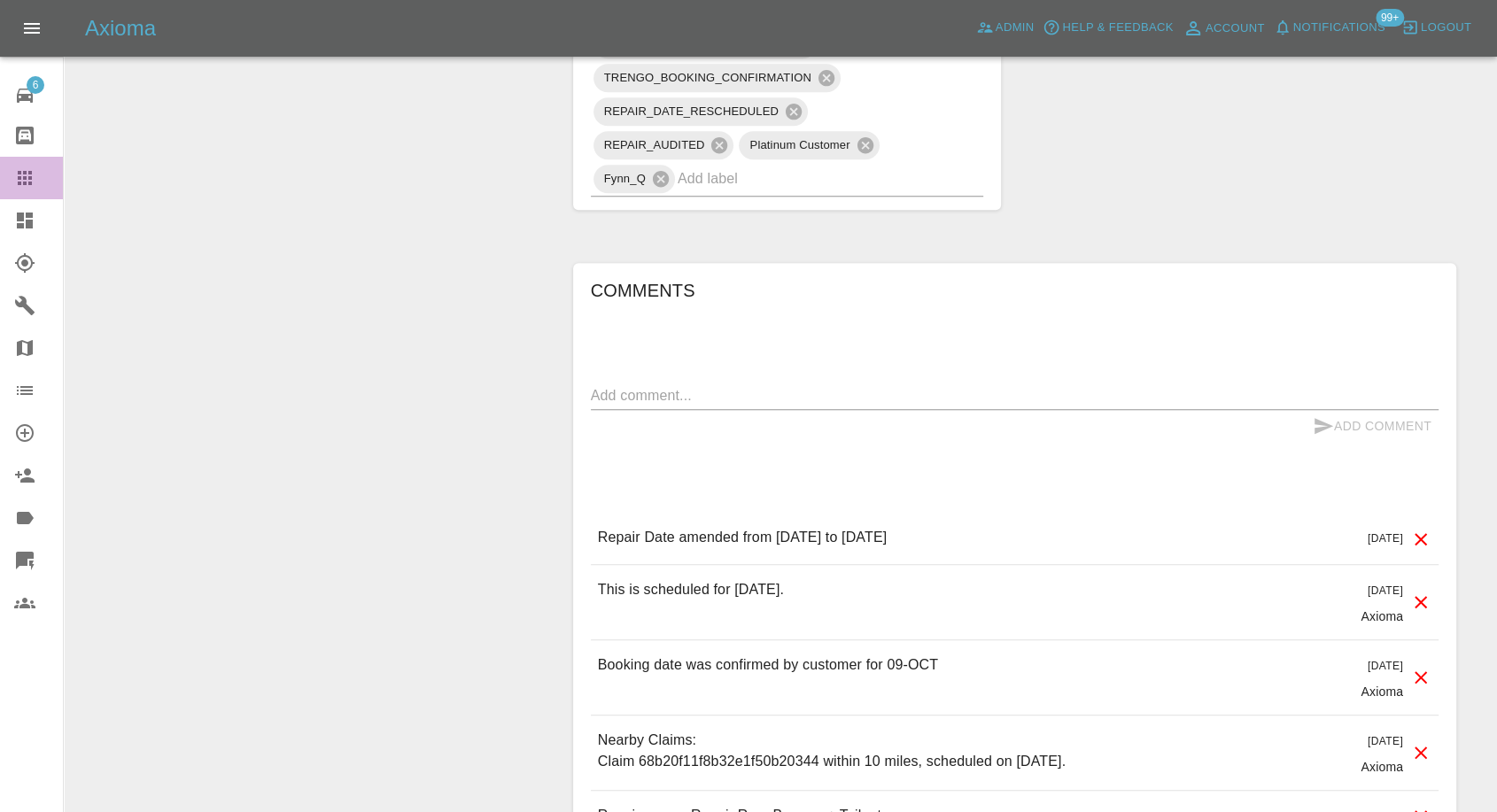
click at [5, 182] on link "Claims" at bounding box center [31, 178] width 63 height 43
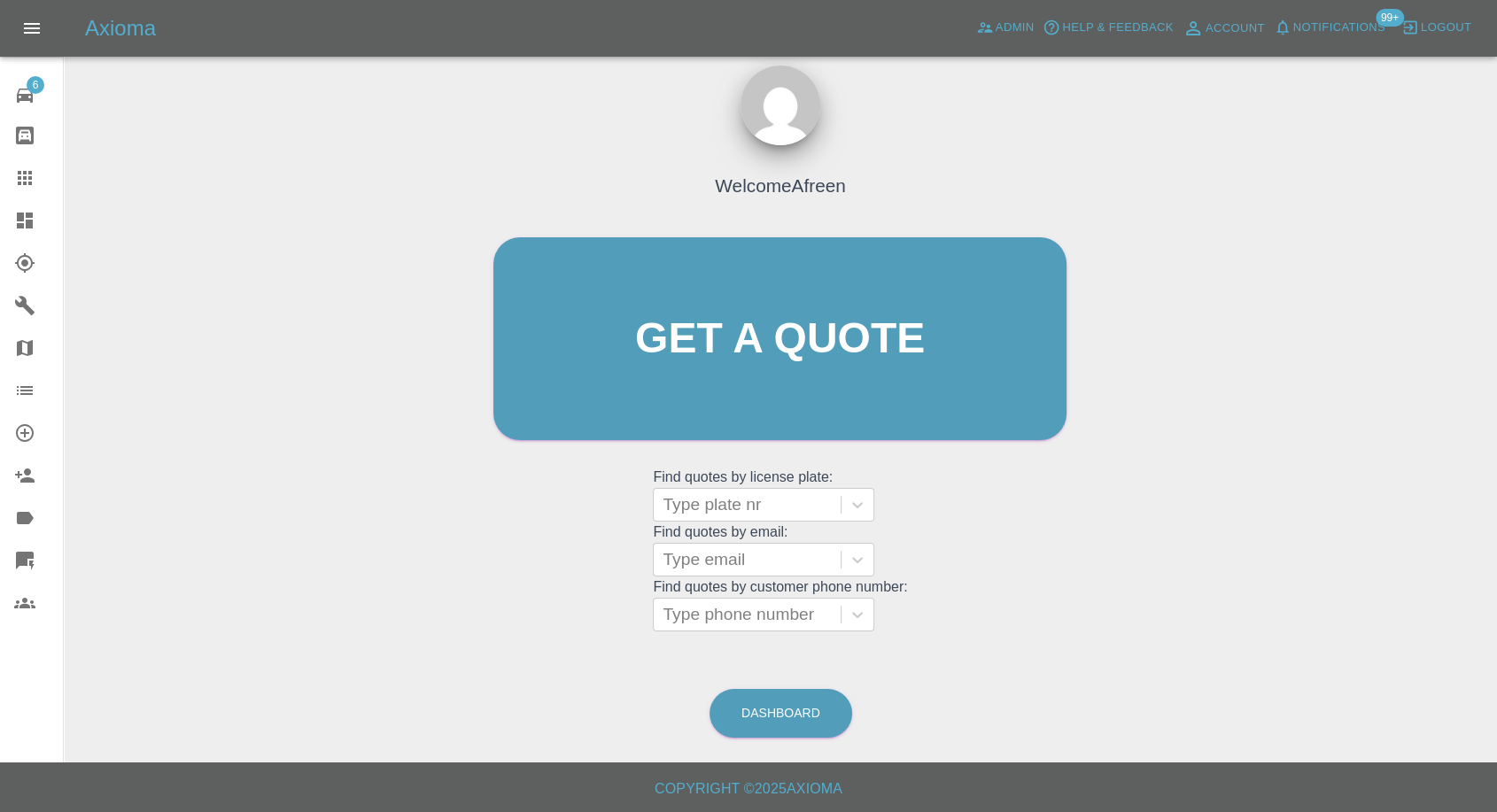
scroll to position [16, 0]
click at [744, 549] on div at bounding box center [747, 561] width 169 height 25
paste input ""[PERSON_NAME][EMAIL_ADDRESS][PERSON_NAME][DOMAIN_NAME]" <undefined>"
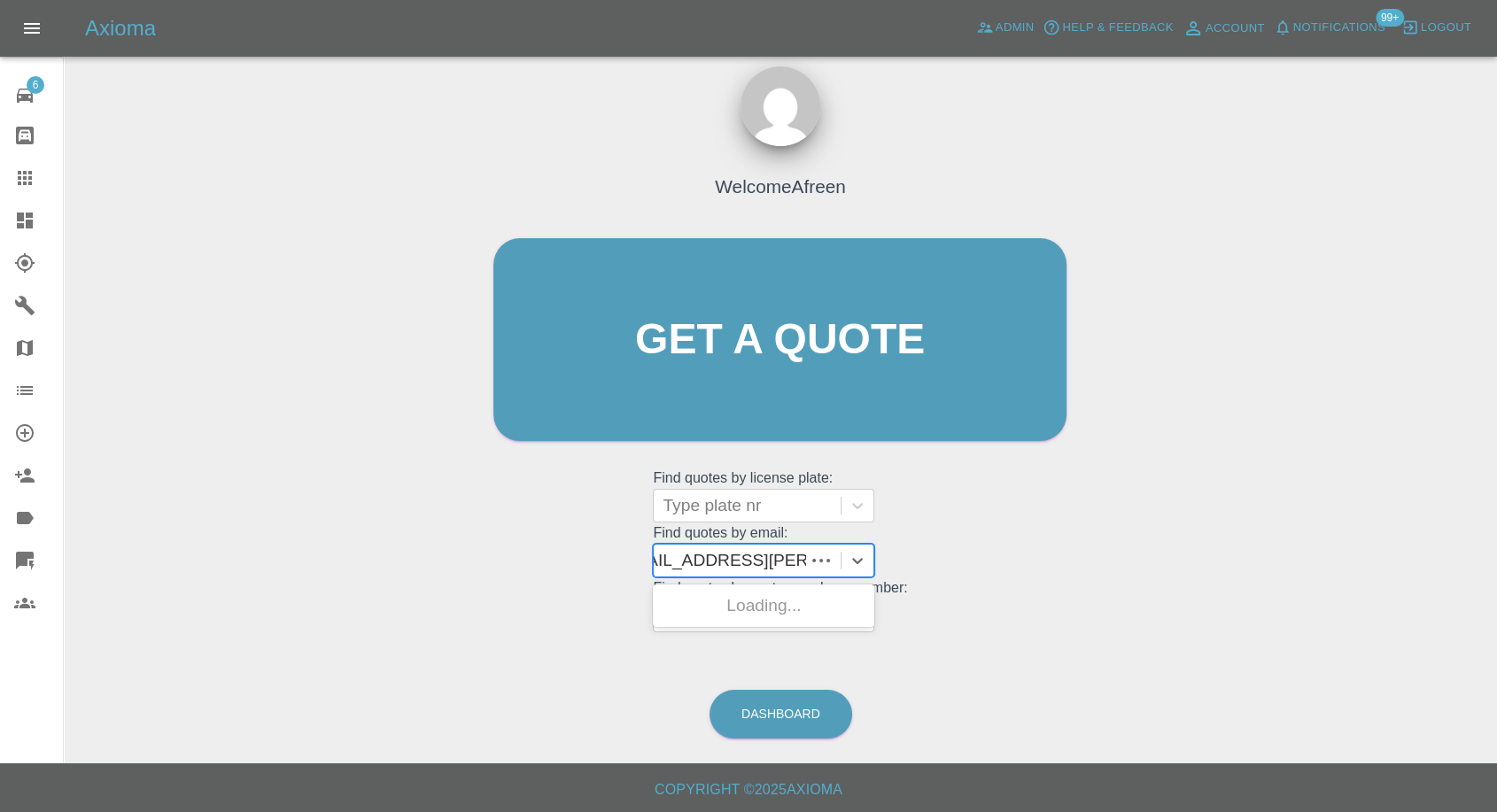
scroll to position [0, 169]
drag, startPoint x: 726, startPoint y: 554, endPoint x: 1510, endPoint y: 384, distance: 802.2
click at [1497, 436] on html "Axioma Admin Help & Feedback Account Notifications 99+ Logout 6 Repair home Bod…" at bounding box center [748, 398] width 1497 height 829
type input "[PERSON_NAME][EMAIL_ADDRESS][PERSON_NAME][DOMAIN_NAME]"
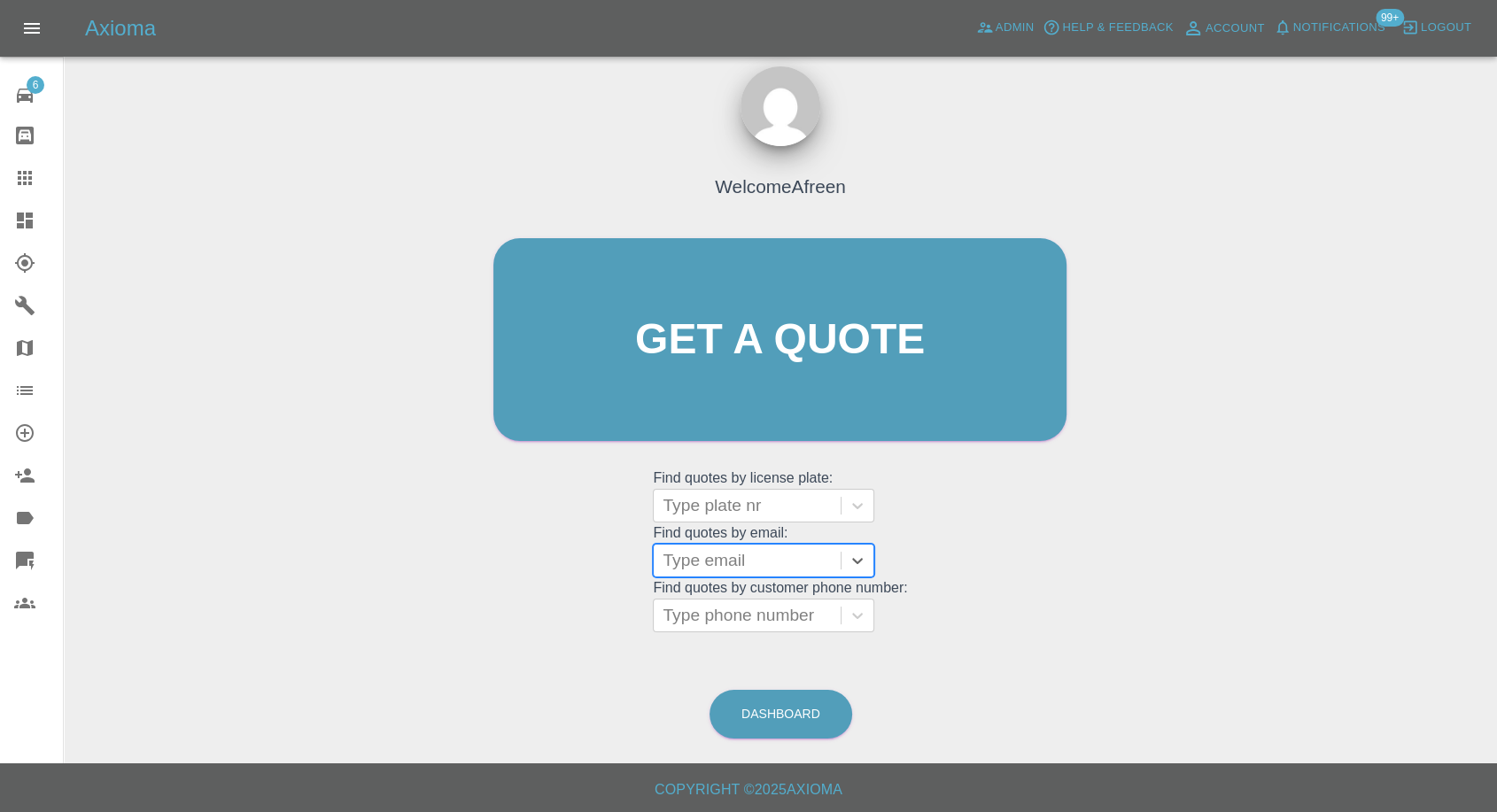
scroll to position [0, 0]
paste input ""[PERSON_NAME][EMAIL_ADDRESS][PERSON_NAME][DOMAIN_NAME]" <undefined>"
drag, startPoint x: 723, startPoint y: 551, endPoint x: 1374, endPoint y: 491, distance: 653.8
click at [1369, 497] on div "Welcome Afreen Get a quote Get a quote Find quotes by license plate: Type plate…" at bounding box center [779, 424] width 1404 height 636
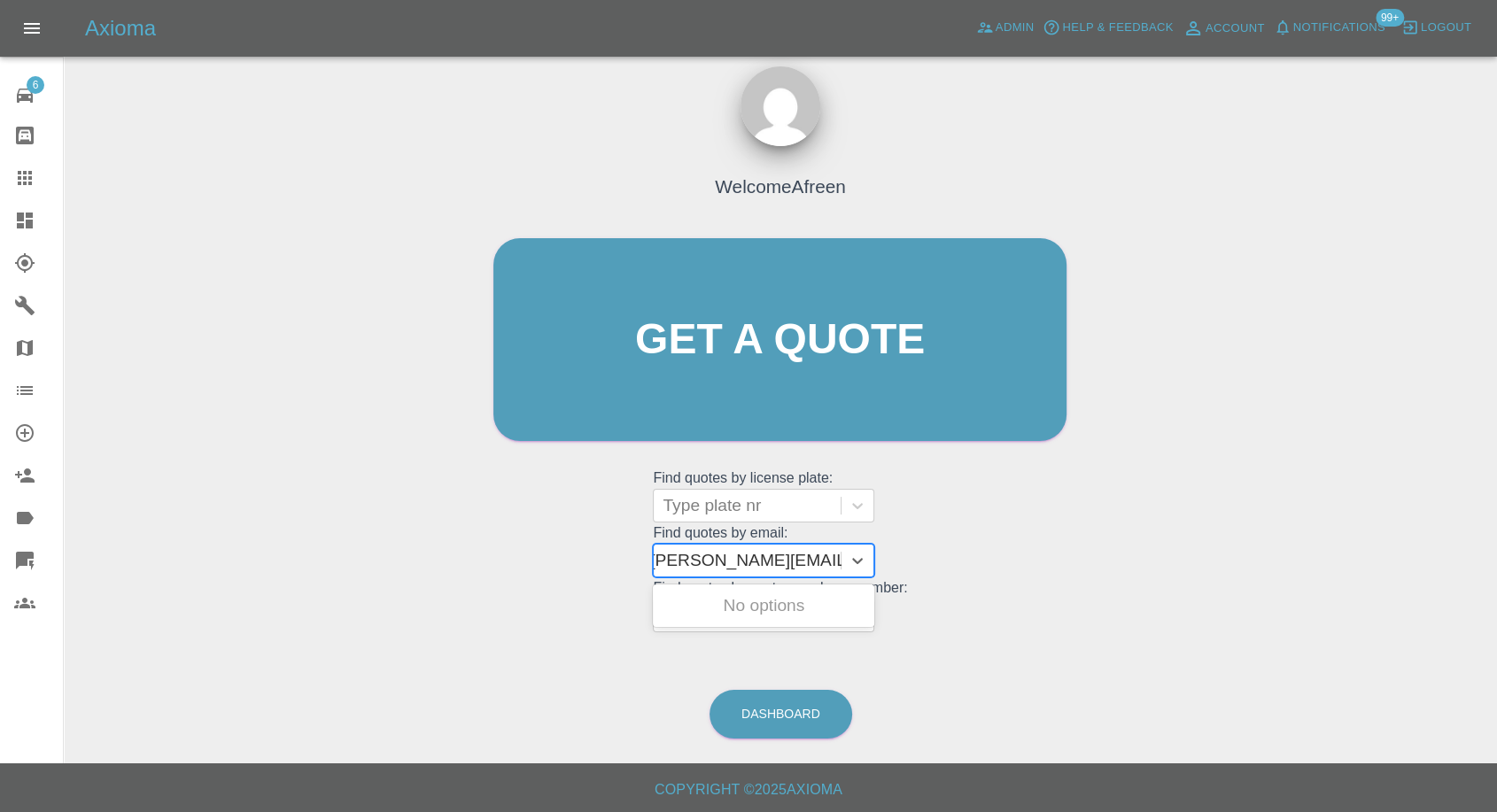
scroll to position [0, 8]
type input "[PERSON_NAME][EMAIL_ADDRESS][PERSON_NAME][DOMAIN_NAME]"
click at [826, 616] on div "SEAT IBIZA, Awaiting Repair" at bounding box center [763, 616] width 221 height 57
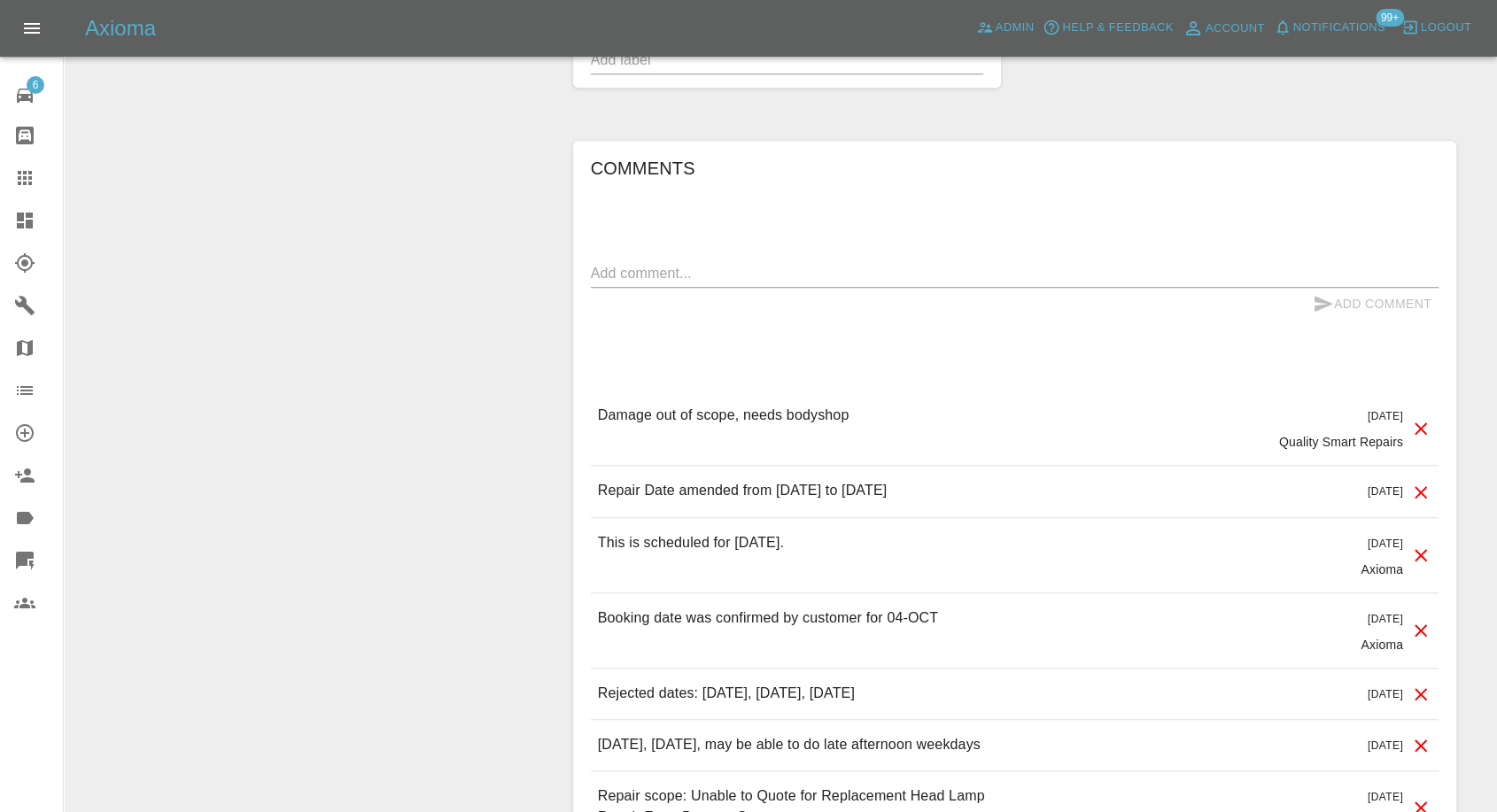
scroll to position [1574, 0]
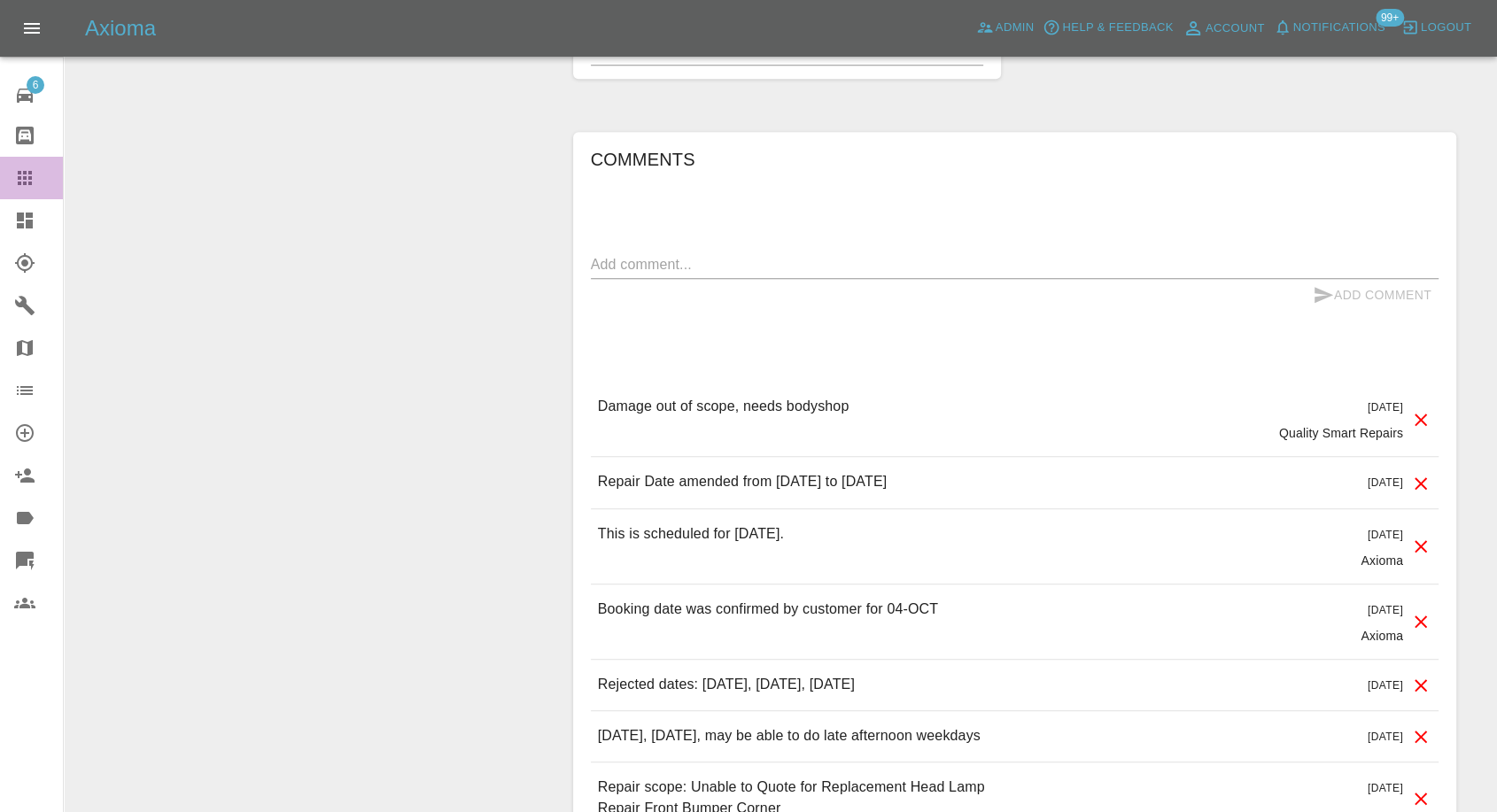
click at [11, 175] on link "Claims" at bounding box center [31, 178] width 63 height 43
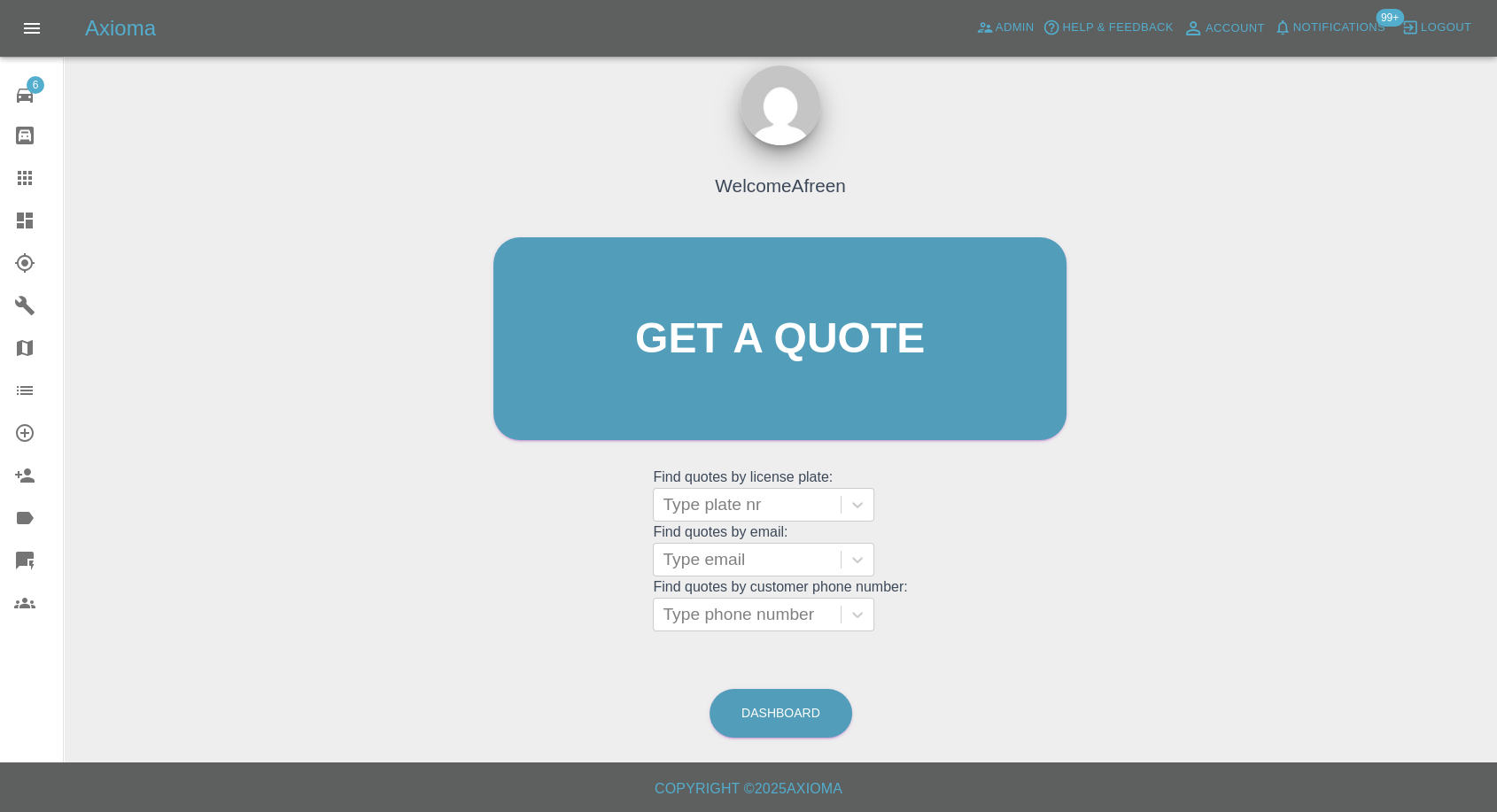
scroll to position [16, 0]
click at [768, 569] on div at bounding box center [747, 561] width 169 height 25
paste input ""[EMAIL_ADDRESS][DOMAIN_NAME]" <undefined>"
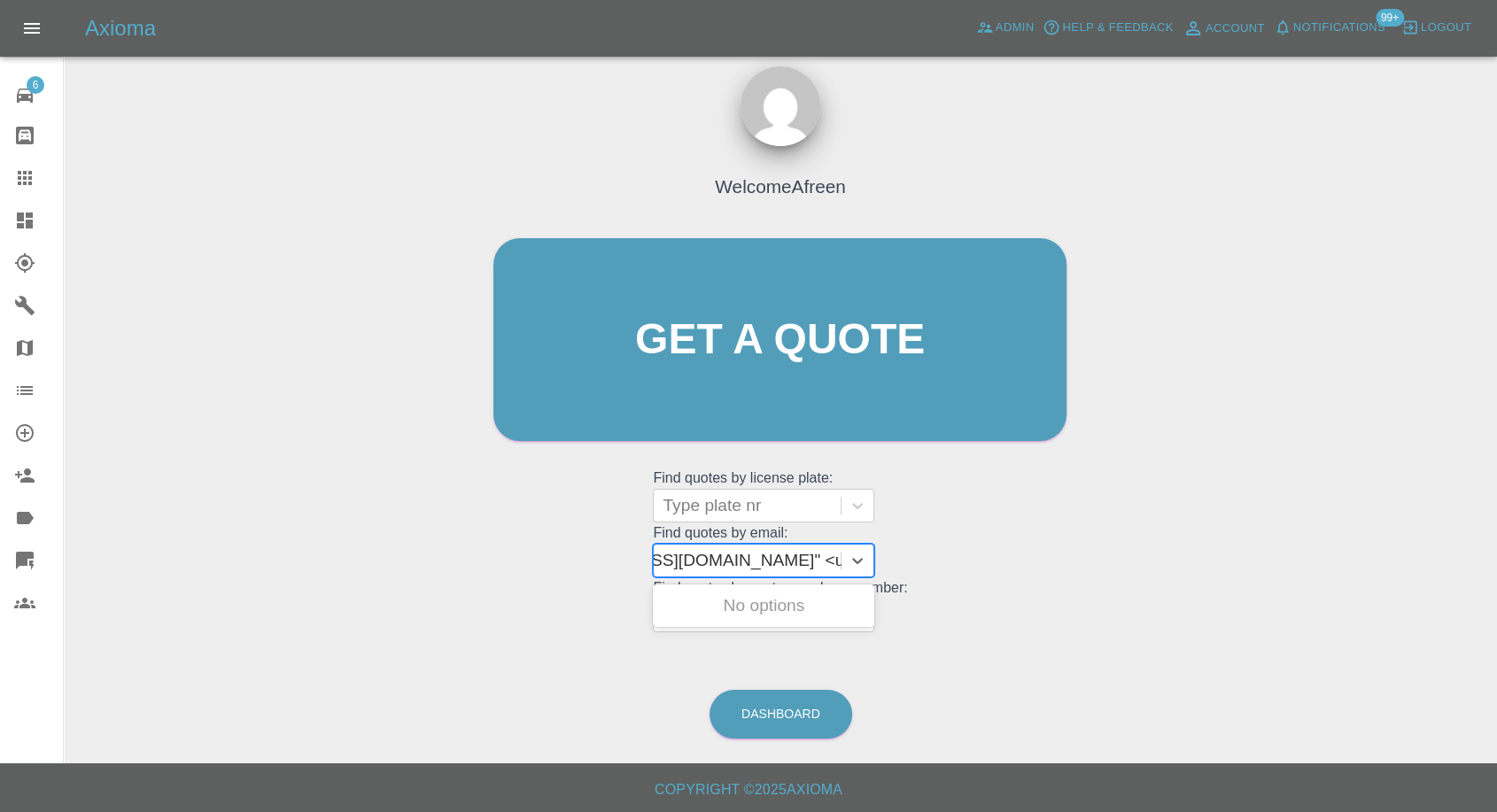
drag, startPoint x: 728, startPoint y: 558, endPoint x: 1458, endPoint y: 486, distance: 733.5
click at [1456, 493] on div "Welcome Afreen Get a quote Get a quote Find quotes by license plate: Type plate…" at bounding box center [779, 424] width 1404 height 636
type input "[EMAIL_ADDRESS][DOMAIN_NAME]"
click at [828, 610] on div "RX64OJS, Awaiting Repair" at bounding box center [763, 616] width 221 height 57
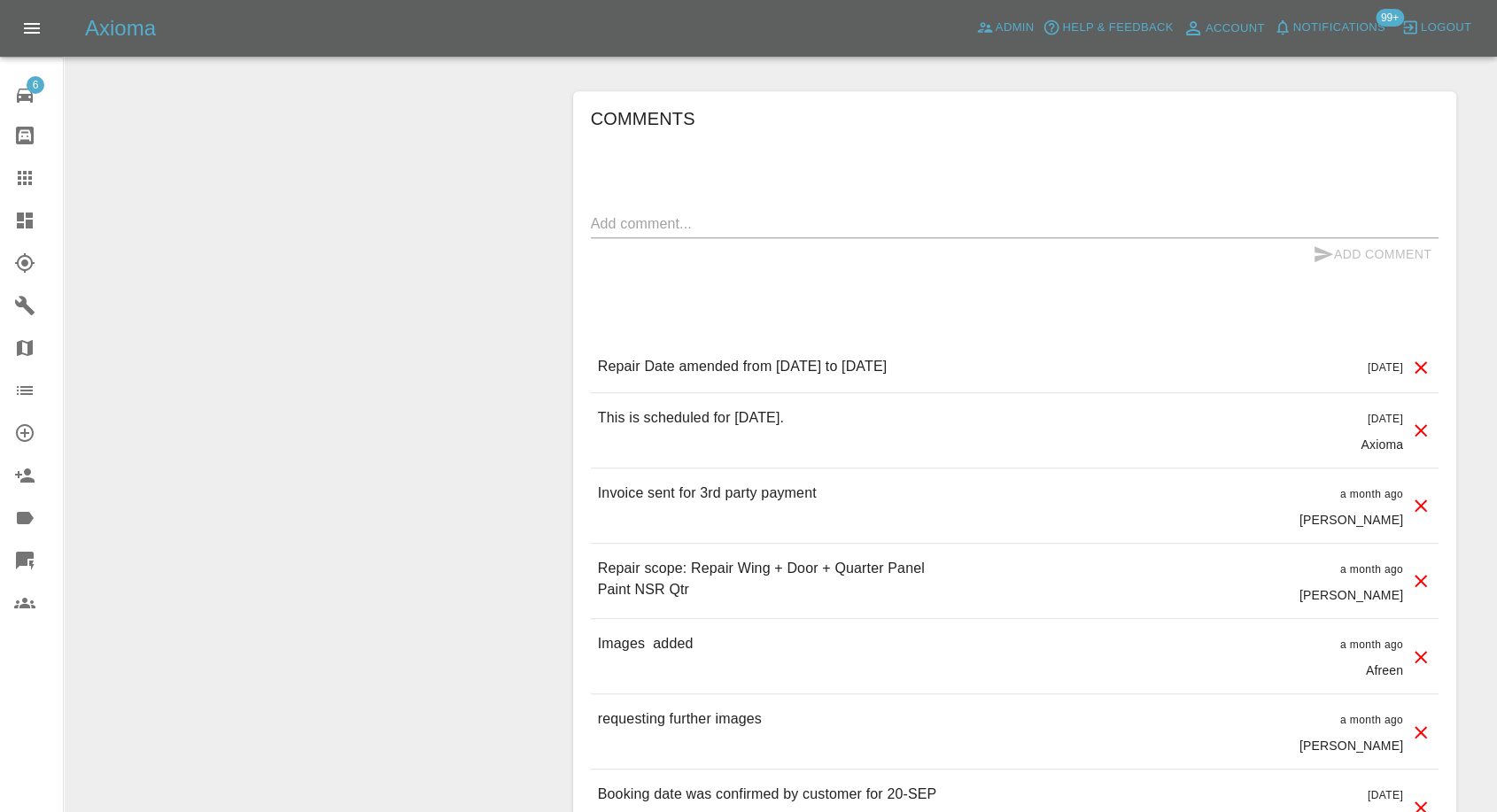
scroll to position [1673, 0]
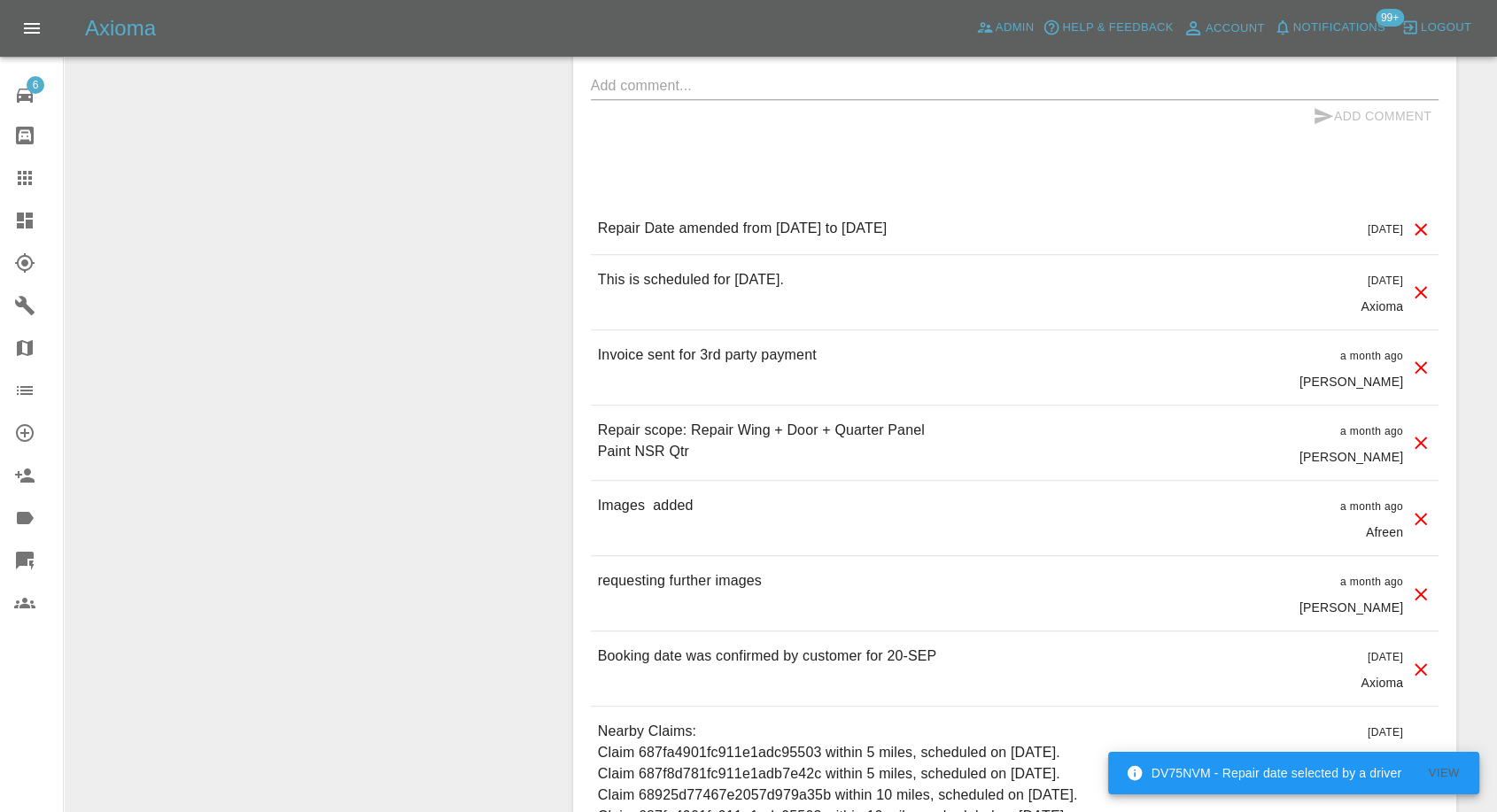
click at [23, 180] on icon at bounding box center [24, 178] width 21 height 21
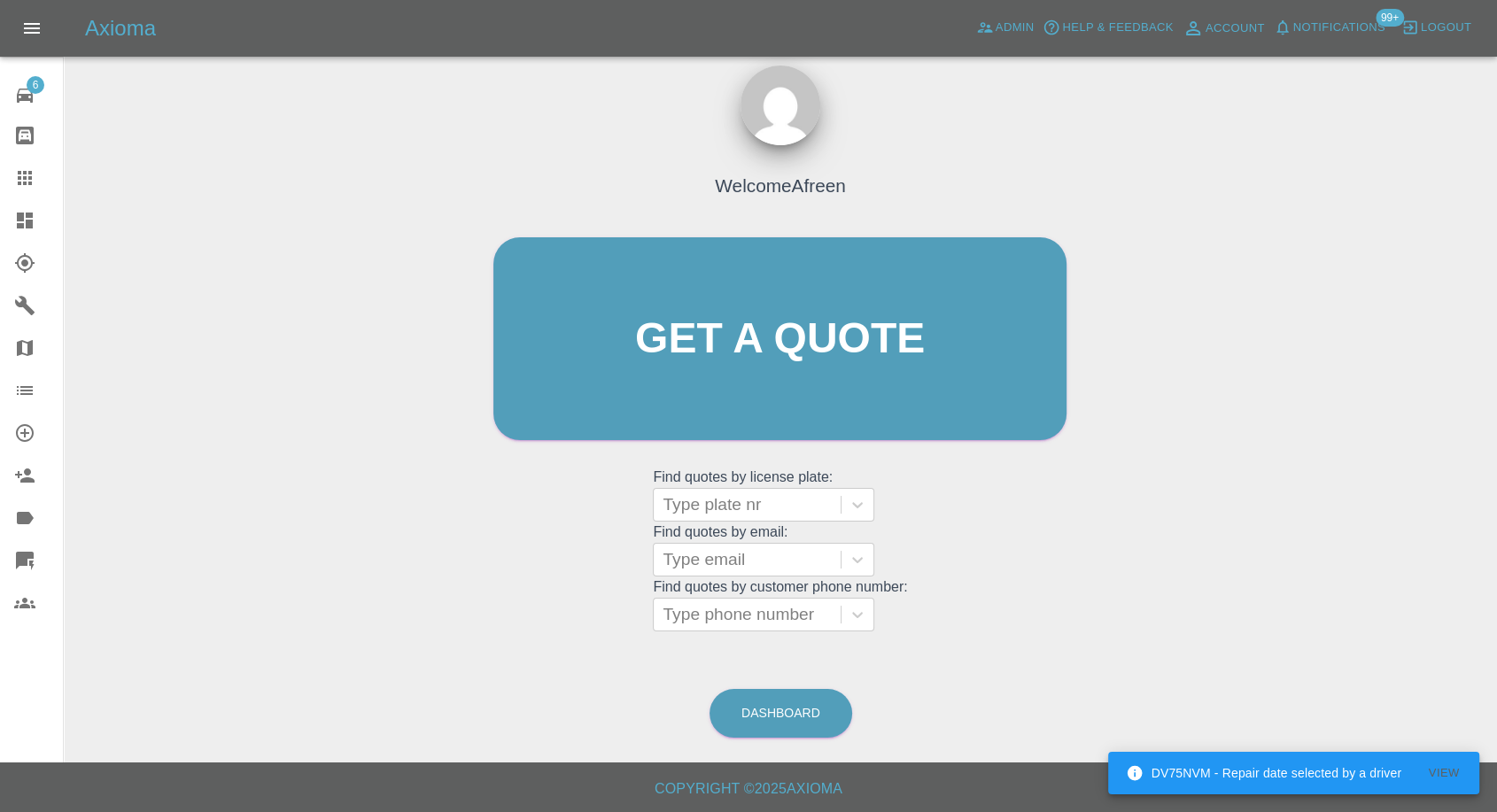
scroll to position [16, 0]
click at [744, 565] on div at bounding box center [747, 561] width 169 height 25
paste input ""[PERSON_NAME][EMAIL_ADDRESS][PERSON_NAME][DOMAIN_NAME]" <undefined>"
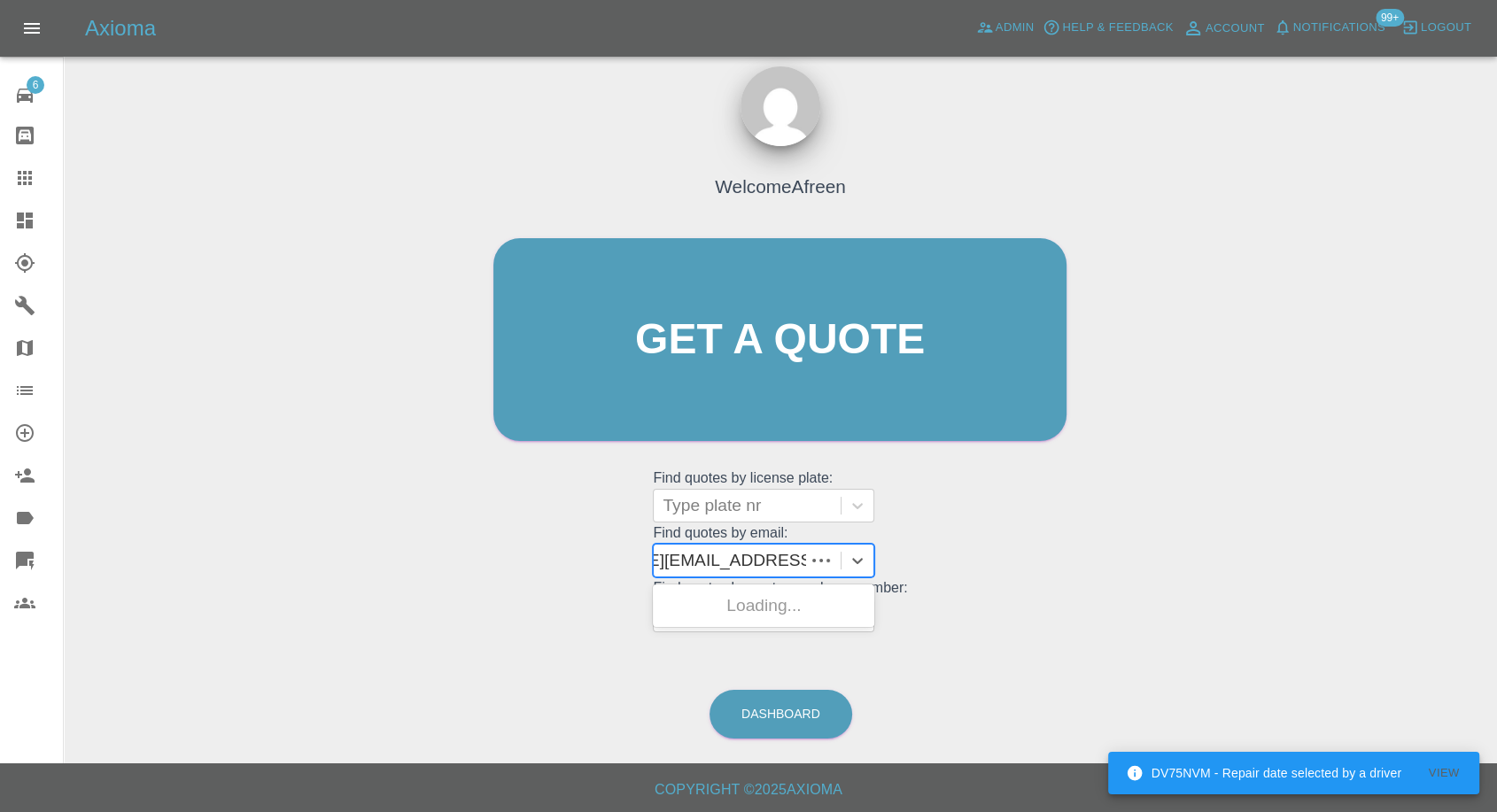
scroll to position [0, 121]
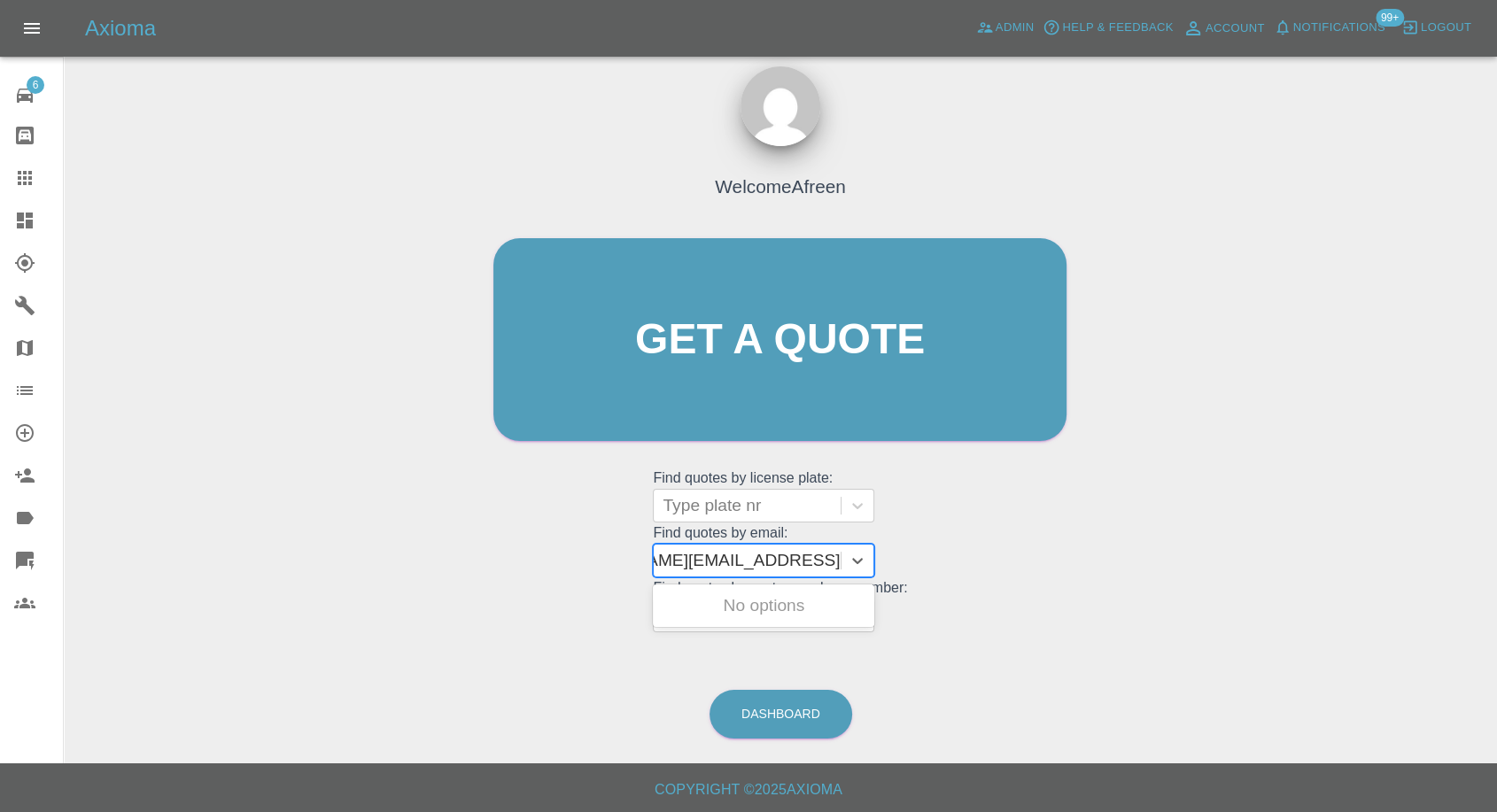
drag, startPoint x: 758, startPoint y: 554, endPoint x: 1510, endPoint y: 605, distance: 753.7
click at [1497, 605] on html "Axioma Admin Help & Feedback Account Notifications 99+ Logout 6 Repair home Bod…" at bounding box center [748, 398] width 1497 height 829
type input "[PERSON_NAME][EMAIL_ADDRESS][PERSON_NAME][DOMAIN_NAME]"
click at [802, 605] on div "HG69 ECY, Awaiting Repair" at bounding box center [763, 616] width 221 height 57
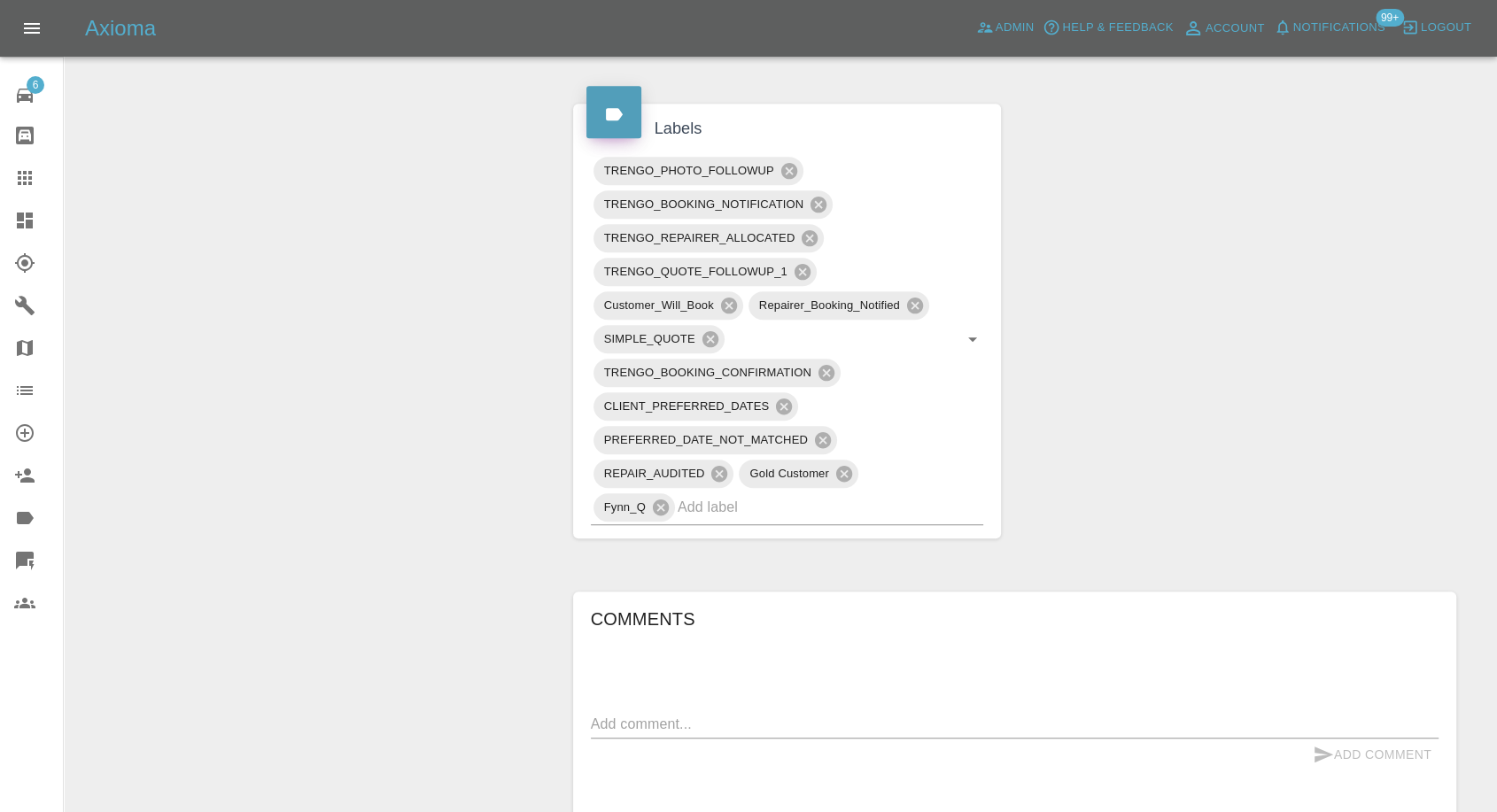
scroll to position [1279, 0]
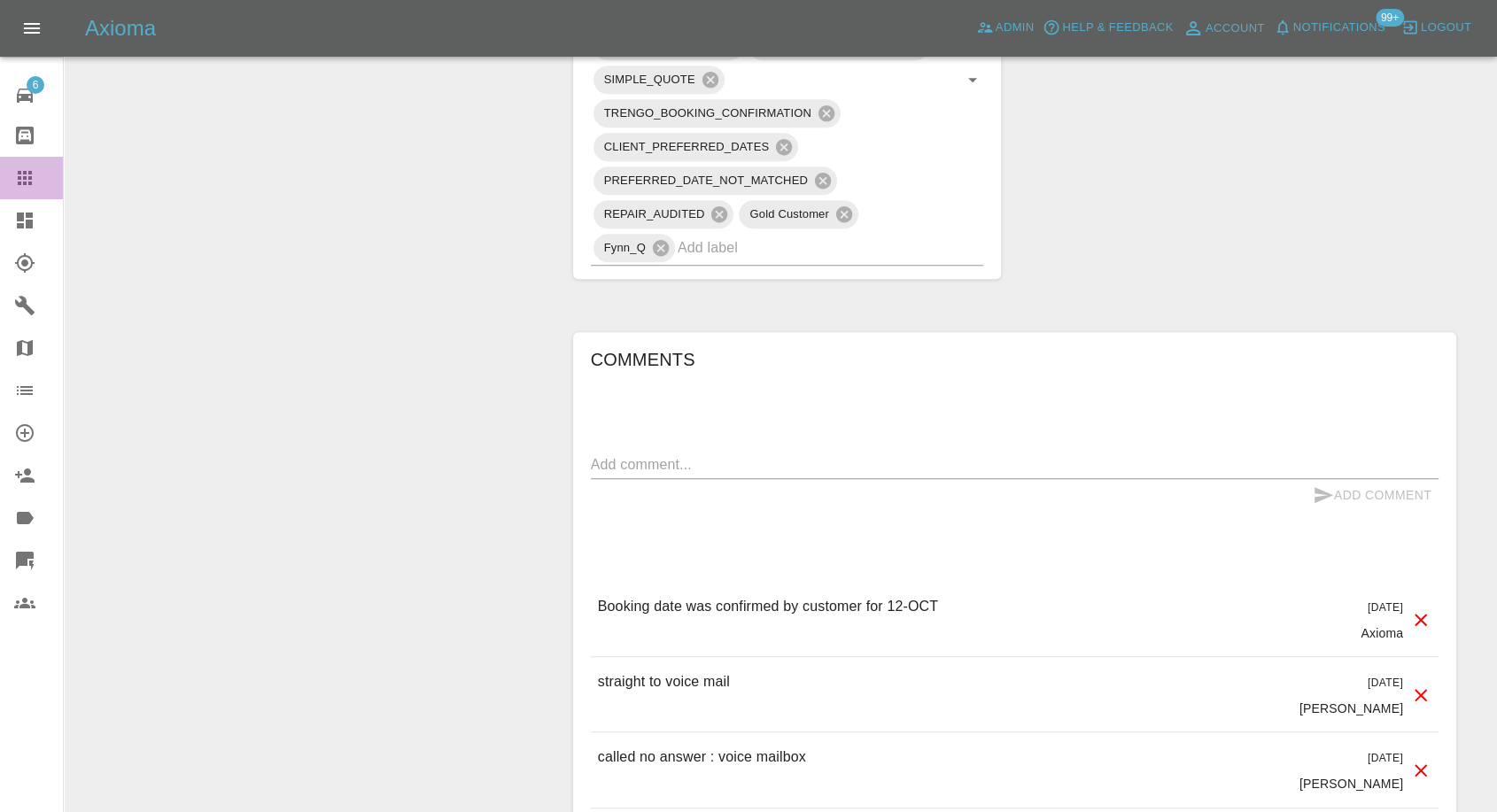
click at [18, 177] on icon at bounding box center [24, 178] width 14 height 14
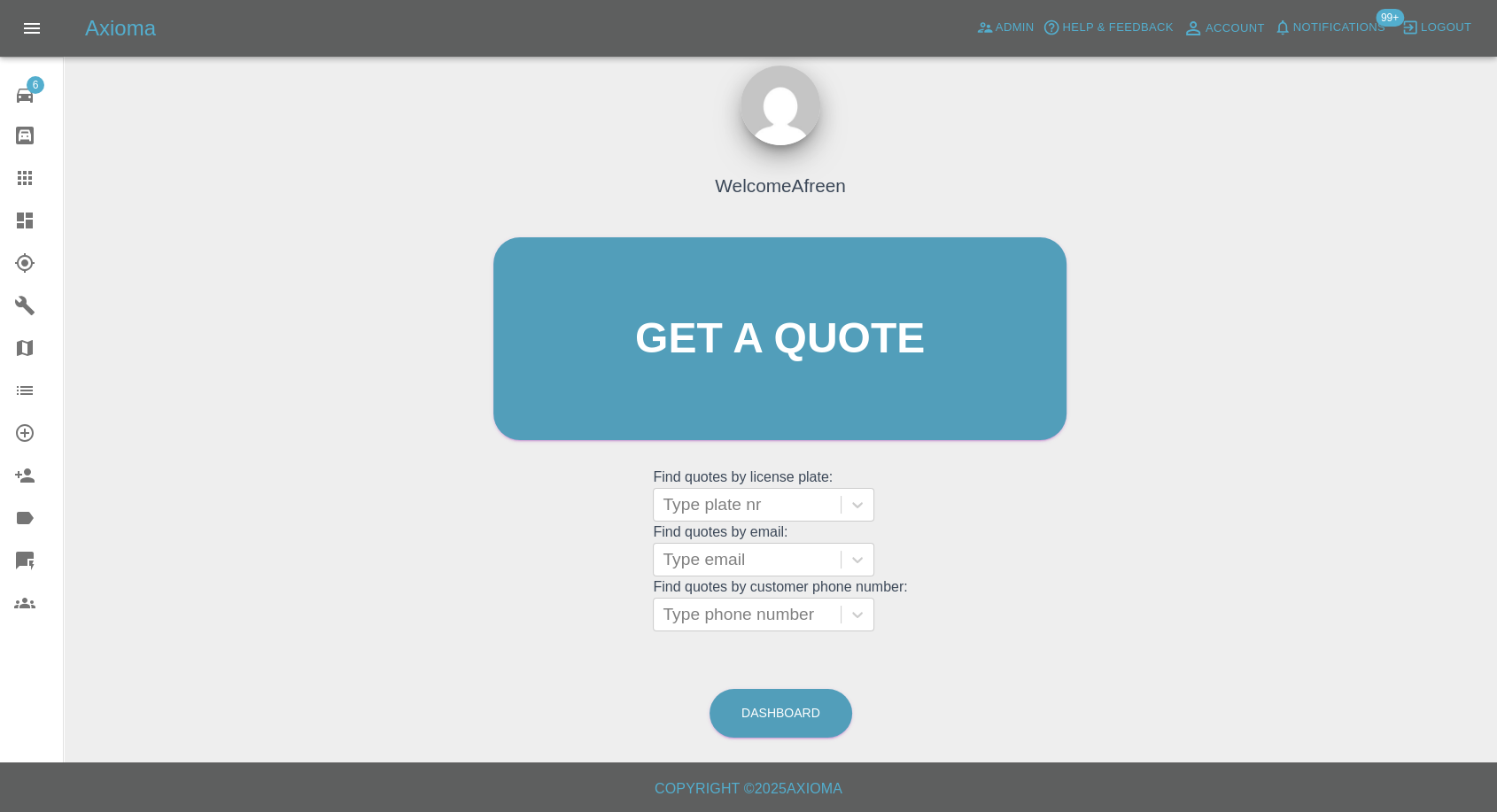
scroll to position [16, 0]
click at [718, 550] on div at bounding box center [747, 561] width 169 height 25
paste input ""[PERSON_NAME][EMAIL_ADDRESS][PERSON_NAME][DOMAIN_NAME]" <undefined>"
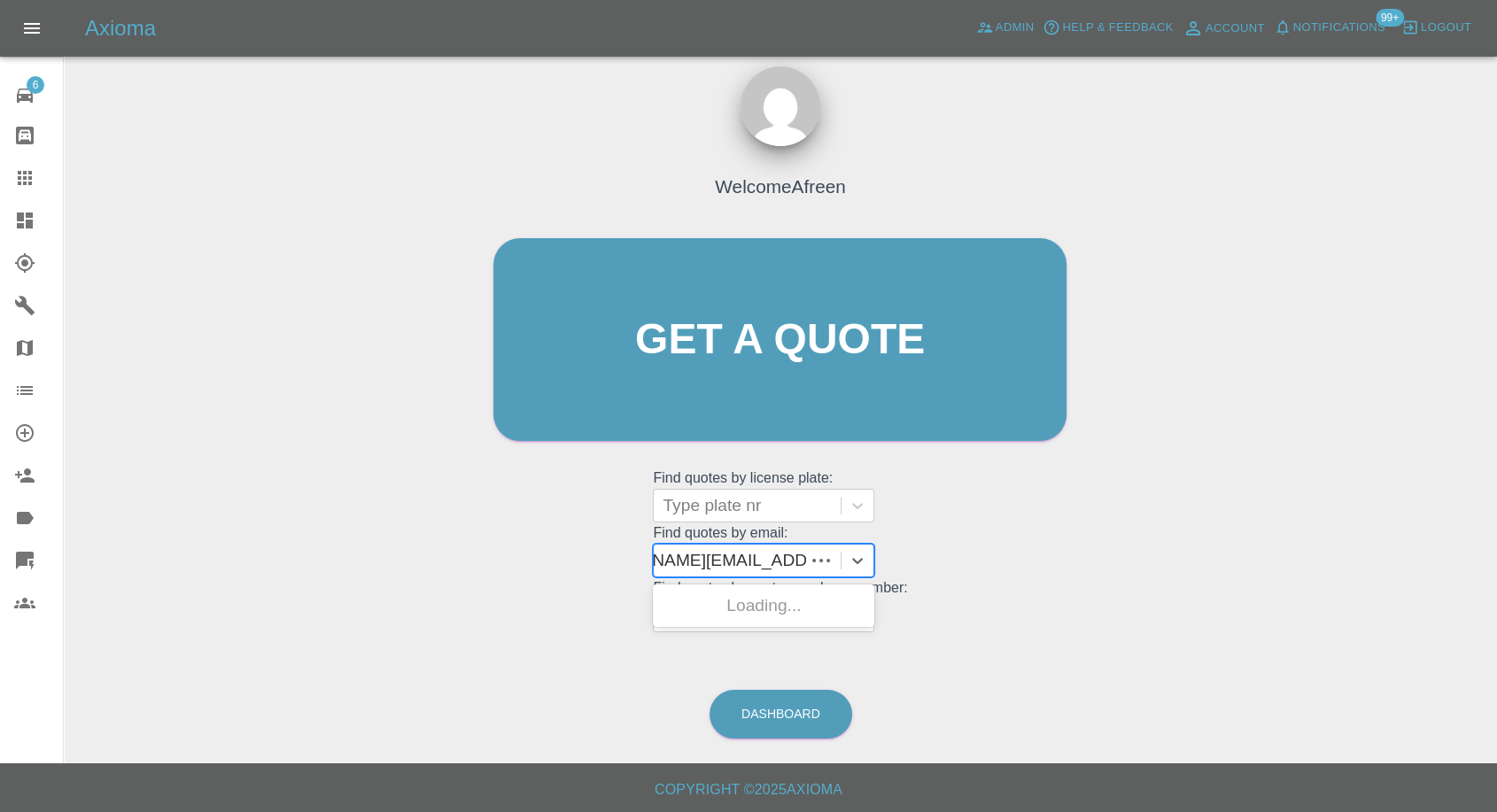
scroll to position [0, 78]
drag, startPoint x: 730, startPoint y: 554, endPoint x: 1469, endPoint y: 573, distance: 739.2
click at [1469, 573] on div "Welcome Afreen Get a quote Get a quote Find quotes by license plate: Type plate…" at bounding box center [779, 424] width 1404 height 636
type input "[PERSON_NAME][EMAIL_ADDRESS][PERSON_NAME][DOMAIN_NAME]"
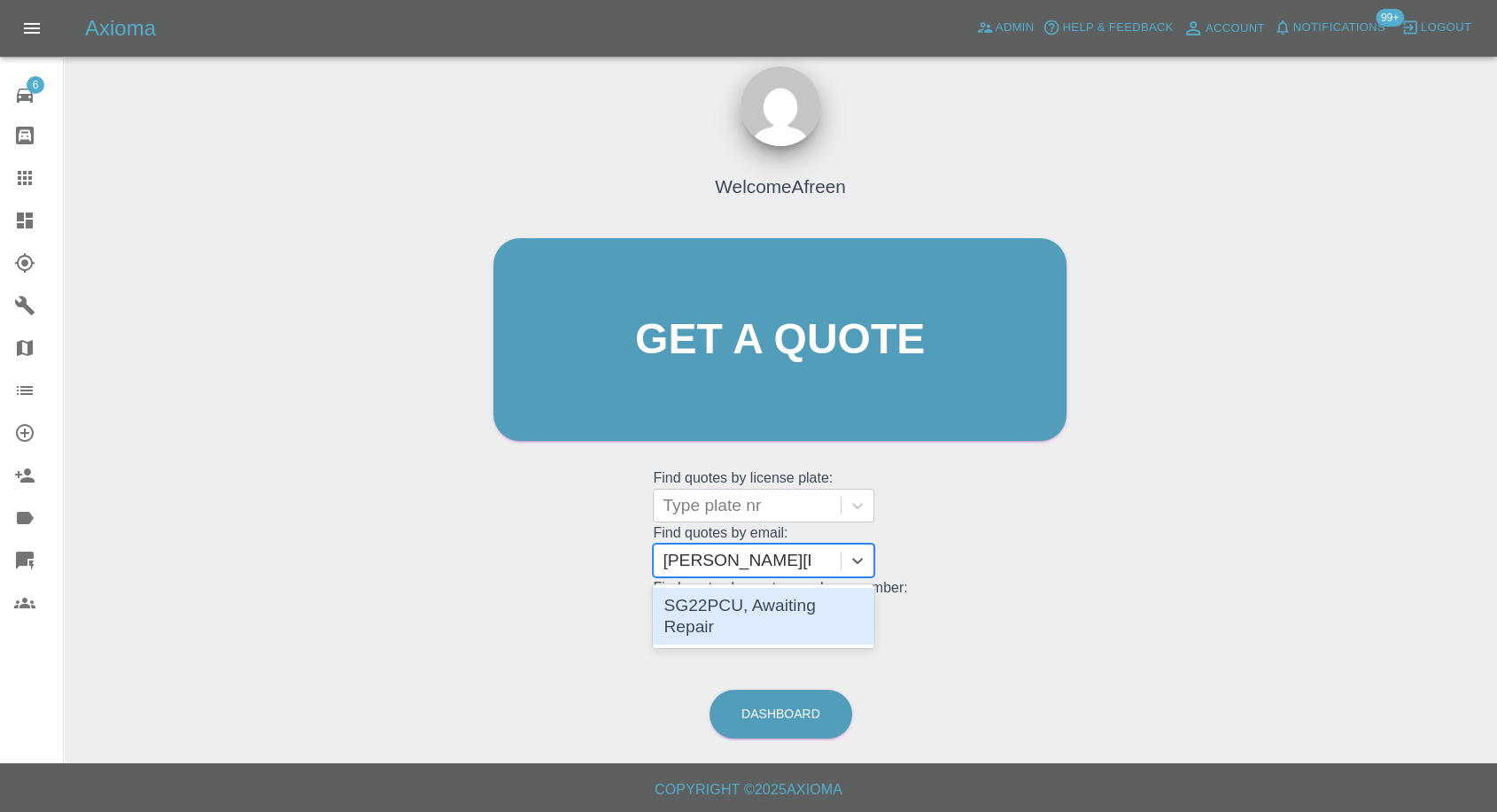
click at [784, 617] on div "SG22PCU, Awaiting Repair" at bounding box center [763, 616] width 221 height 57
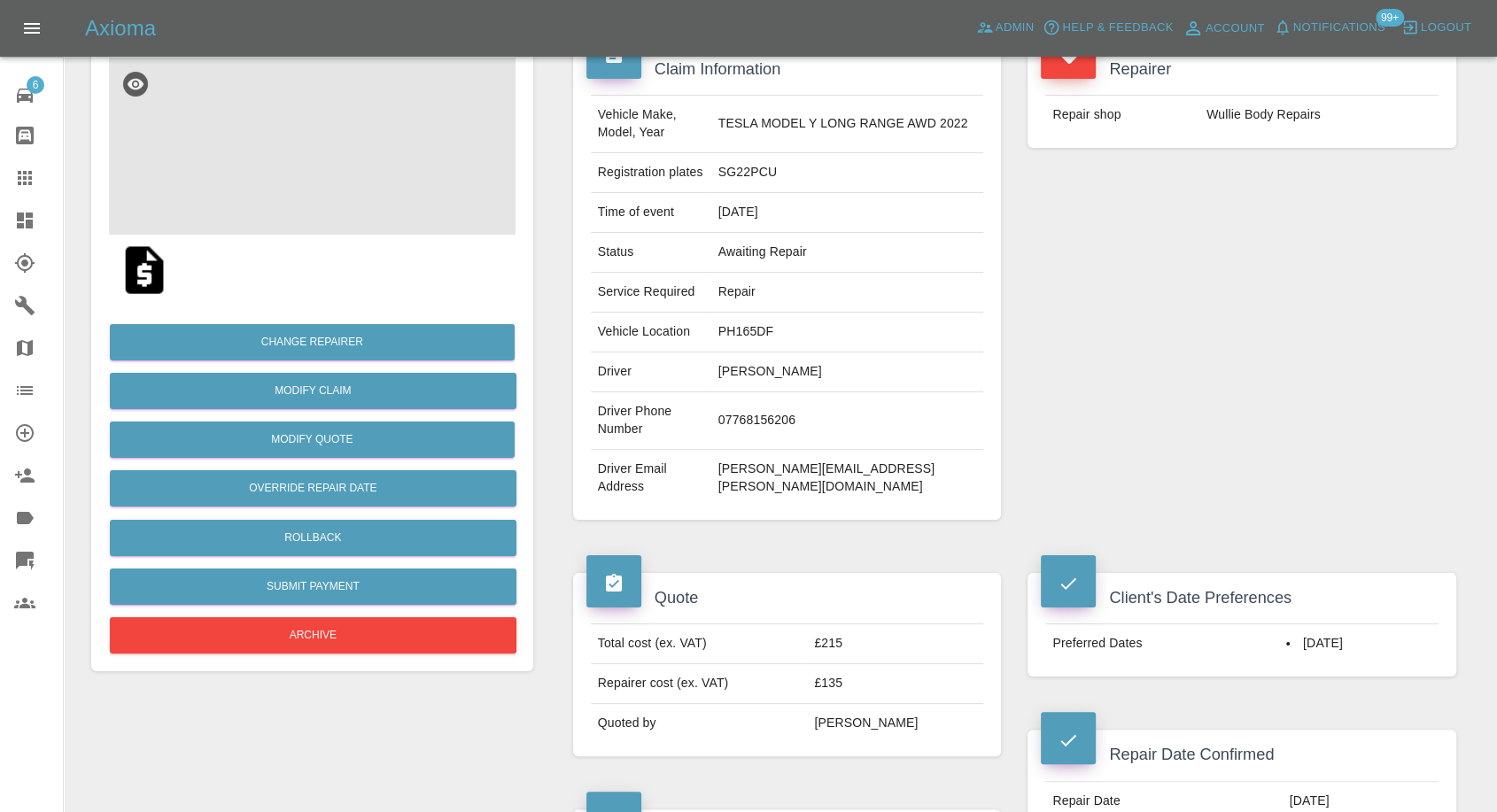
scroll to position [393, 0]
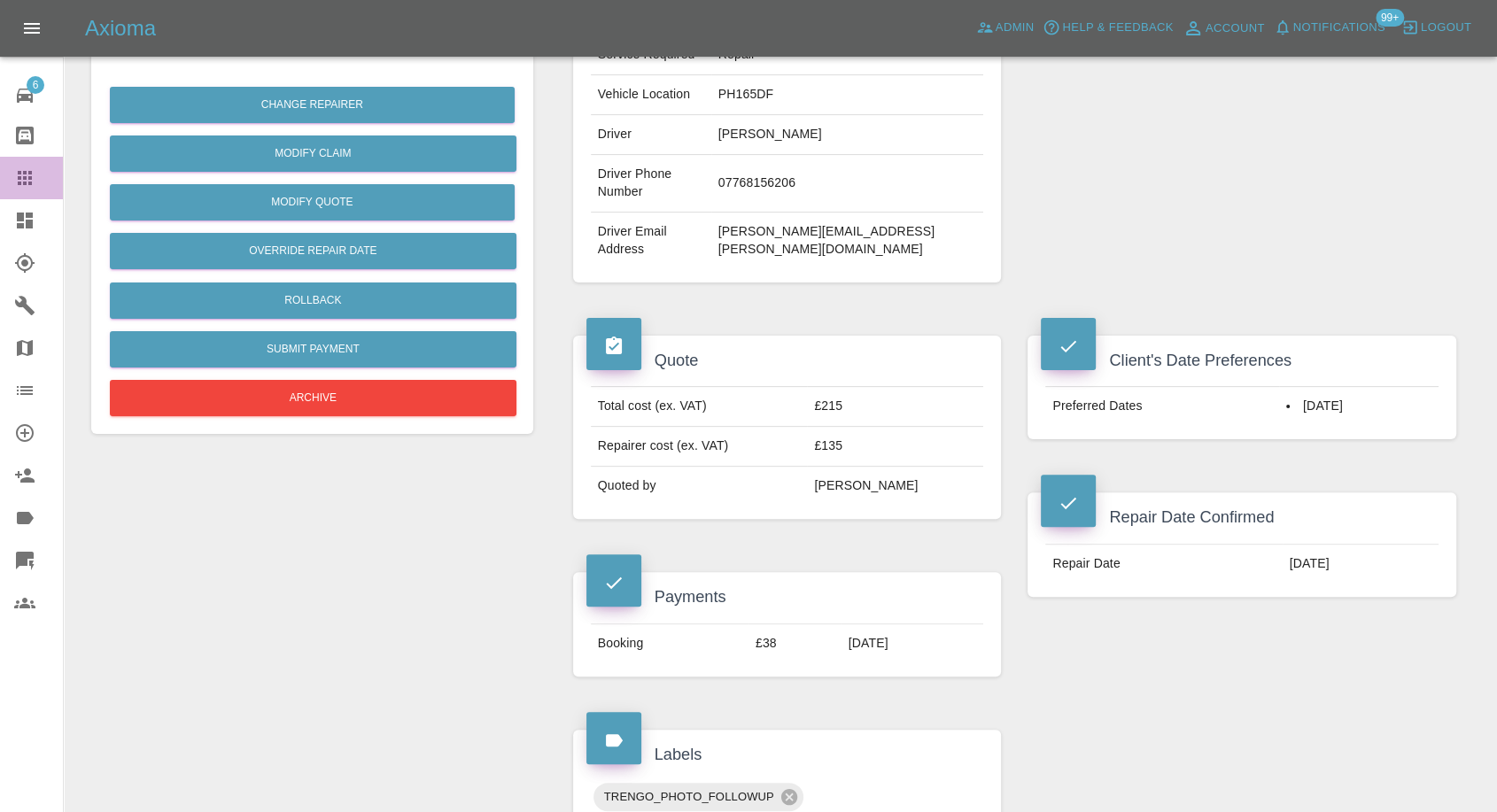
click at [19, 180] on icon at bounding box center [24, 178] width 21 height 21
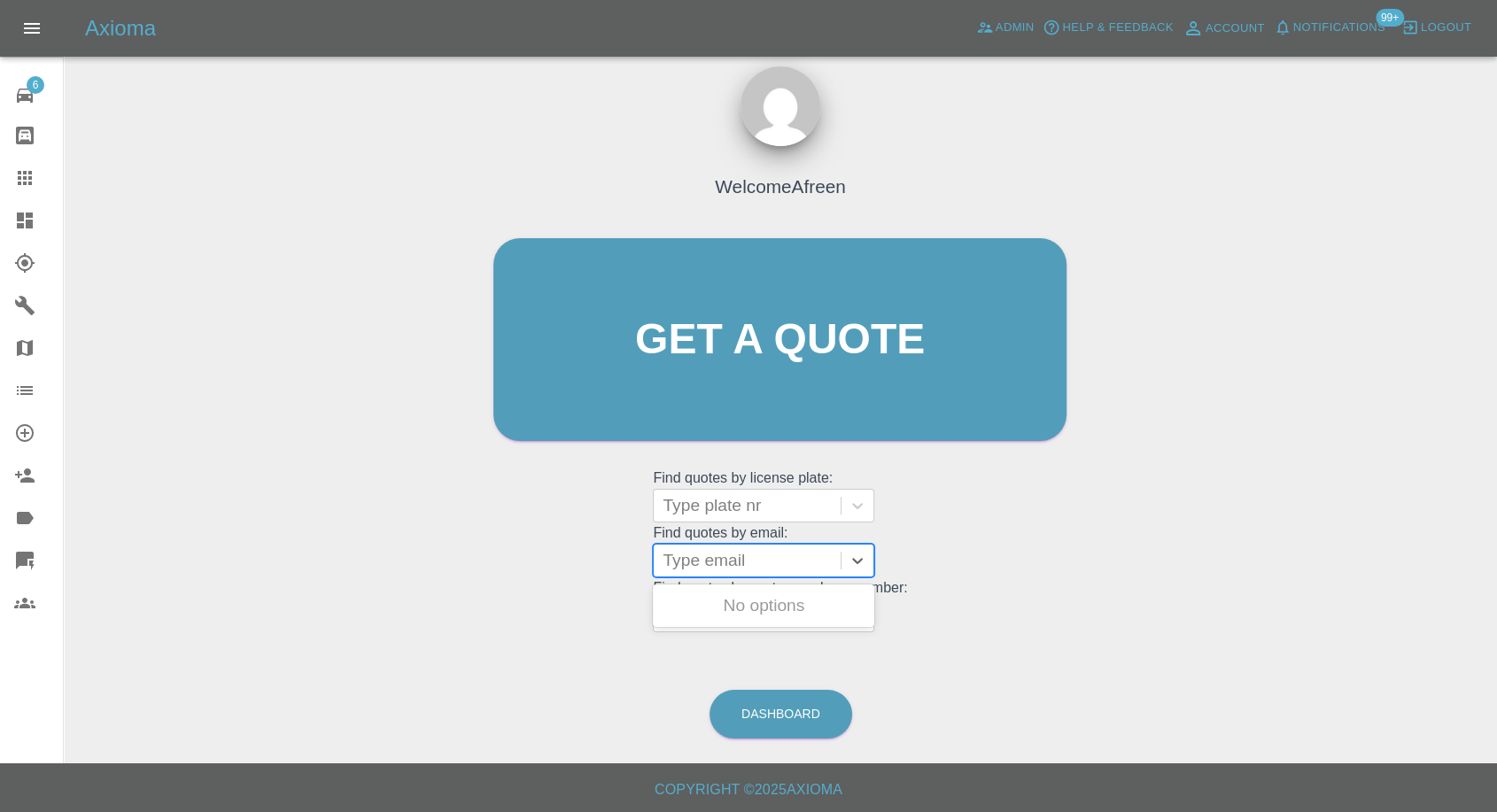
click at [739, 571] on div at bounding box center [747, 561] width 169 height 25
paste input ""[EMAIL_ADDRESS][DOMAIN_NAME]" <undefined>"
drag, startPoint x: 728, startPoint y: 558, endPoint x: 1510, endPoint y: 675, distance: 790.7
click at [1497, 675] on html "Axioma Admin Help & Feedback Account Notifications 99+ Logout 6 Repair home Bod…" at bounding box center [748, 398] width 1497 height 829
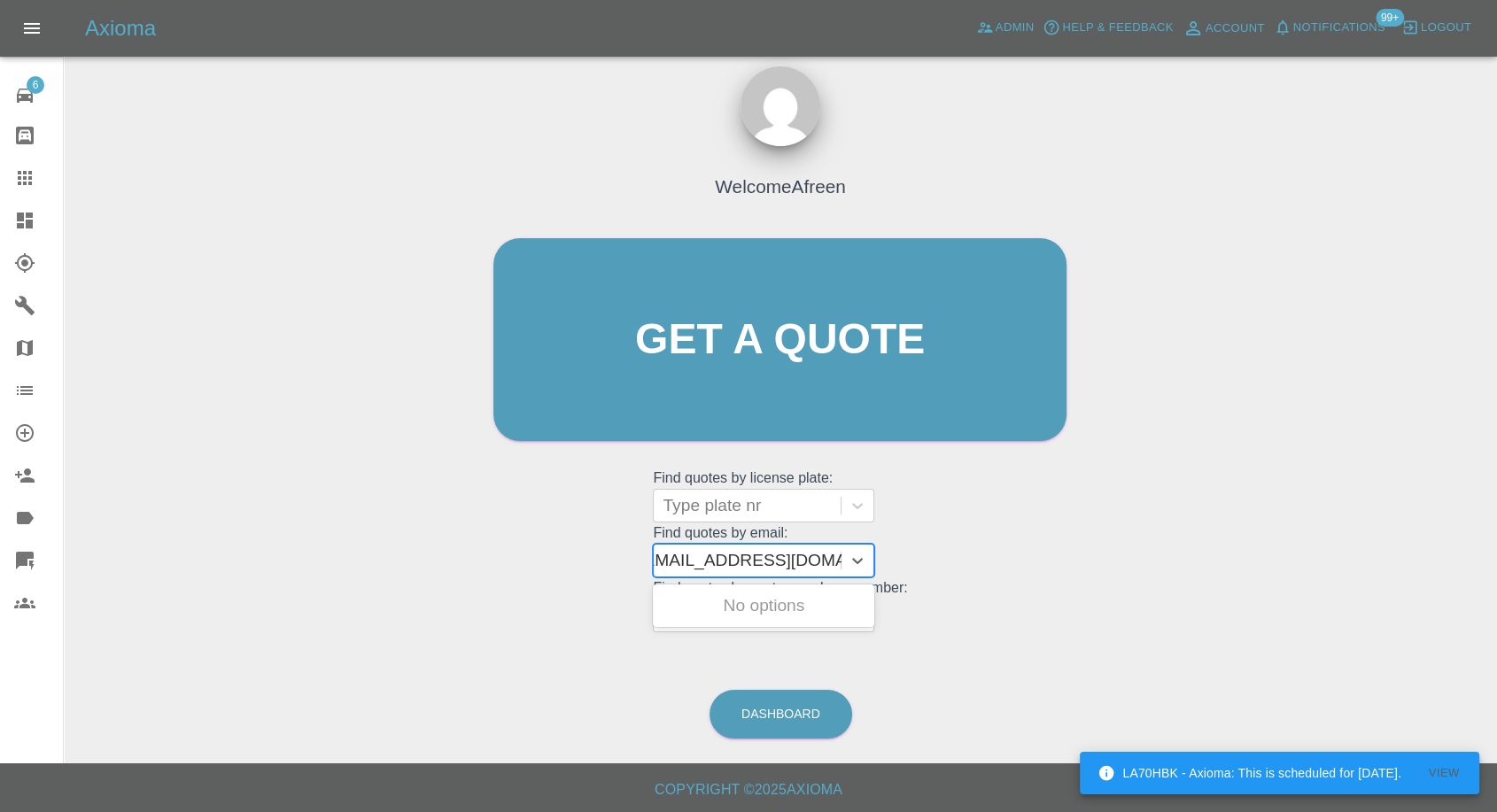
scroll to position [0, 8]
type input "[EMAIL_ADDRESS][DOMAIN_NAME]"
click at [795, 605] on div "G7UKC, Awaiting Repair" at bounding box center [763, 605] width 221 height 36
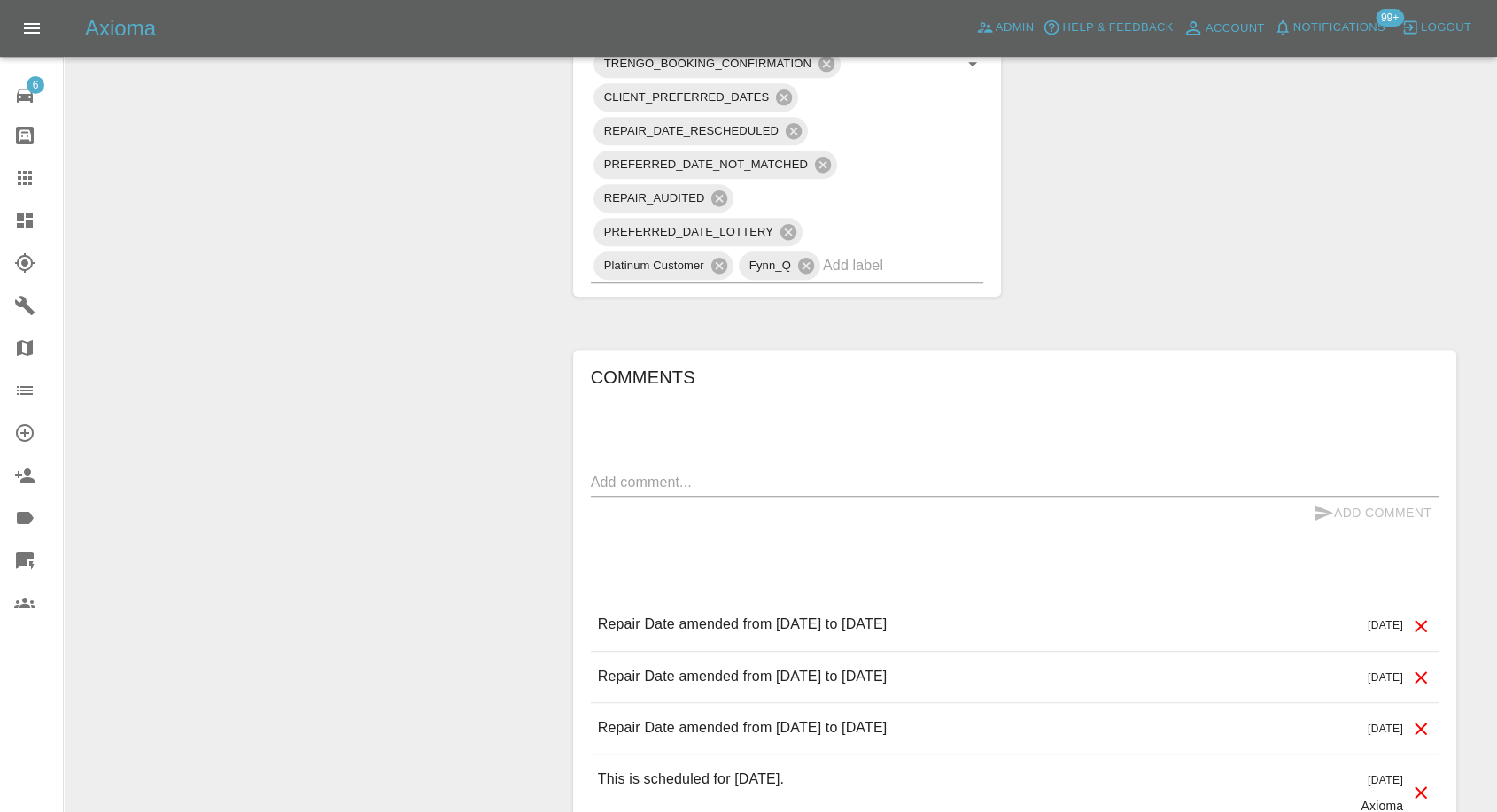
scroll to position [1377, 0]
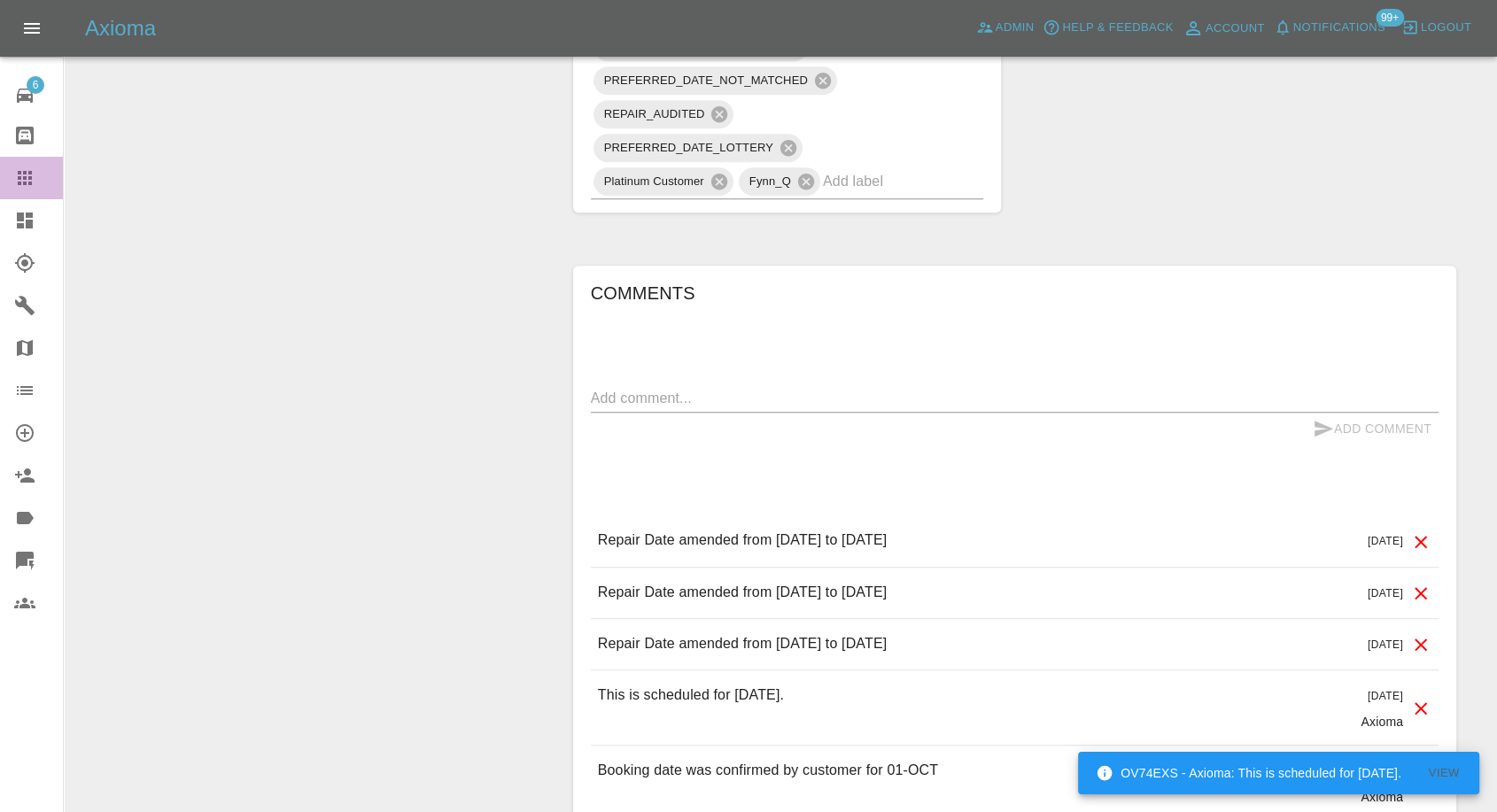
drag, startPoint x: 16, startPoint y: 178, endPoint x: 211, endPoint y: 255, distance: 209.7
click at [16, 179] on icon at bounding box center [24, 178] width 21 height 21
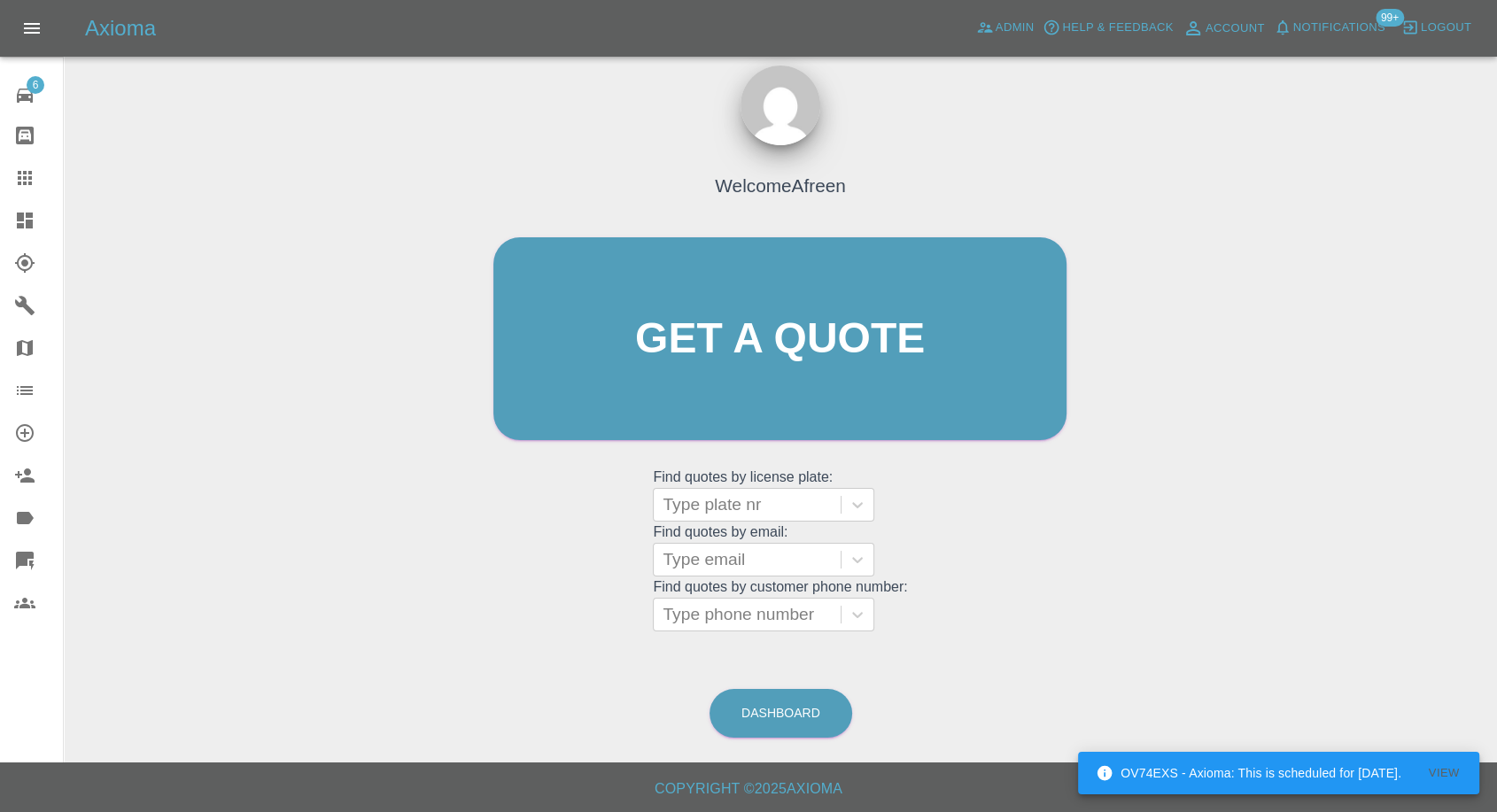
scroll to position [16, 0]
click at [709, 545] on div "Type email" at bounding box center [748, 561] width 187 height 32
paste input ""[EMAIL_ADDRESS][DOMAIN_NAME]" <undefined>"
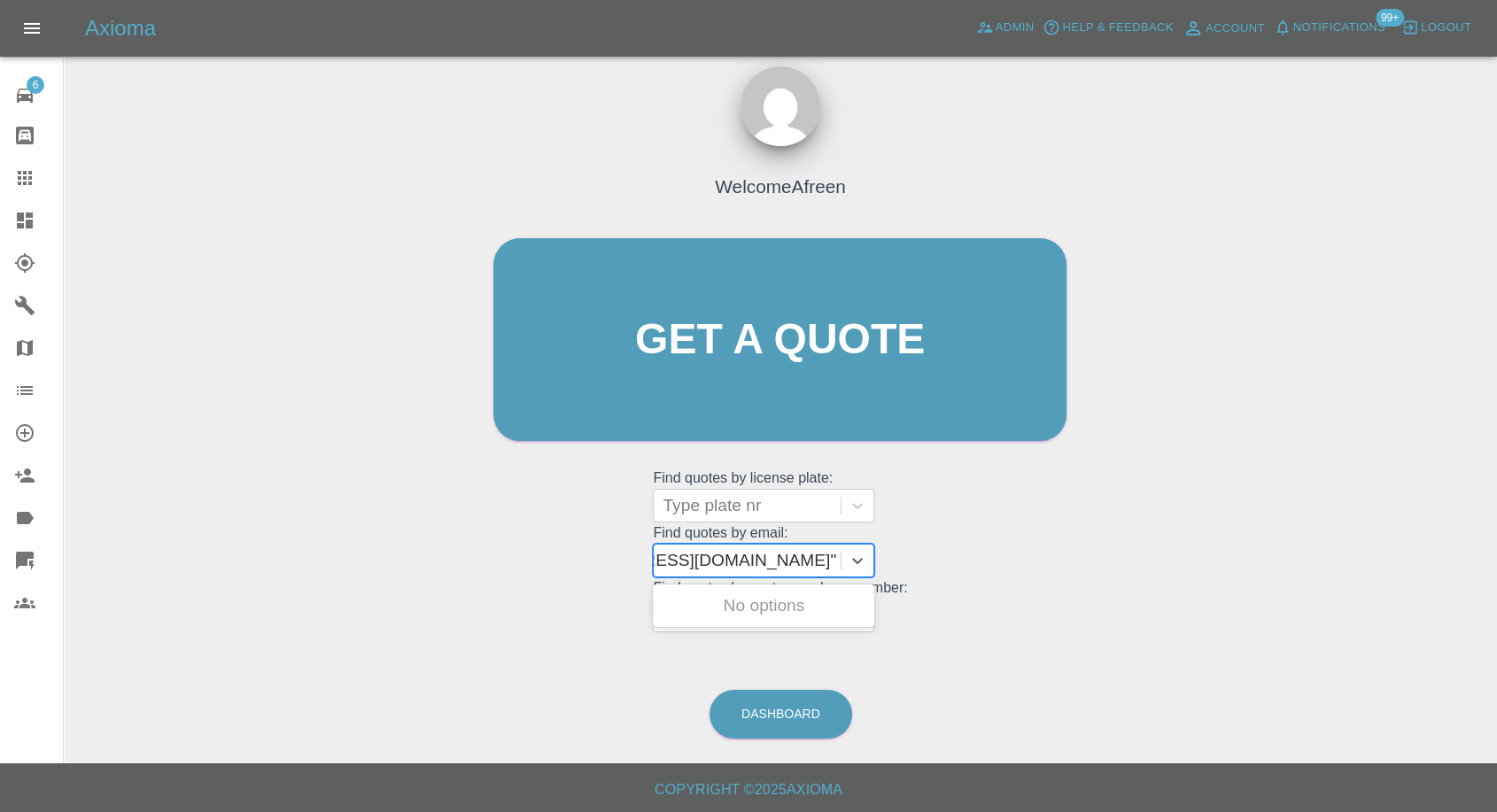
drag, startPoint x: 723, startPoint y: 560, endPoint x: 1257, endPoint y: 557, distance: 534.0
click at [1257, 557] on div "Welcome Afreen Get a quote Get a quote Find quotes by license plate: Type plate…" at bounding box center [779, 424] width 1404 height 636
type input "[EMAIL_ADDRESS][DOMAIN_NAME]"
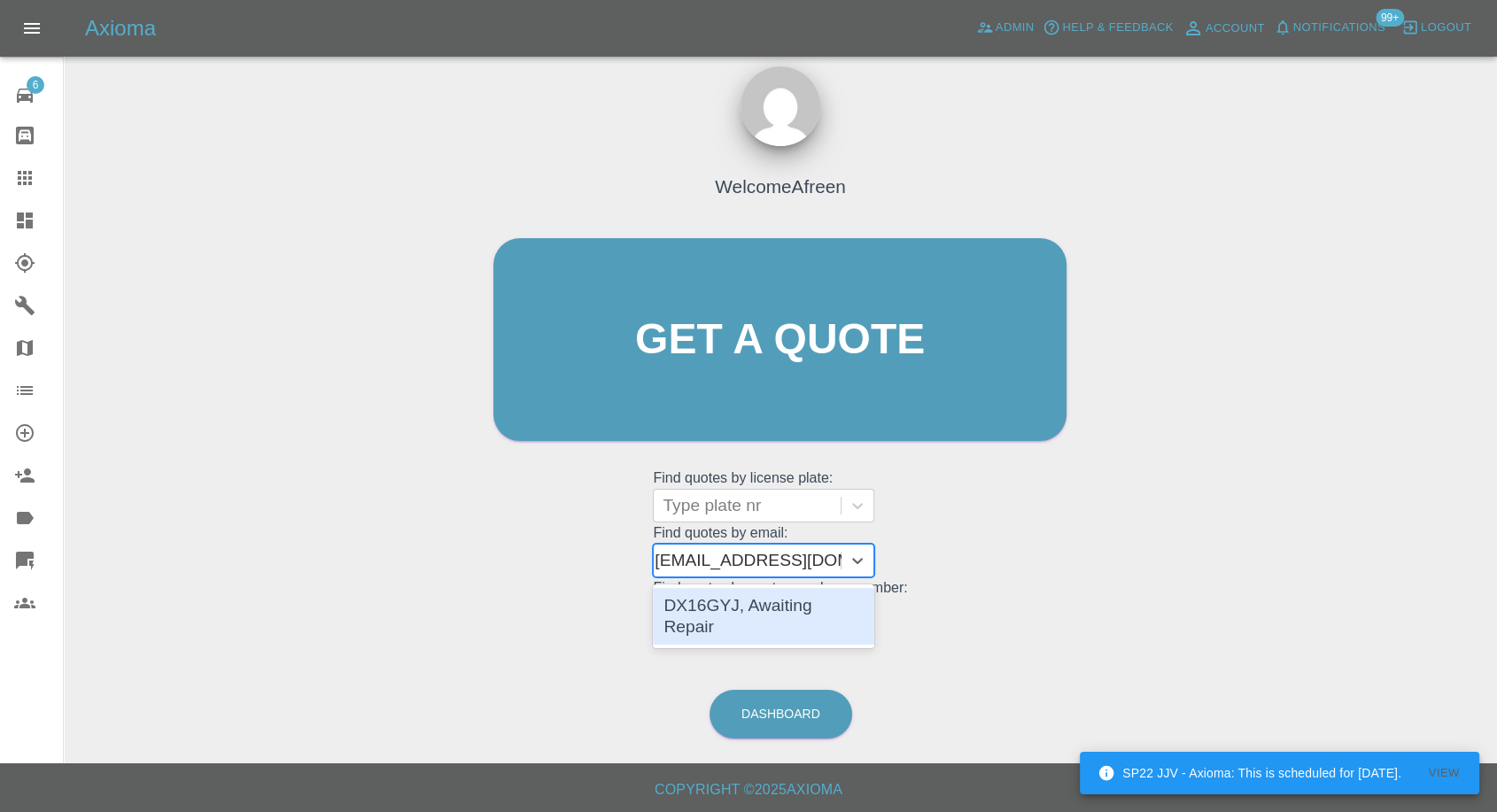
click at [793, 596] on div "DX16GYJ, Awaiting Repair" at bounding box center [763, 616] width 221 height 57
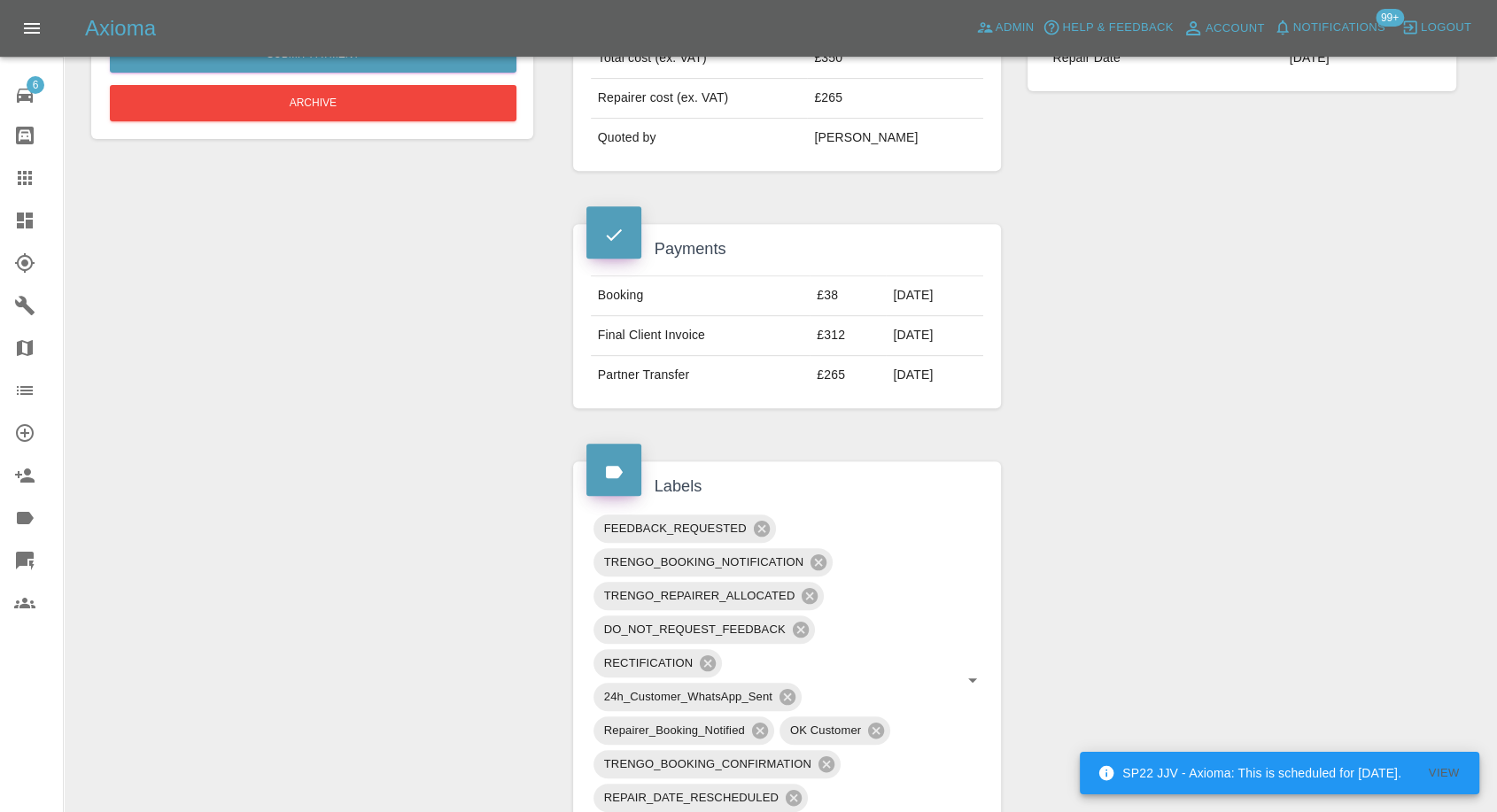
scroll to position [1181, 0]
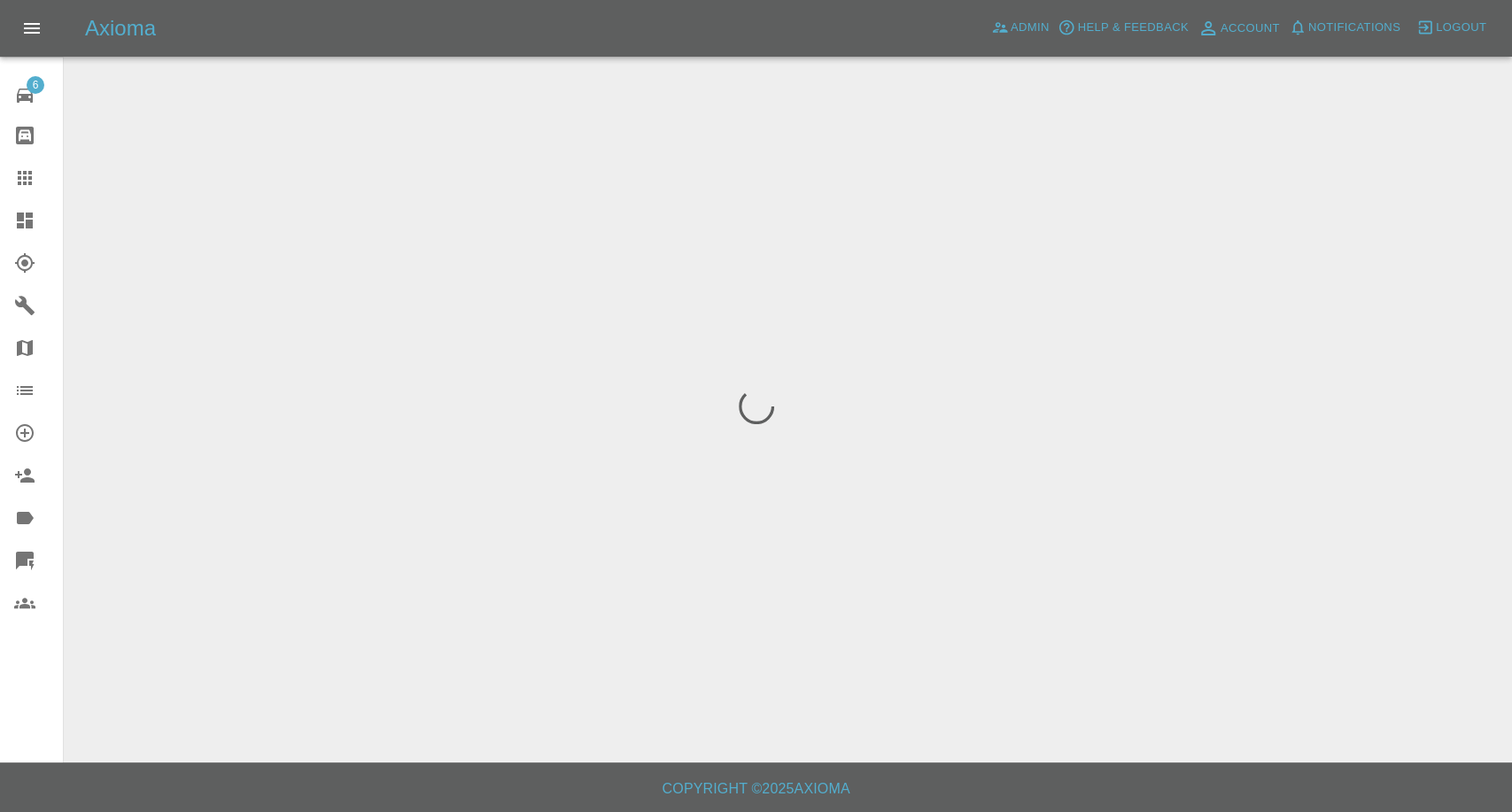
drag, startPoint x: 0, startPoint y: 0, endPoint x: 42, endPoint y: 181, distance: 185.8
click at [36, 171] on div at bounding box center [38, 178] width 50 height 21
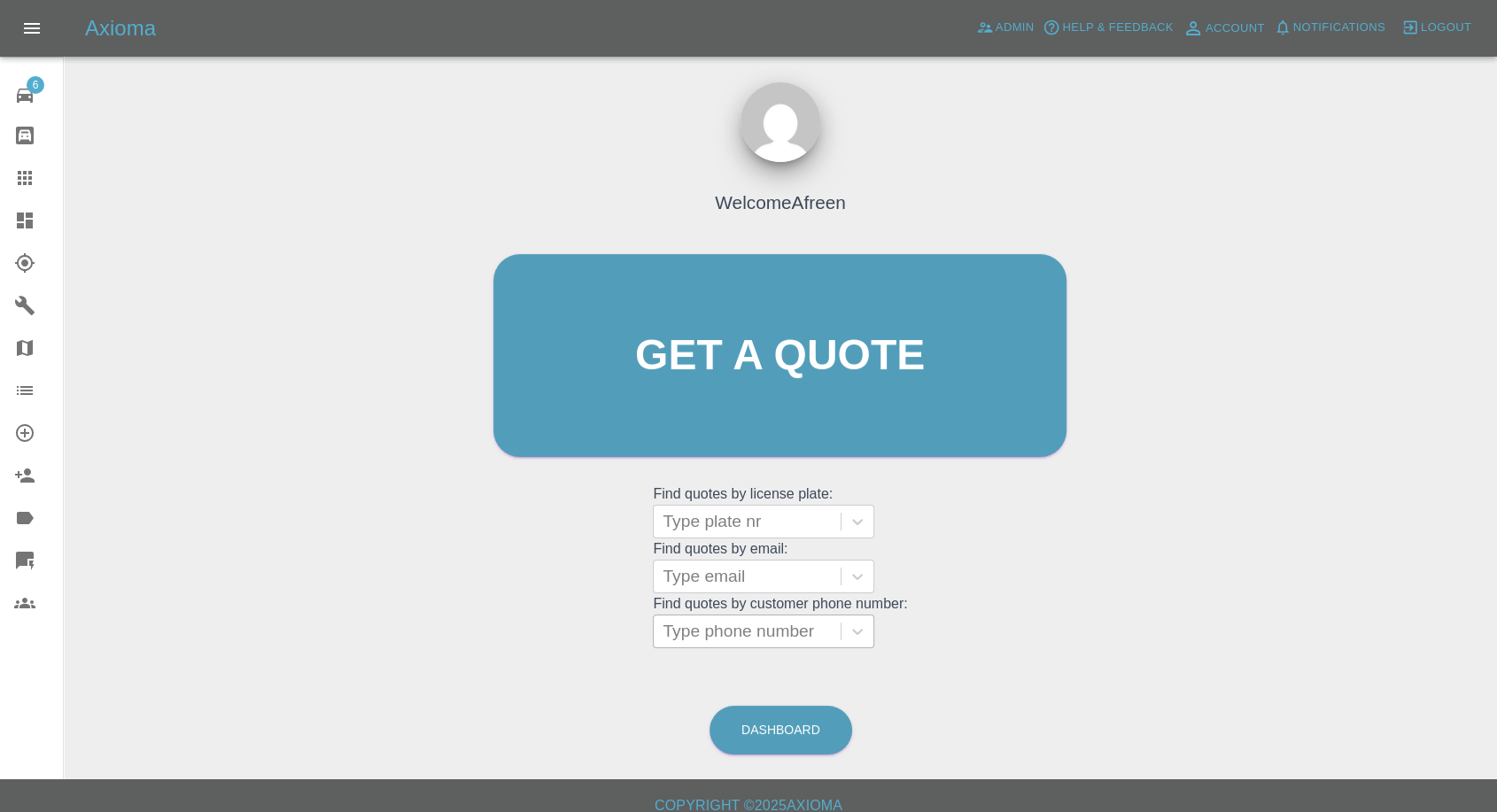
click at [724, 631] on div at bounding box center [747, 632] width 169 height 25
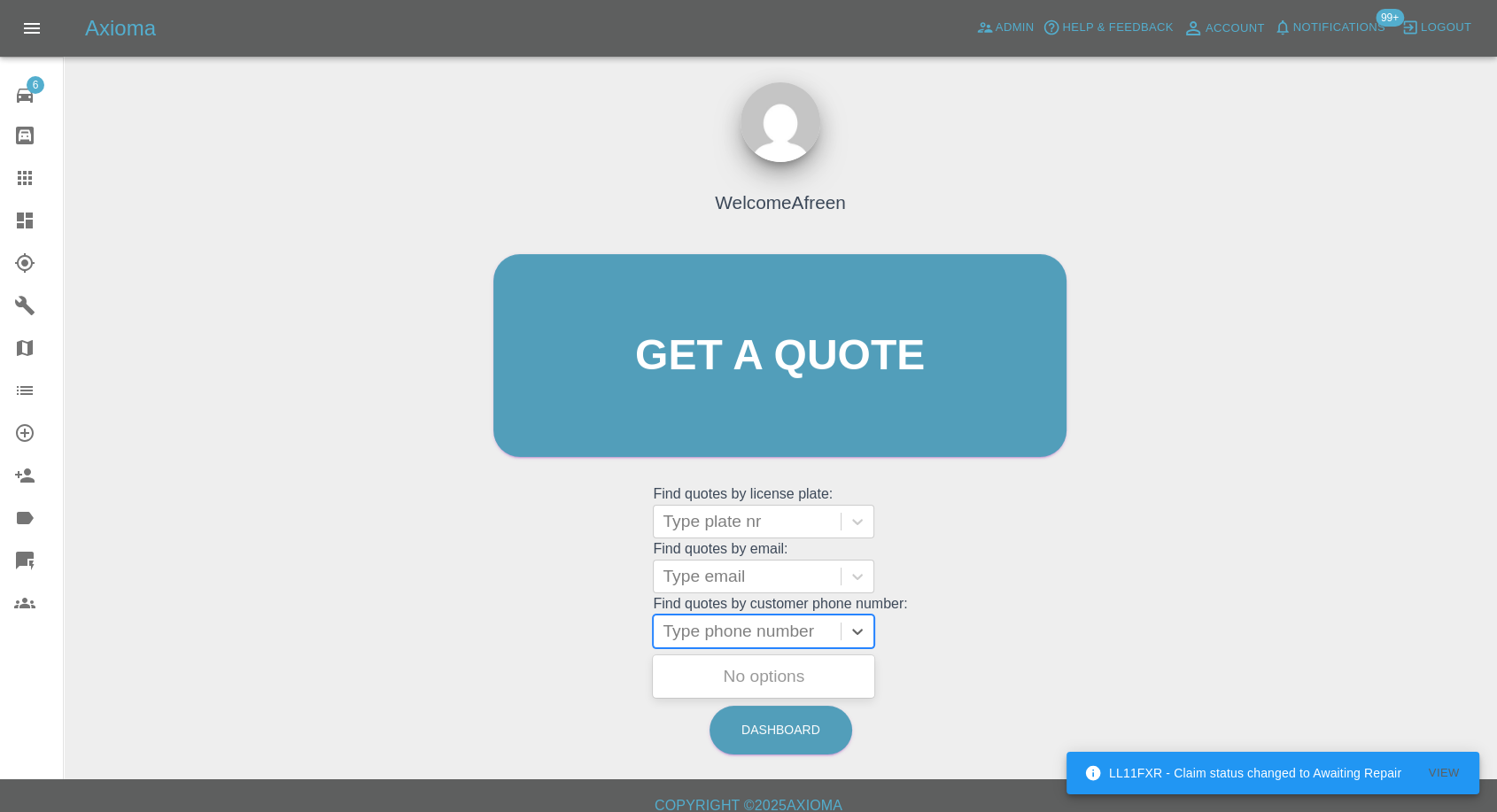
paste input "07907596591"
type input "07907596591"
click at [758, 669] on div "AV21 XRB, Awaiting Repair" at bounding box center [763, 687] width 221 height 57
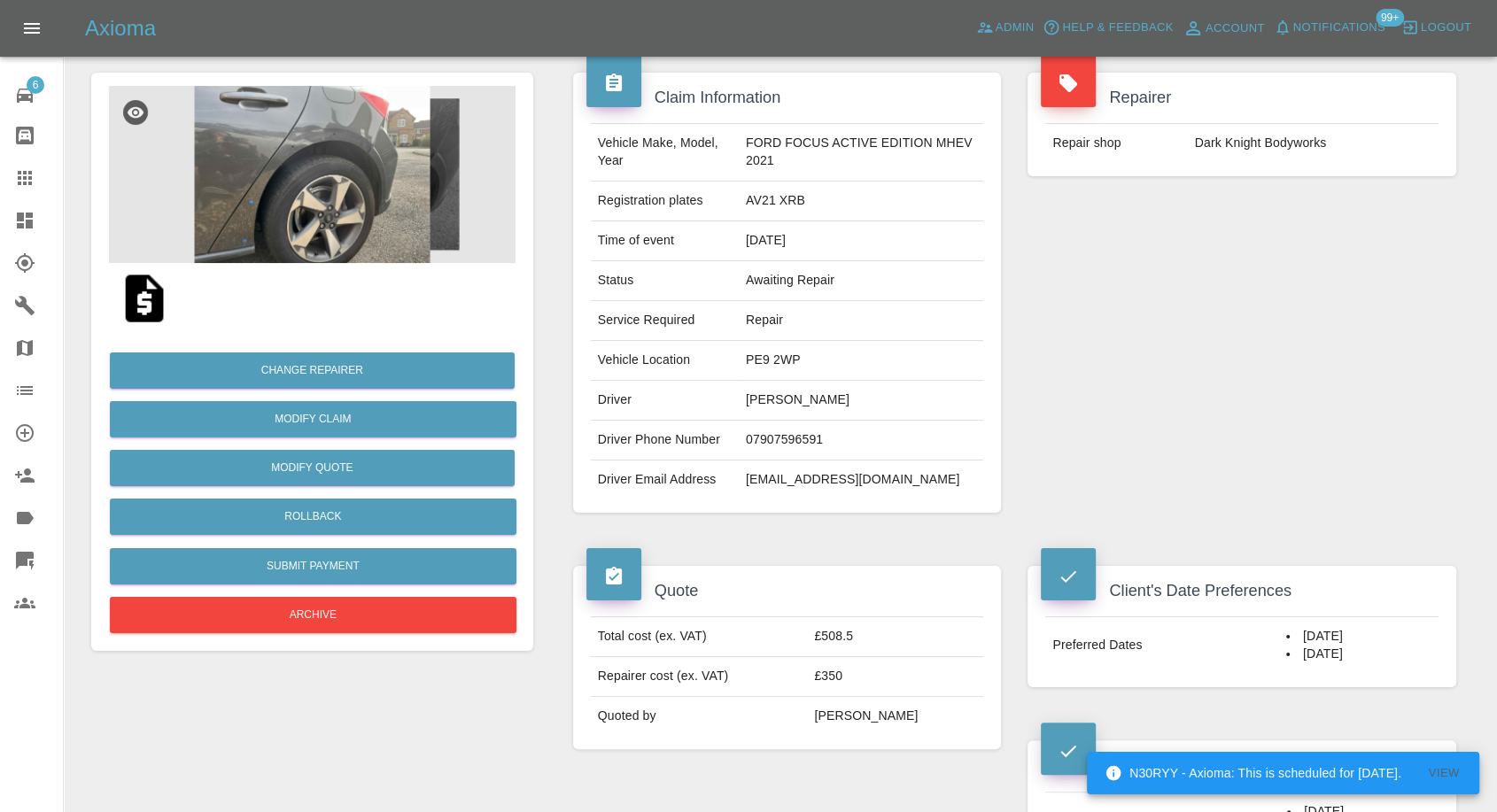
scroll to position [42, 0]
